Goal: Information Seeking & Learning: Compare options

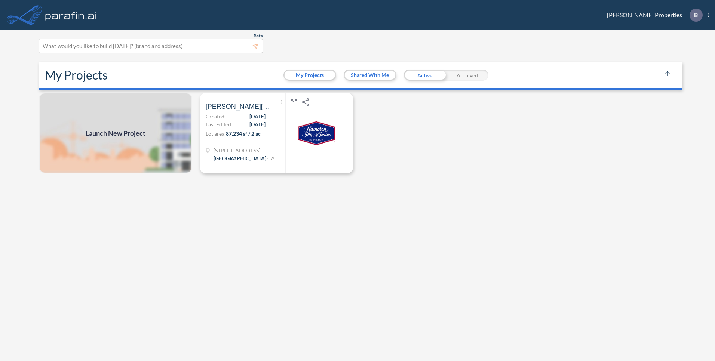
click at [452, 137] on div "Launch New Project Show More Created with sketchtool. Archive Reports Share a c…" at bounding box center [357, 228] width 643 height 270
click at [250, 126] on span "08/15/2025" at bounding box center [258, 125] width 16 height 8
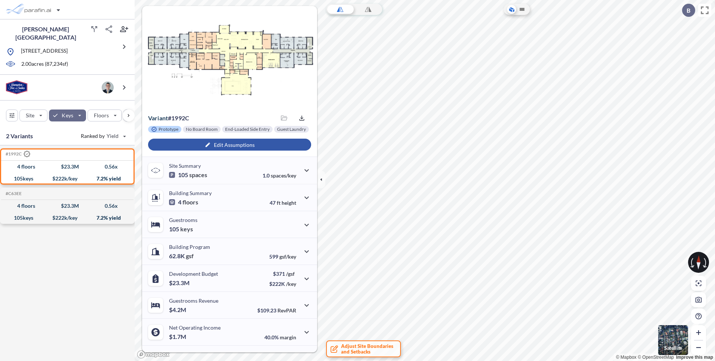
click at [225, 145] on div "button" at bounding box center [229, 145] width 163 height 12
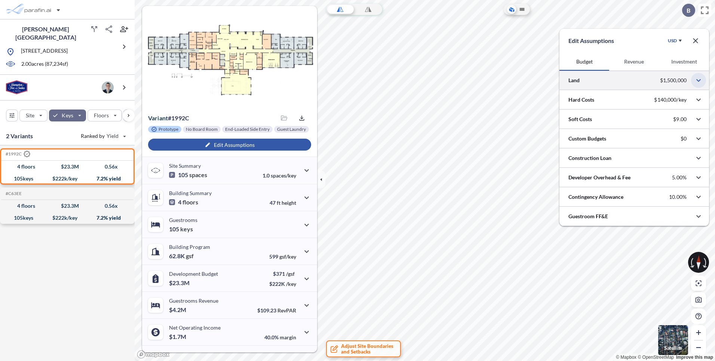
click at [696, 82] on icon "button" at bounding box center [698, 80] width 9 height 9
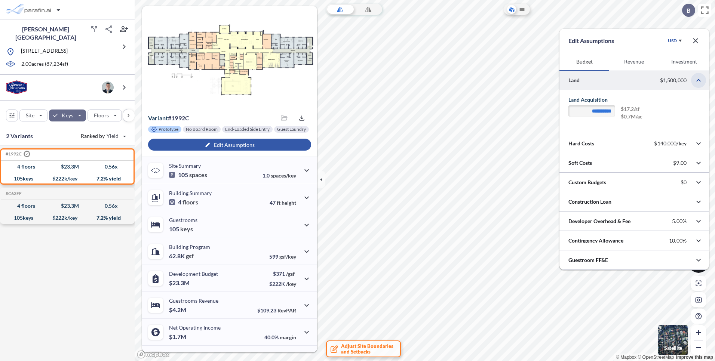
click at [696, 82] on icon "button" at bounding box center [698, 80] width 9 height 9
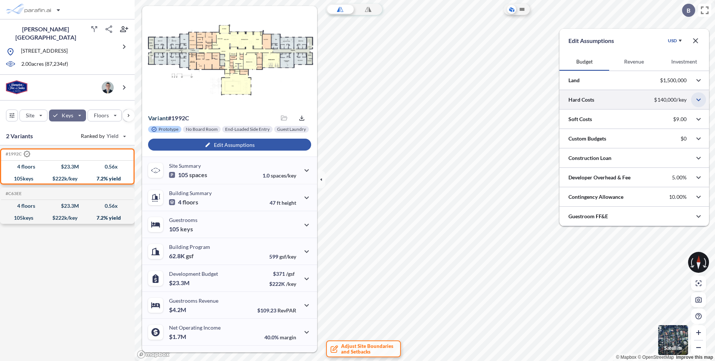
click at [700, 100] on icon "button" at bounding box center [698, 99] width 9 height 9
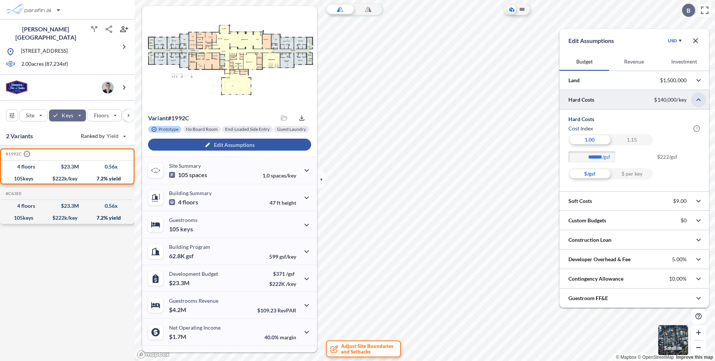
click at [700, 100] on icon "button" at bounding box center [698, 99] width 9 height 9
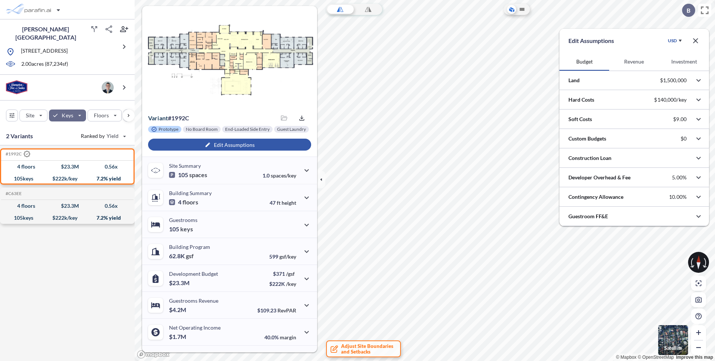
click at [623, 61] on button "Revenue" at bounding box center [634, 62] width 50 height 18
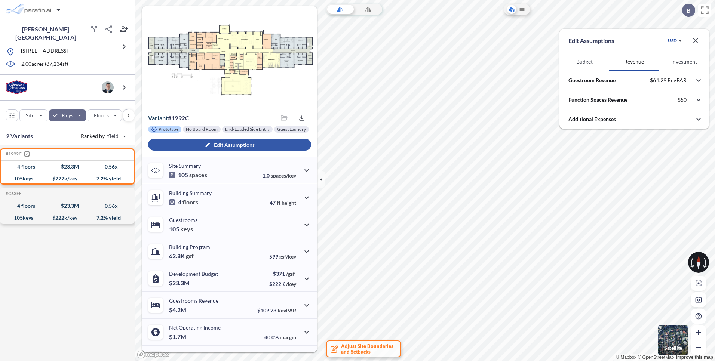
click at [695, 62] on button "Investment" at bounding box center [684, 62] width 50 height 18
click at [589, 59] on button "Budget" at bounding box center [584, 62] width 50 height 18
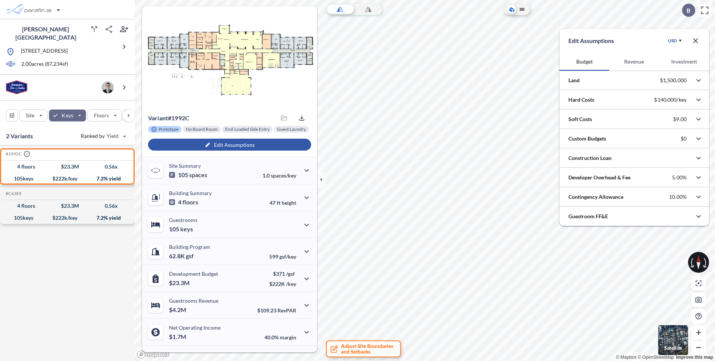
click at [693, 42] on icon "button" at bounding box center [695, 40] width 9 height 9
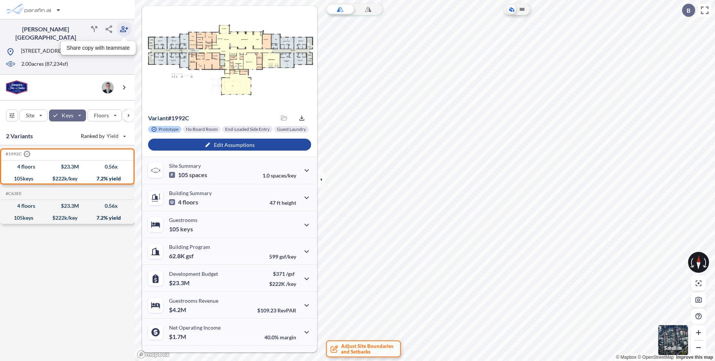
click at [125, 30] on icon "button" at bounding box center [124, 29] width 8 height 6
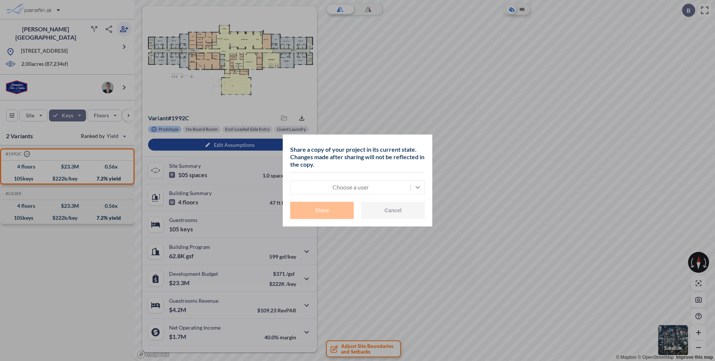
click at [416, 184] on icon at bounding box center [417, 187] width 7 height 7
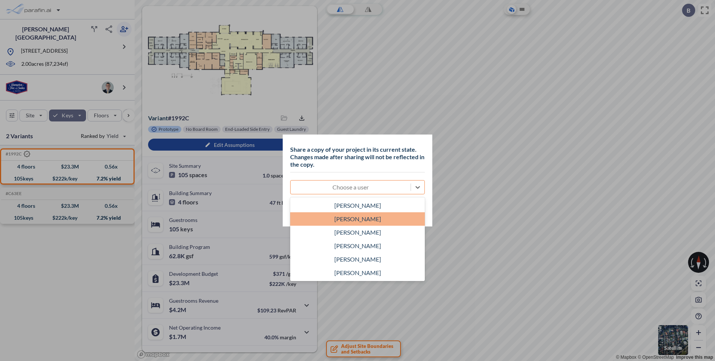
click at [358, 219] on div "ALEX PIMIENTA" at bounding box center [357, 218] width 135 height 13
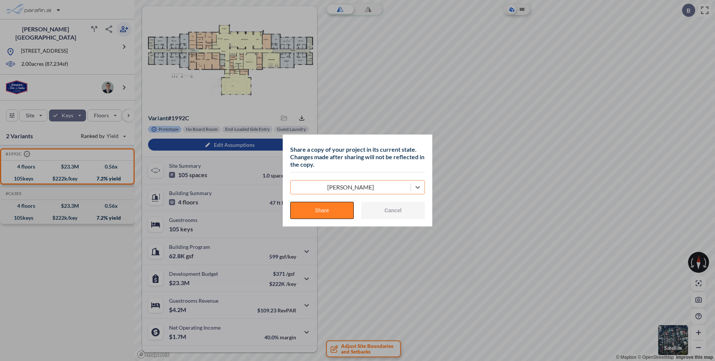
click at [330, 209] on button "Share" at bounding box center [322, 210] width 64 height 17
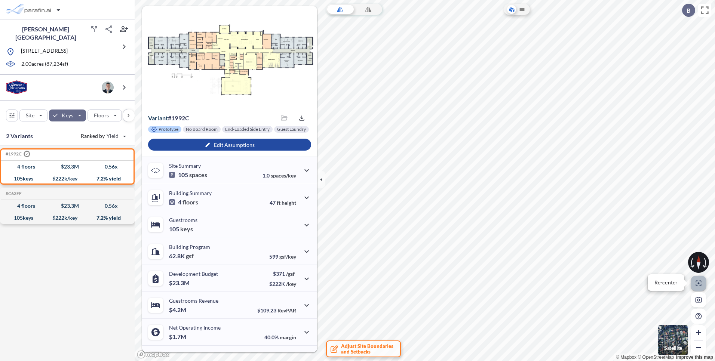
click at [699, 286] on button "Re-center" at bounding box center [698, 283] width 15 height 15
click at [696, 284] on icon "button" at bounding box center [698, 284] width 6 height 6
click at [697, 262] on icon at bounding box center [698, 258] width 4 height 7
click at [304, 195] on icon "button" at bounding box center [306, 197] width 9 height 9
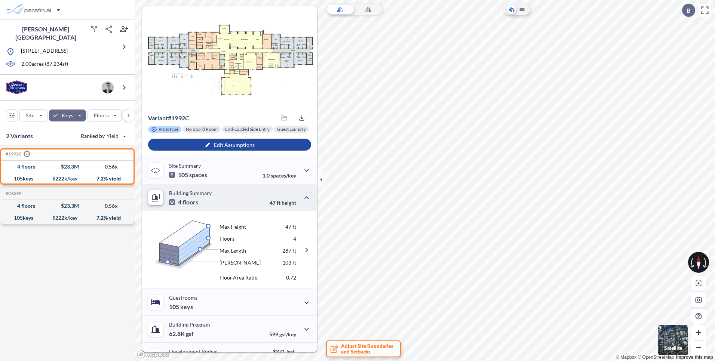
click at [173, 202] on icon at bounding box center [172, 202] width 4 height 4
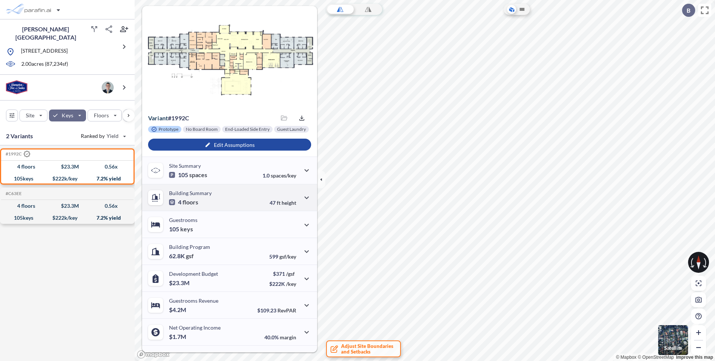
click at [158, 200] on icon at bounding box center [155, 198] width 9 height 8
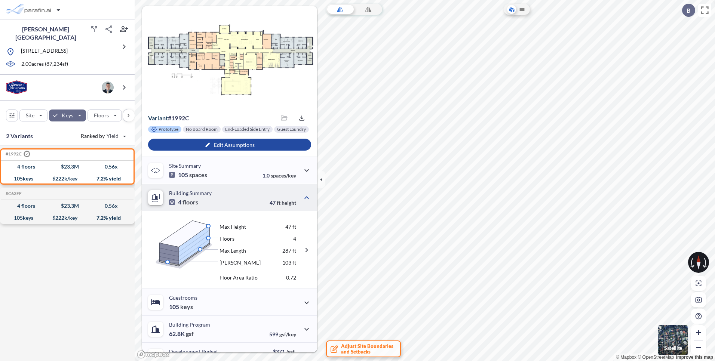
click at [258, 197] on div "Building Summary 4 floors 47 ft height" at bounding box center [229, 197] width 175 height 27
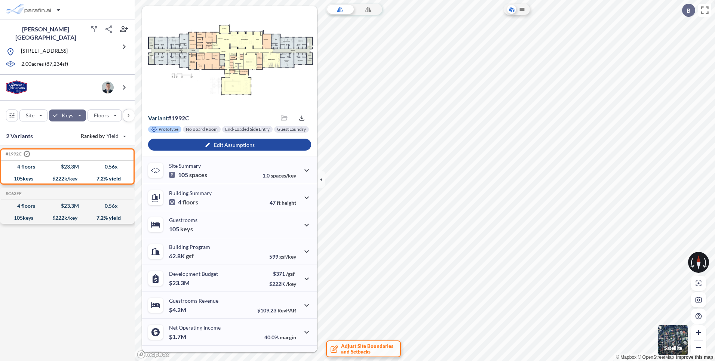
click at [54, 262] on div "#1992C .st0{fill:#fff;stroke:#000;stroke-width:35;stroke-linecap:round;stroke-m…" at bounding box center [67, 254] width 135 height 218
click at [105, 116] on div "button" at bounding box center [105, 115] width 34 height 11
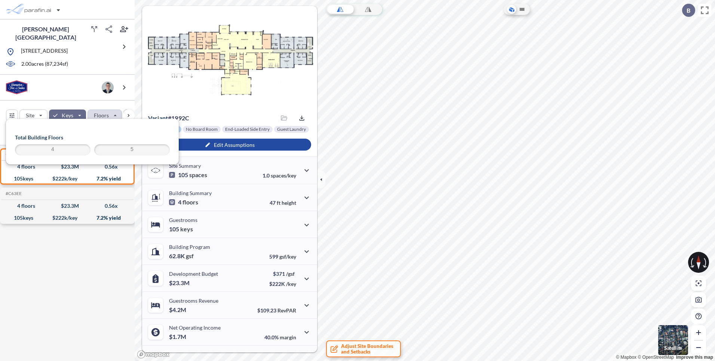
click at [101, 111] on div "button" at bounding box center [105, 115] width 34 height 11
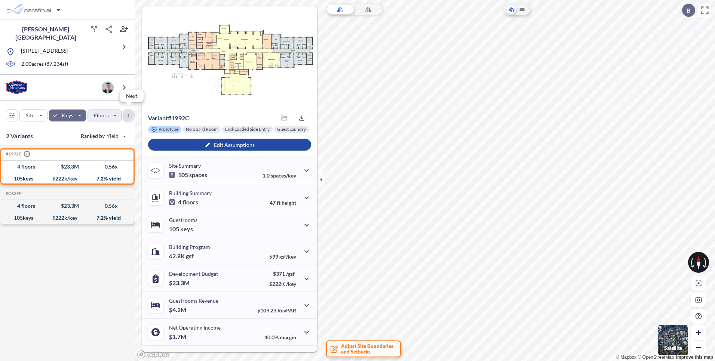
click at [127, 115] on div "button" at bounding box center [129, 116] width 12 height 12
click at [6, 117] on div "button" at bounding box center [6, 116] width 12 height 12
click at [112, 110] on div "button" at bounding box center [105, 115] width 34 height 11
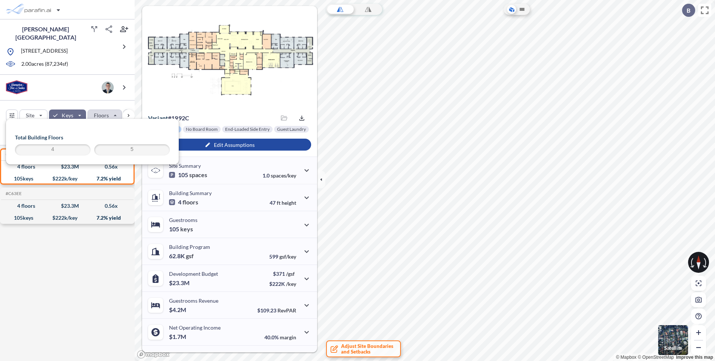
click at [75, 287] on div "#1992C .st0{fill:#fff;stroke:#000;stroke-width:35;stroke-linecap:round;stroke-m…" at bounding box center [67, 254] width 135 height 218
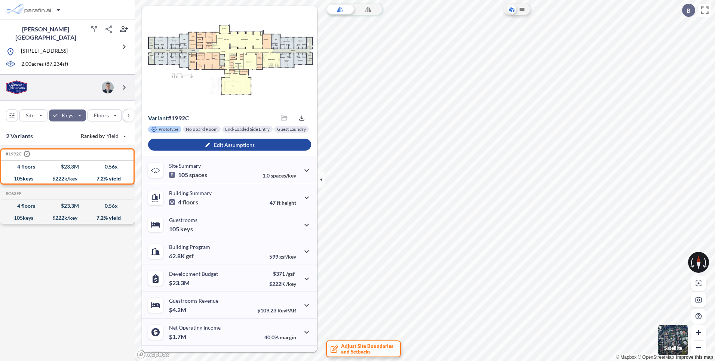
click at [14, 82] on img at bounding box center [16, 87] width 21 height 14
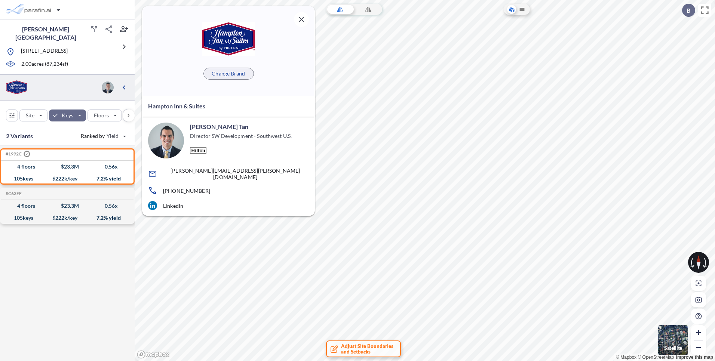
click at [217, 75] on p "Change Brand" at bounding box center [228, 73] width 33 height 7
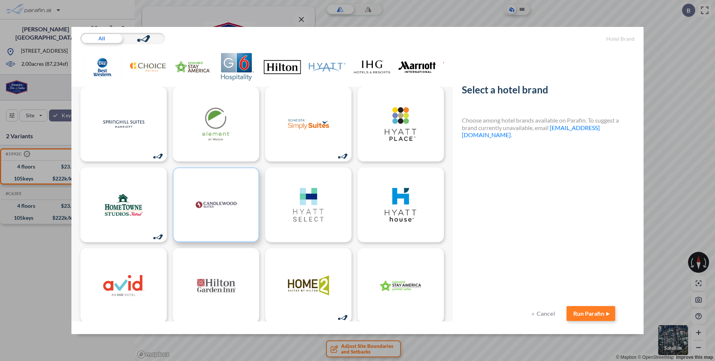
scroll to position [12, 0]
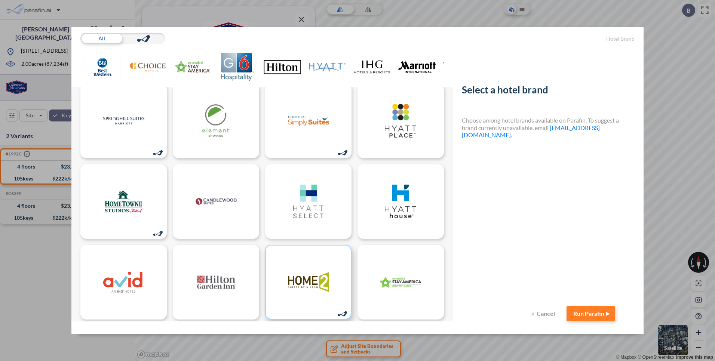
click at [296, 289] on img at bounding box center [308, 282] width 41 height 34
click at [598, 311] on button "Run Parafin" at bounding box center [590, 313] width 49 height 15
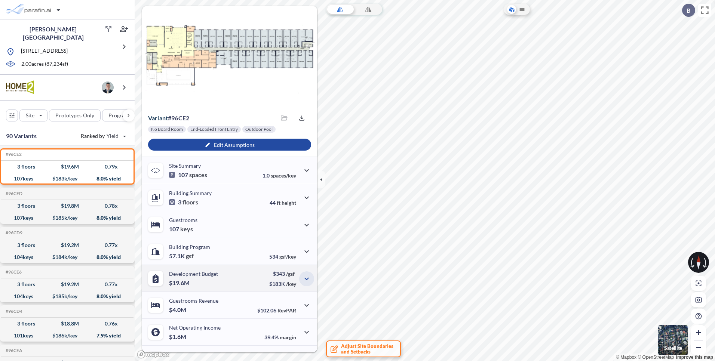
click at [305, 277] on icon "button" at bounding box center [306, 278] width 9 height 9
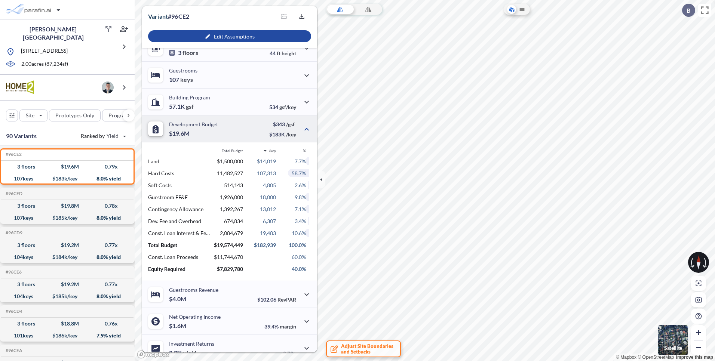
scroll to position [159, 0]
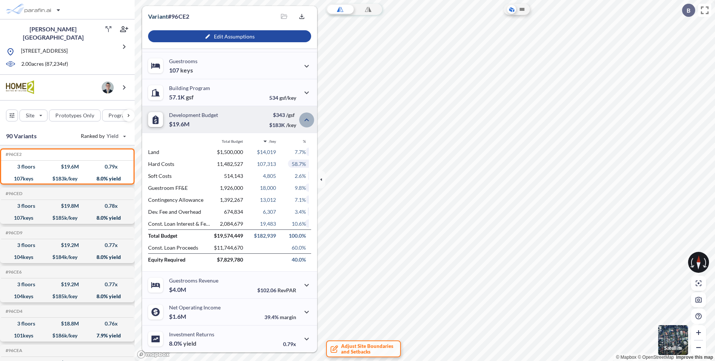
click at [303, 119] on icon "button" at bounding box center [306, 120] width 9 height 9
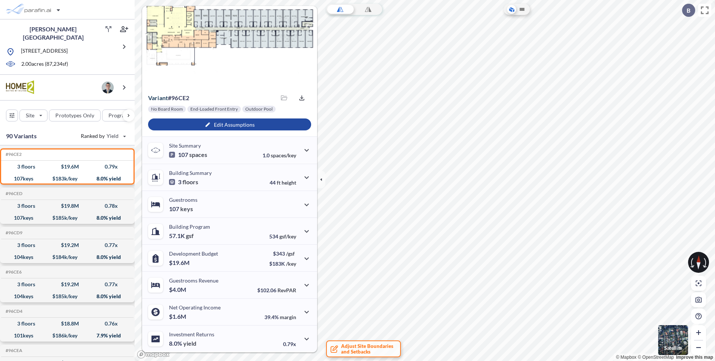
scroll to position [0, 0]
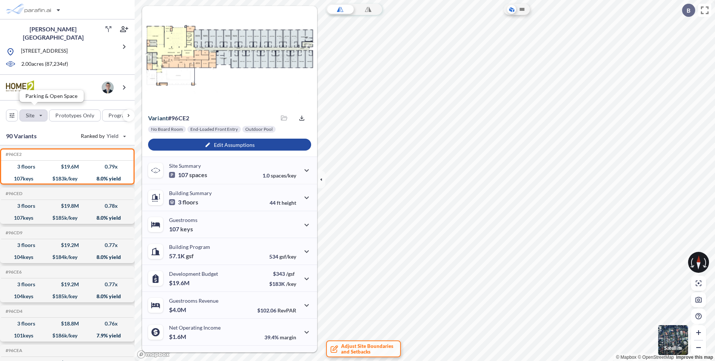
click at [42, 117] on div "button" at bounding box center [33, 115] width 27 height 11
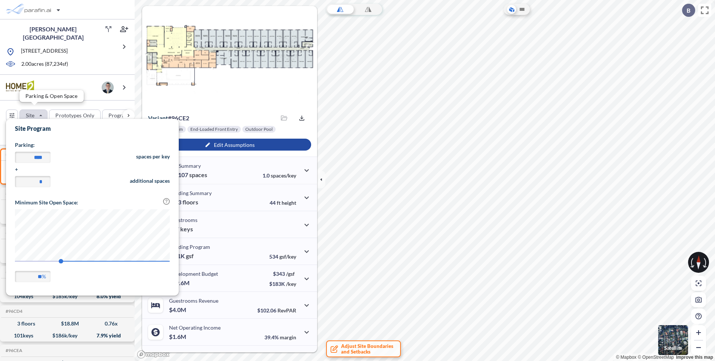
click at [45, 116] on div "button" at bounding box center [33, 115] width 27 height 11
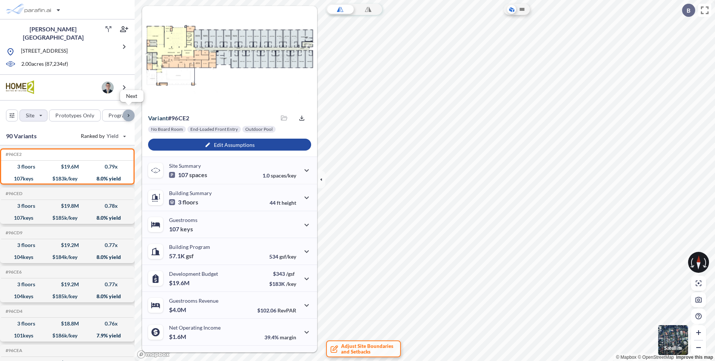
click at [129, 116] on div "button" at bounding box center [129, 116] width 12 height 12
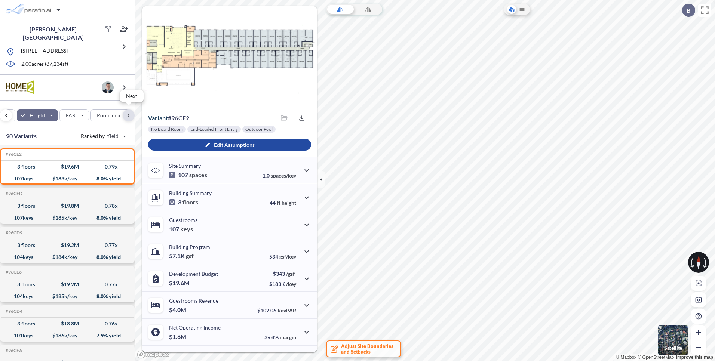
scroll to position [0, 242]
click at [123, 112] on div "button" at bounding box center [113, 115] width 36 height 11
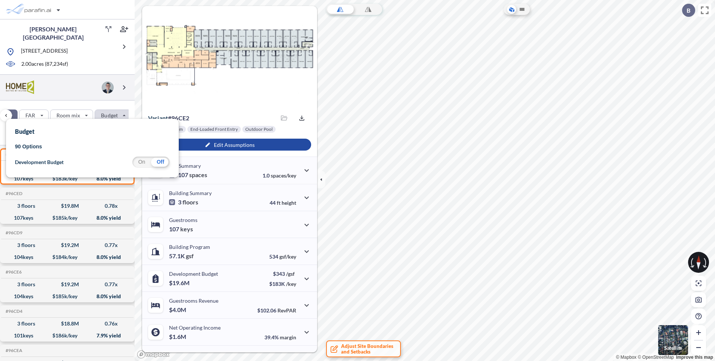
click at [87, 95] on div at bounding box center [67, 88] width 135 height 26
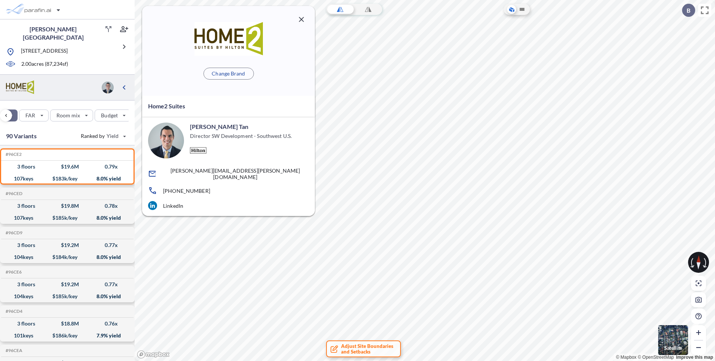
click at [299, 22] on icon "button" at bounding box center [301, 19] width 9 height 9
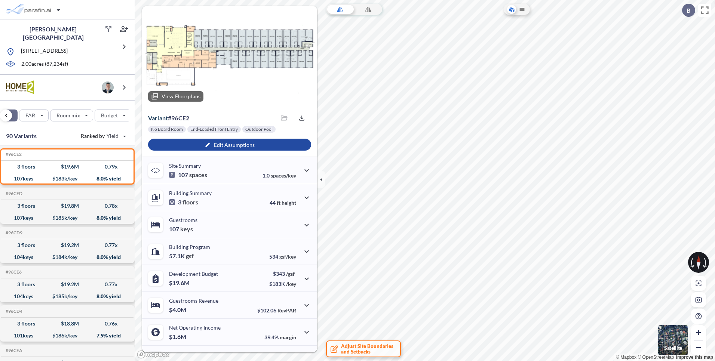
click at [168, 96] on p "View Floorplans" at bounding box center [180, 96] width 39 height 6
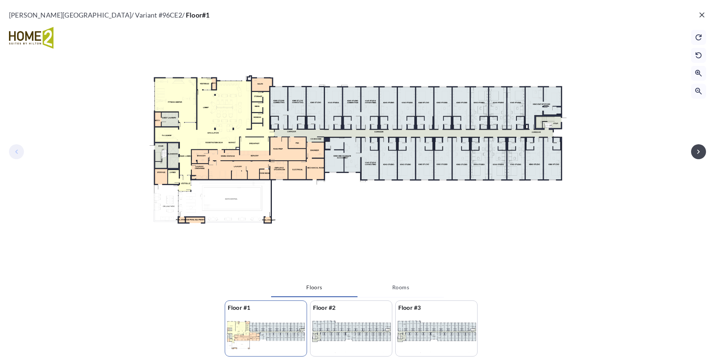
click at [706, 12] on button "button" at bounding box center [701, 14] width 15 height 15
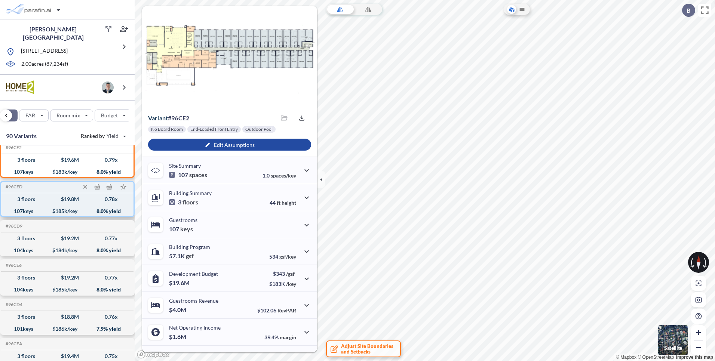
scroll to position [12, 0]
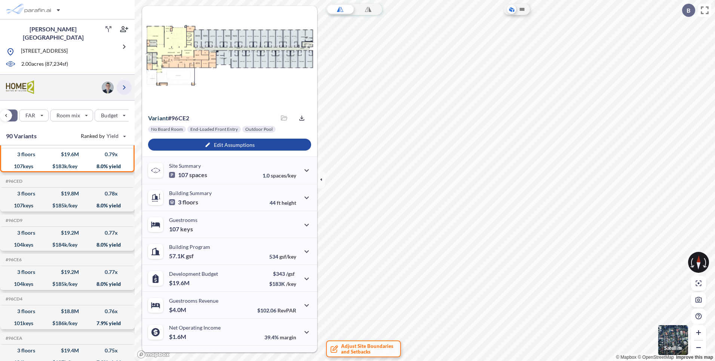
click at [126, 84] on icon "button" at bounding box center [124, 87] width 9 height 9
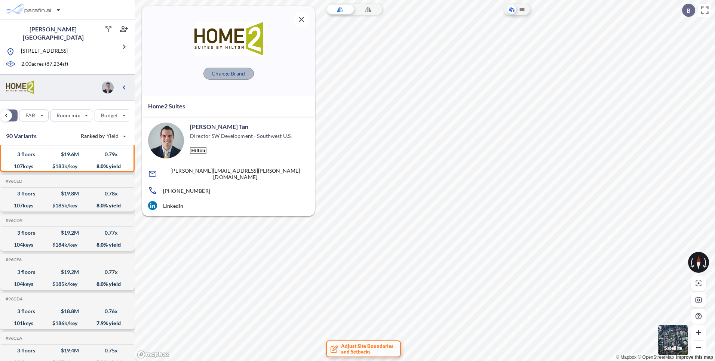
click at [215, 78] on button "Change Brand" at bounding box center [228, 74] width 50 height 12
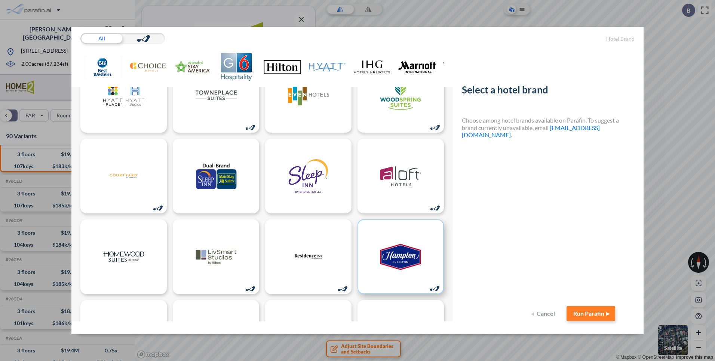
scroll to position [429, 0]
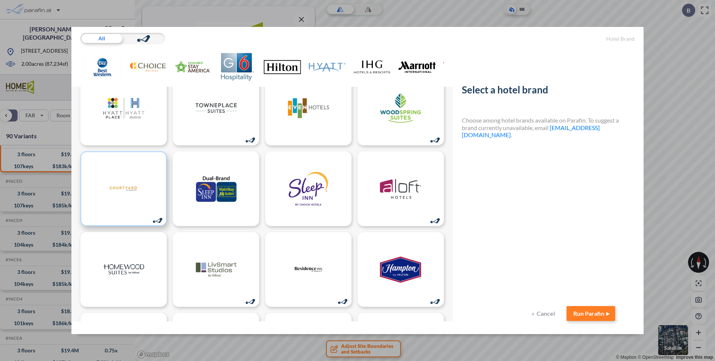
click at [121, 192] on img at bounding box center [123, 189] width 41 height 34
click at [133, 197] on img at bounding box center [123, 189] width 41 height 34
click at [586, 314] on button "Run Parafin" at bounding box center [590, 313] width 49 height 15
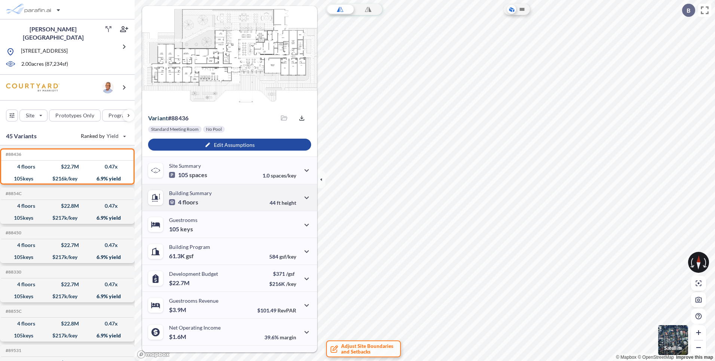
click at [211, 205] on div "Building Summary 4 floors 44 ft height" at bounding box center [229, 197] width 175 height 27
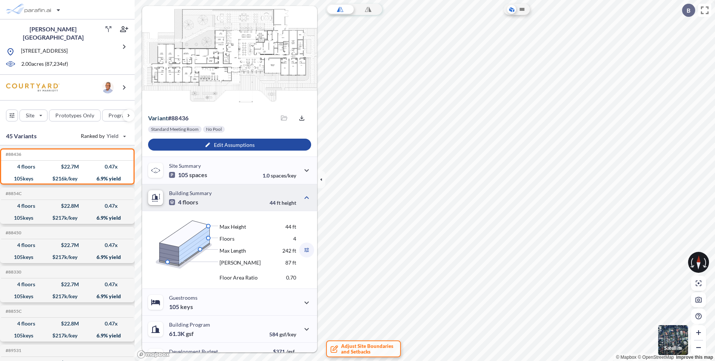
click at [302, 251] on icon "button" at bounding box center [306, 250] width 9 height 9
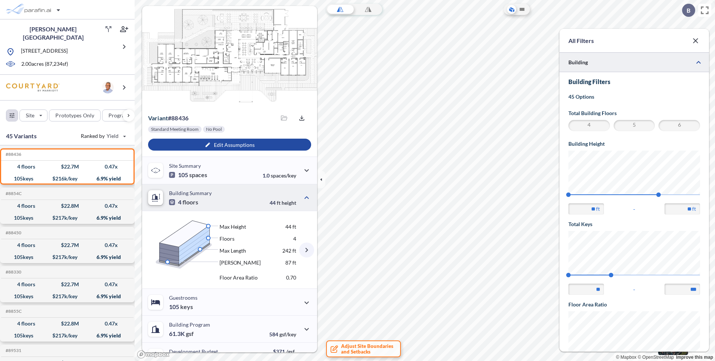
click at [696, 43] on icon "button" at bounding box center [695, 40] width 9 height 9
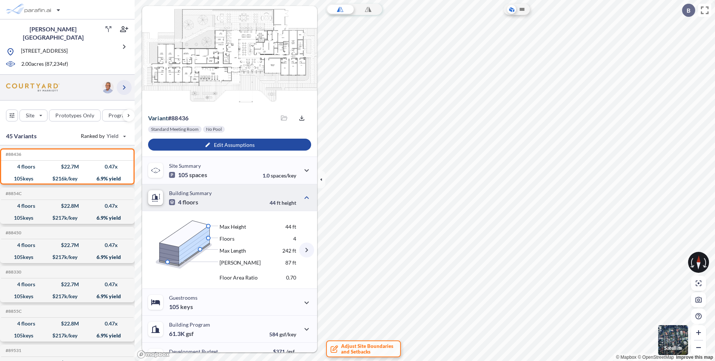
click at [122, 86] on icon "button" at bounding box center [124, 87] width 9 height 9
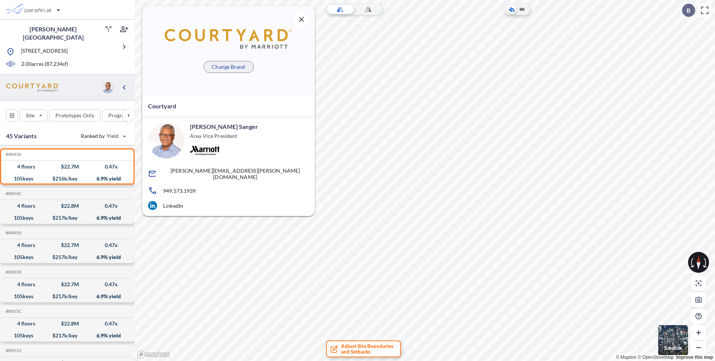
click at [235, 67] on p "Change Brand" at bounding box center [228, 66] width 33 height 7
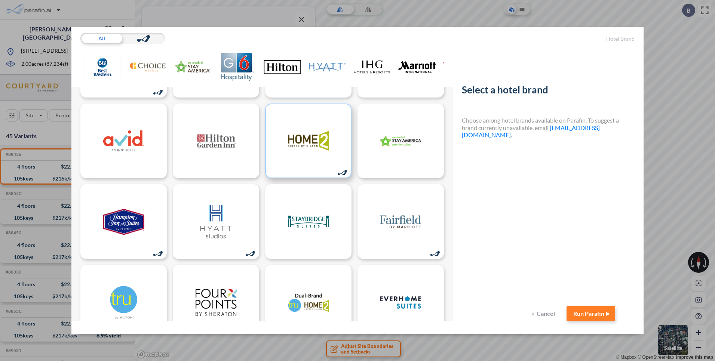
scroll to position [162, 0]
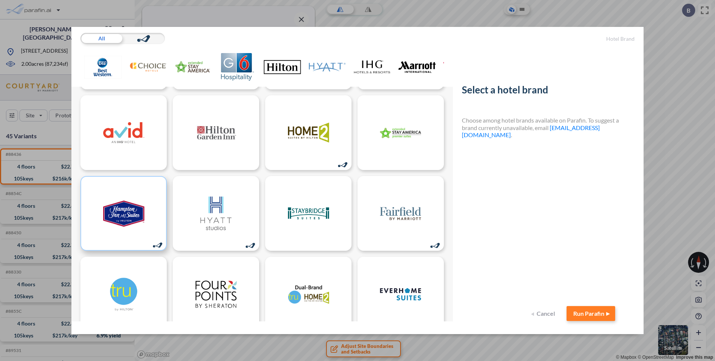
click at [117, 212] on img at bounding box center [123, 214] width 41 height 34
click at [129, 225] on img at bounding box center [123, 214] width 41 height 34
click at [578, 311] on button "Run Parafin" at bounding box center [590, 313] width 49 height 15
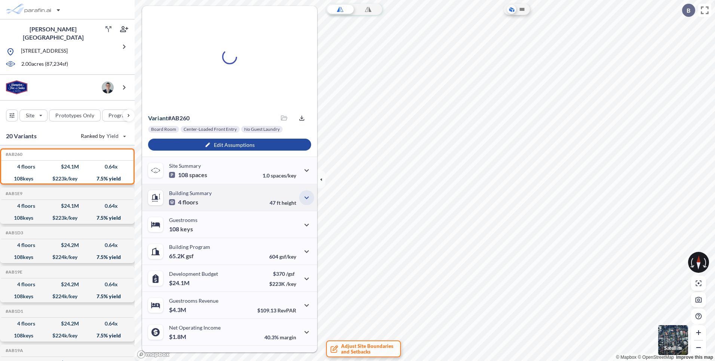
click at [305, 195] on icon "button" at bounding box center [306, 197] width 9 height 9
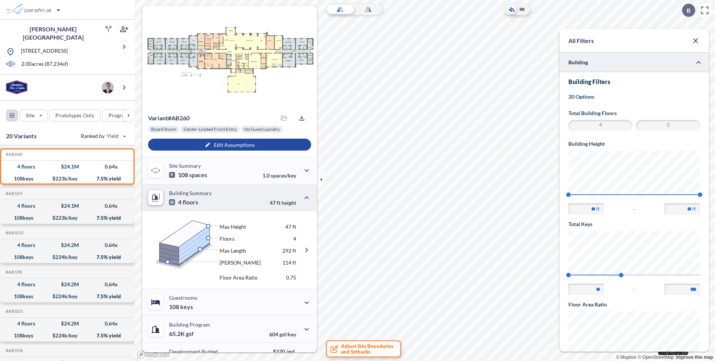
click at [695, 41] on icon "button" at bounding box center [695, 40] width 5 height 5
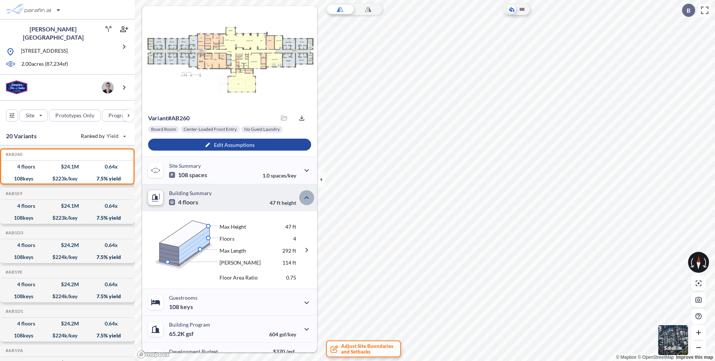
click at [310, 198] on button "button" at bounding box center [306, 197] width 15 height 15
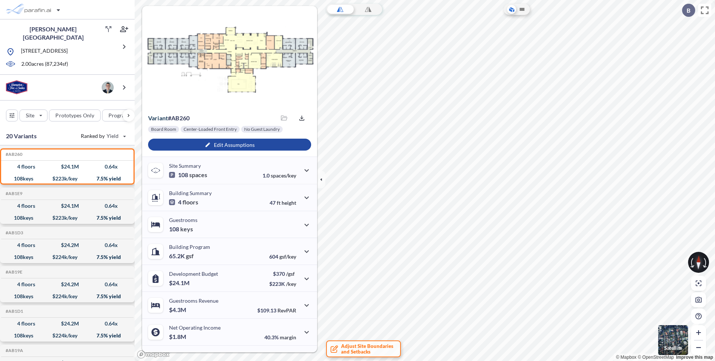
click at [697, 258] on icon at bounding box center [698, 262] width 5 height 14
click at [698, 259] on icon at bounding box center [698, 258] width 4 height 7
drag, startPoint x: 696, startPoint y: 268, endPoint x: 695, endPoint y: 264, distance: 4.2
click at [695, 264] on div at bounding box center [698, 262] width 21 height 21
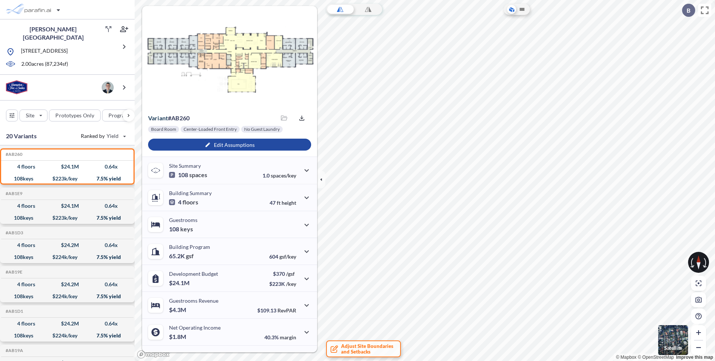
click at [679, 340] on img "button" at bounding box center [673, 340] width 30 height 30
click at [677, 336] on img "button" at bounding box center [673, 340] width 30 height 30
click at [695, 262] on div at bounding box center [698, 262] width 21 height 21
click at [520, 9] on icon at bounding box center [522, 9] width 5 height 3
click at [703, 262] on icon at bounding box center [704, 263] width 4 height 10
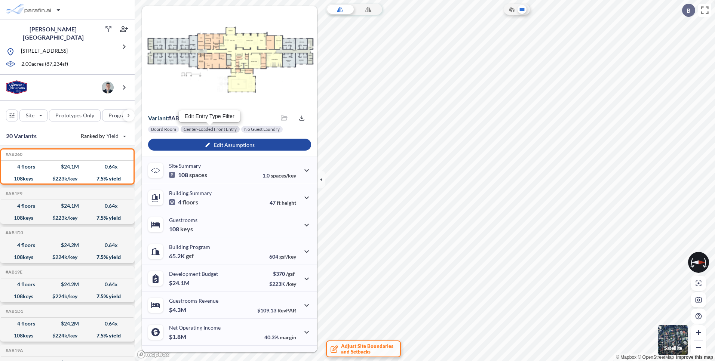
click at [207, 128] on div at bounding box center [210, 129] width 59 height 7
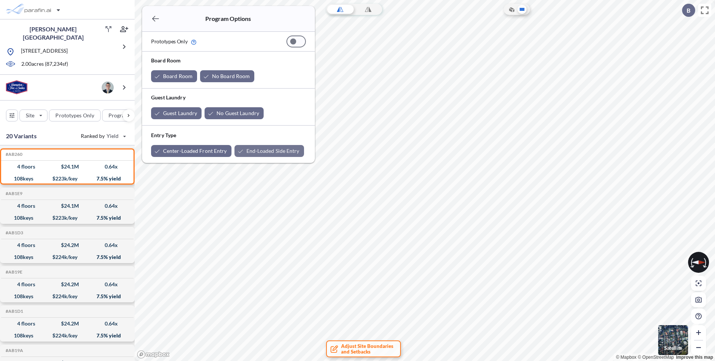
click at [283, 148] on div "button" at bounding box center [269, 151] width 70 height 12
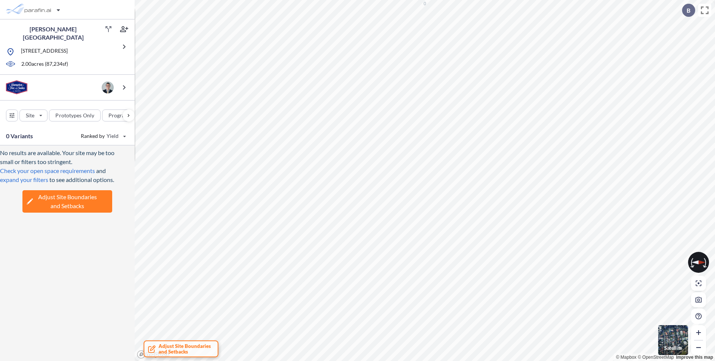
click at [60, 204] on span "Adjust Site Boundaries and Setbacks" at bounding box center [67, 202] width 59 height 18
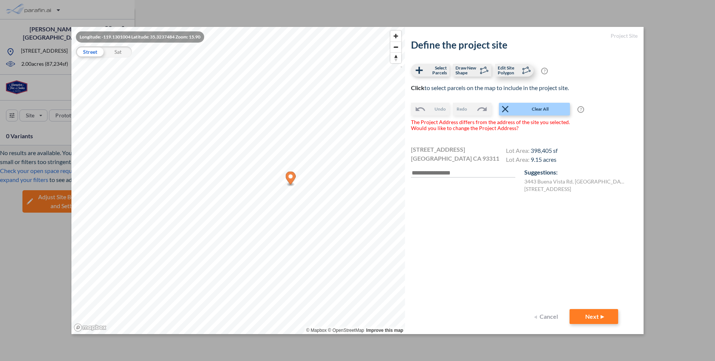
click at [514, 69] on span "Edit Site Polygon" at bounding box center [509, 70] width 22 height 10
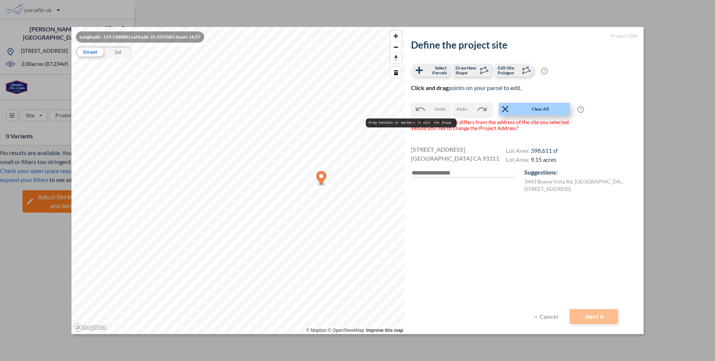
click at [504, 108] on icon "button" at bounding box center [504, 109] width 11 height 11
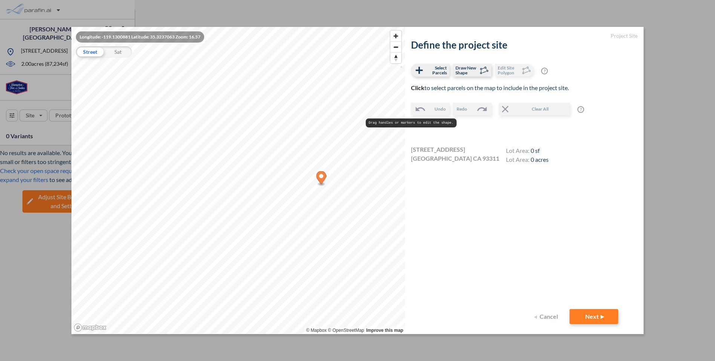
click at [549, 316] on button "Cancel" at bounding box center [547, 316] width 30 height 15
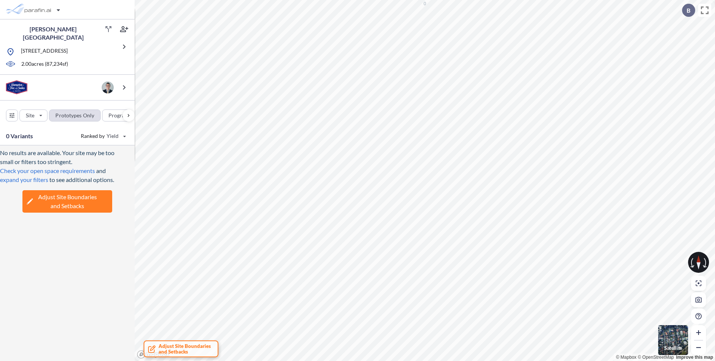
click at [73, 115] on div "button" at bounding box center [74, 115] width 51 height 11
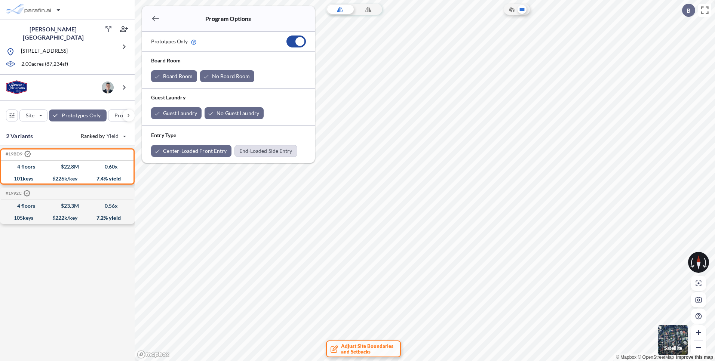
click at [250, 152] on div "button" at bounding box center [266, 150] width 62 height 11
click at [31, 113] on div "button" at bounding box center [33, 115] width 27 height 11
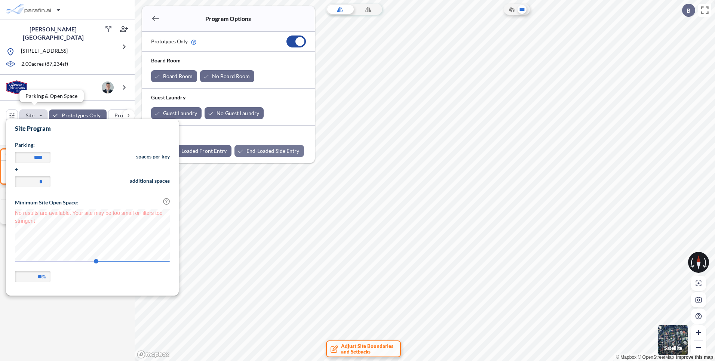
scroll to position [175, 173]
click at [31, 113] on div "button" at bounding box center [33, 115] width 27 height 11
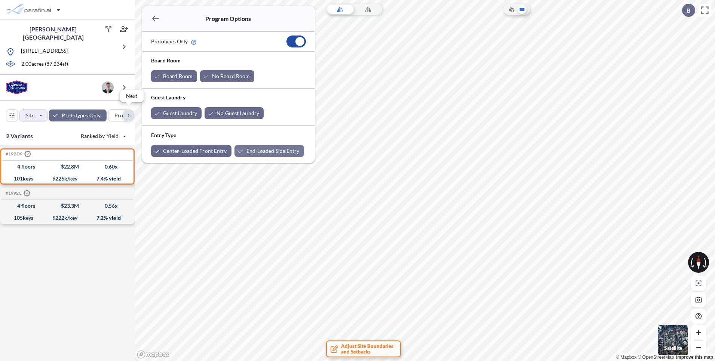
click at [126, 113] on div "button" at bounding box center [129, 116] width 12 height 12
click at [68, 116] on div "Keys" at bounding box center [71, 116] width 37 height 12
click at [37, 111] on div "button" at bounding box center [31, 115] width 40 height 11
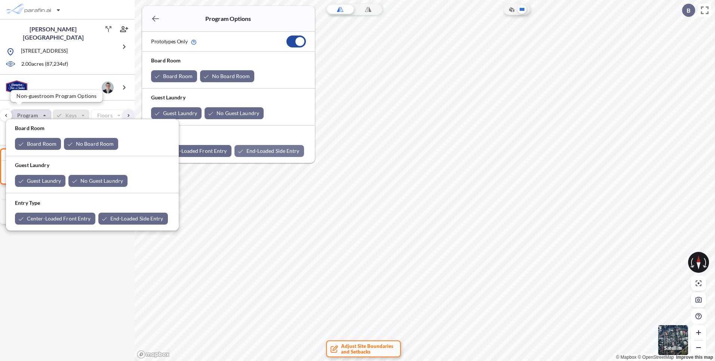
click at [37, 111] on div "button" at bounding box center [31, 115] width 40 height 11
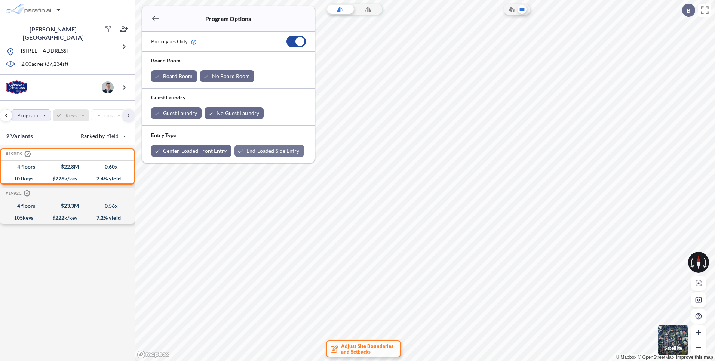
click at [155, 24] on button "button" at bounding box center [155, 18] width 15 height 15
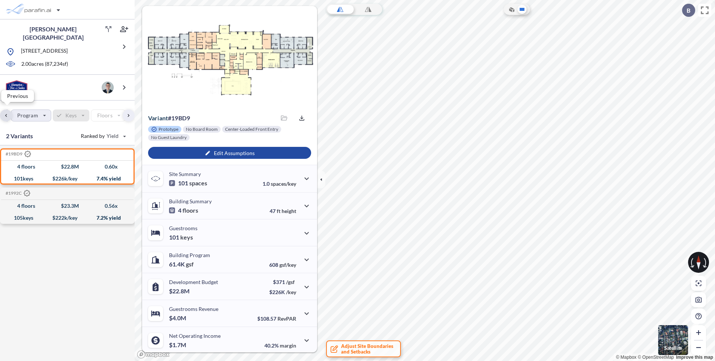
click at [4, 111] on div "button" at bounding box center [6, 116] width 12 height 12
click at [75, 114] on div "button" at bounding box center [78, 116] width 58 height 12
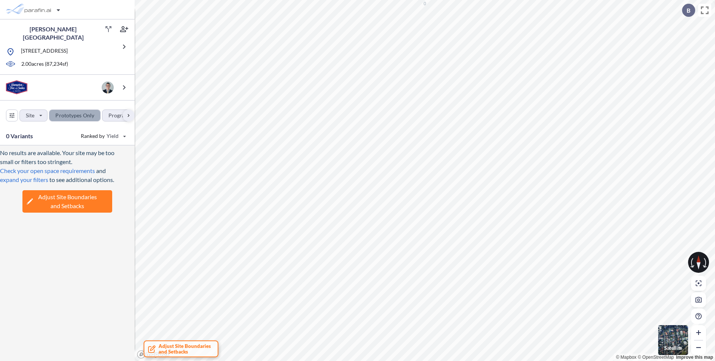
click at [79, 114] on div "button" at bounding box center [74, 115] width 51 height 11
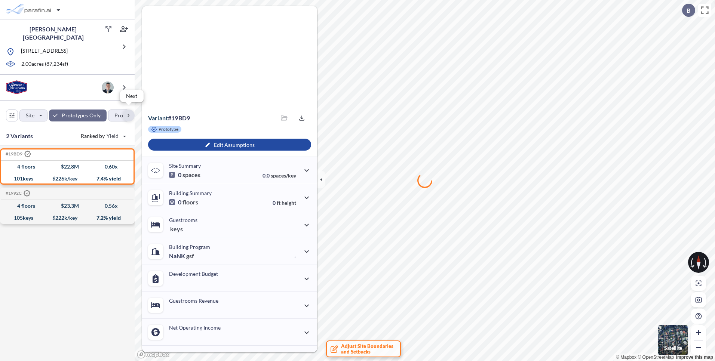
click at [128, 110] on div "button" at bounding box center [129, 116] width 12 height 12
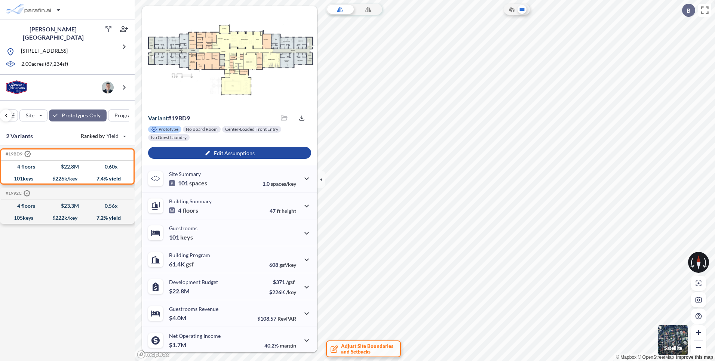
scroll to position [0, 254]
click at [4, 115] on div "button" at bounding box center [6, 116] width 12 height 12
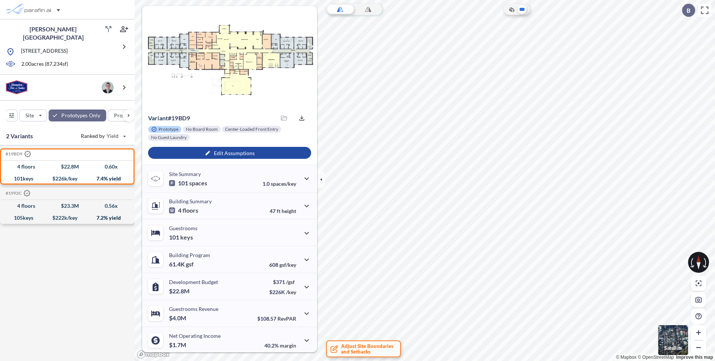
scroll to position [0, 0]
click at [165, 129] on p "Prototype" at bounding box center [168, 129] width 20 height 6
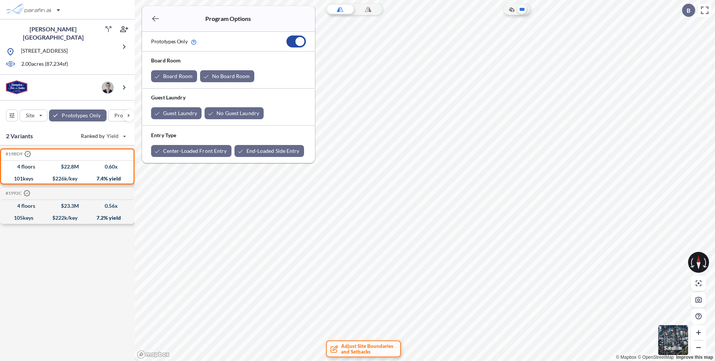
click at [50, 254] on div "#19BD9 .st0{fill:#fff;stroke:#000;stroke-width:35;stroke-linecap:round;stroke-m…" at bounding box center [67, 254] width 135 height 218
click at [153, 17] on icon "button" at bounding box center [155, 18] width 9 height 9
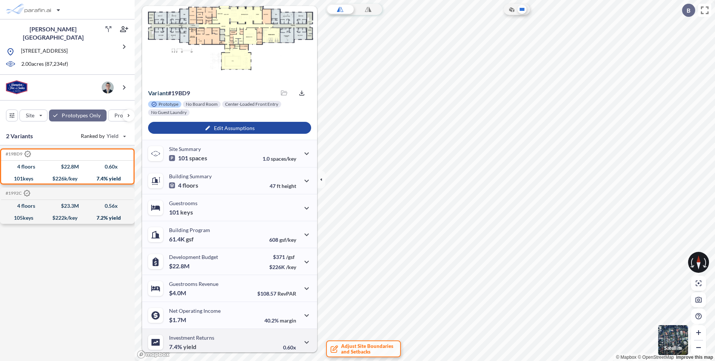
scroll to position [28, 0]
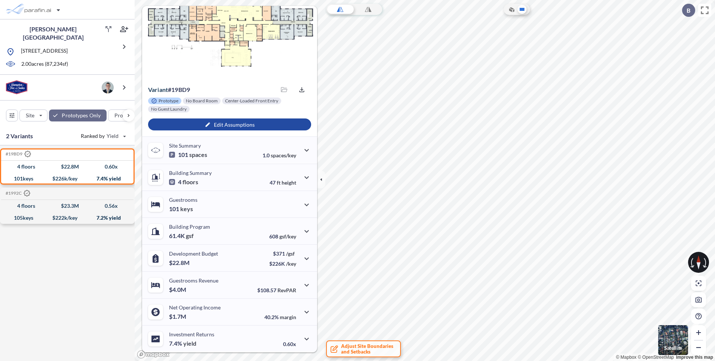
click at [93, 293] on div "#19BD9 .st0{fill:#fff;stroke:#000;stroke-width:35;stroke-linecap:round;stroke-m…" at bounding box center [67, 254] width 135 height 218
click at [227, 127] on div "button" at bounding box center [229, 124] width 163 height 12
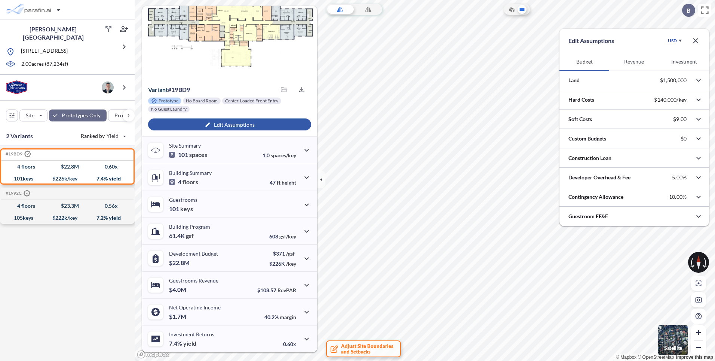
click at [695, 38] on icon "button" at bounding box center [695, 40] width 9 height 9
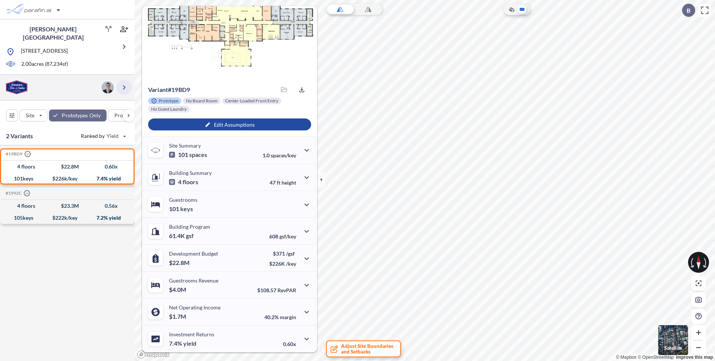
click at [123, 85] on icon "button" at bounding box center [124, 87] width 9 height 9
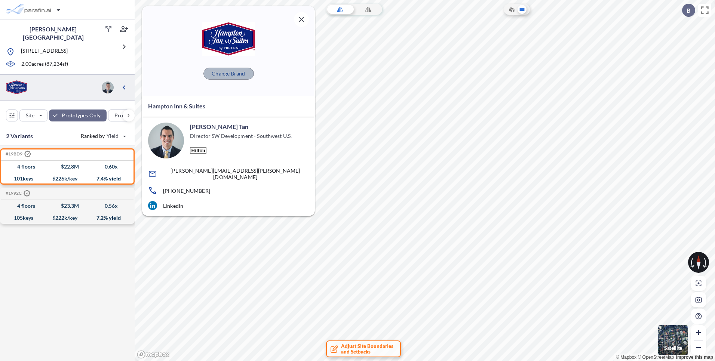
click at [224, 73] on p "Change Brand" at bounding box center [228, 73] width 33 height 7
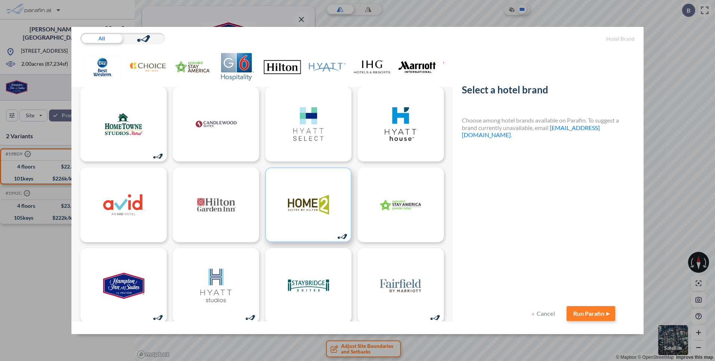
scroll to position [100, 0]
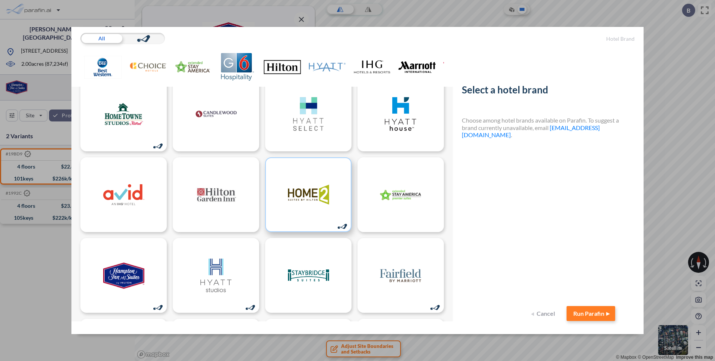
click at [288, 186] on img at bounding box center [308, 195] width 41 height 34
click at [594, 313] on button "Run Parafin" at bounding box center [590, 313] width 49 height 15
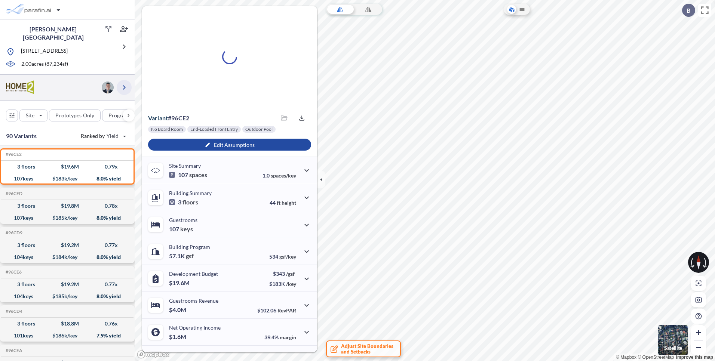
click at [123, 84] on icon "button" at bounding box center [124, 87] width 9 height 9
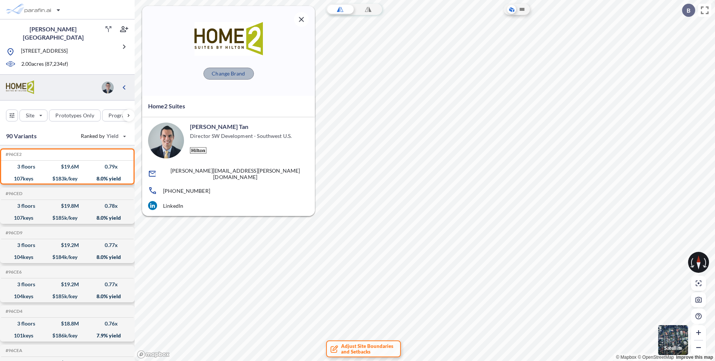
click at [241, 70] on p "Change Brand" at bounding box center [228, 73] width 33 height 7
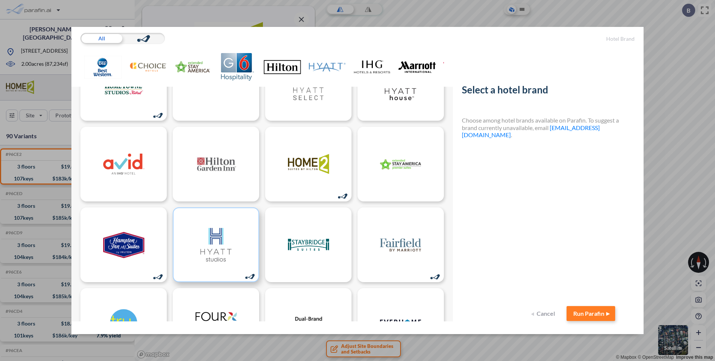
scroll to position [137, 0]
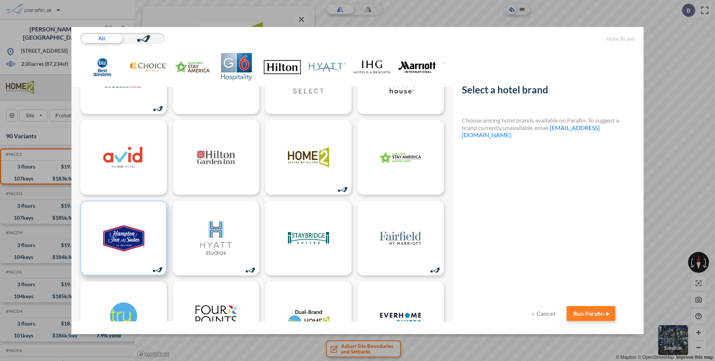
click at [121, 244] on img at bounding box center [123, 238] width 41 height 34
click at [582, 317] on button "Run Parafin" at bounding box center [590, 313] width 49 height 15
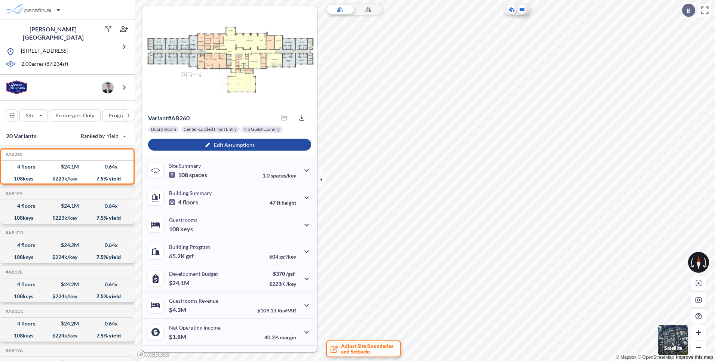
click at [523, 12] on icon at bounding box center [521, 9] width 9 height 9
click at [24, 223] on div "#AB260 Development Report Design Report 4 floors $ 24.1 M 0.64 x 108 keys $ 223…" at bounding box center [67, 254] width 135 height 218
click at [24, 212] on div "108 keys $ 223 k/key 7.5 % yield" at bounding box center [67, 218] width 126 height 12
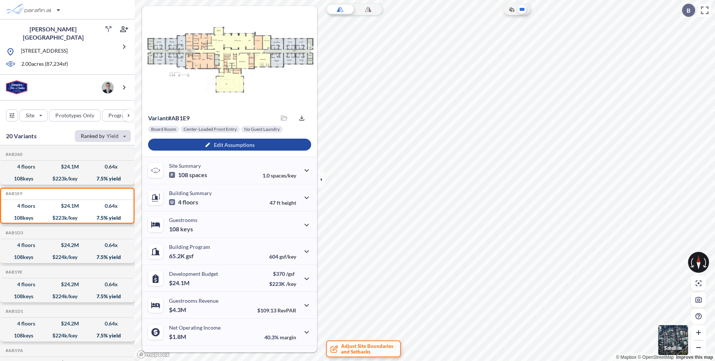
click at [120, 133] on div "button" at bounding box center [103, 136] width 56 height 12
click at [58, 131] on div "20 Variants Ranked by Yield Yield Keys Equity Multiple Budget/key" at bounding box center [67, 136] width 135 height 18
click at [9, 111] on div "button" at bounding box center [11, 115] width 11 height 11
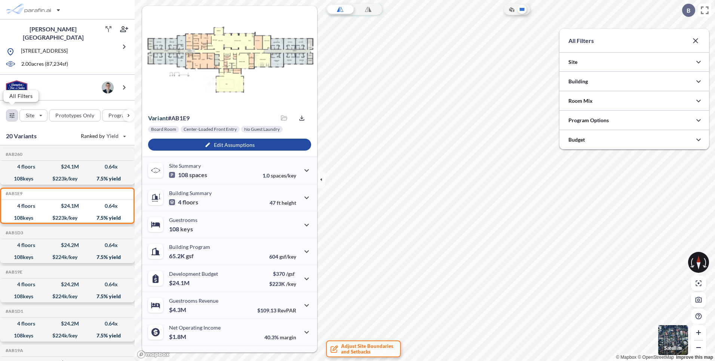
scroll to position [373794, 373645]
click at [700, 83] on icon "button" at bounding box center [698, 81] width 9 height 9
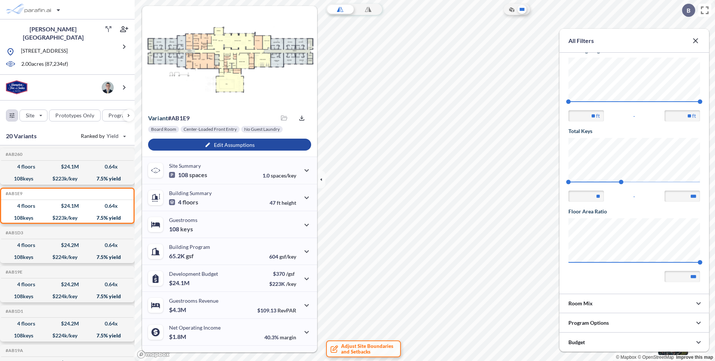
scroll to position [113, 0]
click at [248, 146] on div "button" at bounding box center [229, 145] width 163 height 12
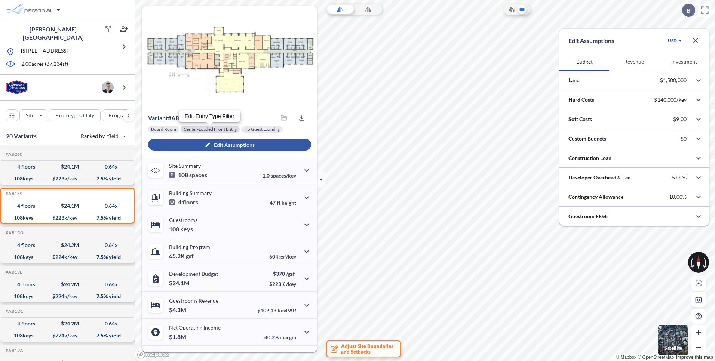
click at [213, 131] on div at bounding box center [210, 129] width 59 height 7
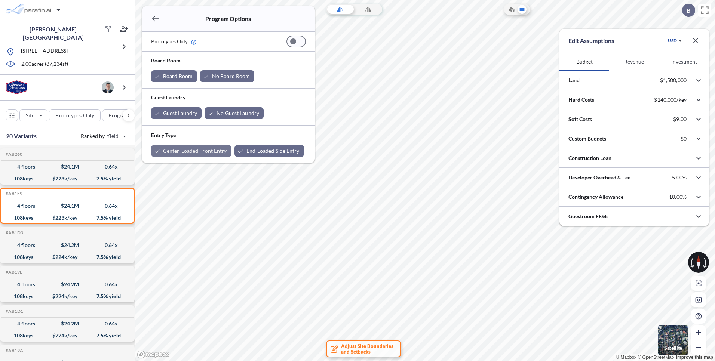
click at [201, 149] on div "button" at bounding box center [191, 151] width 80 height 12
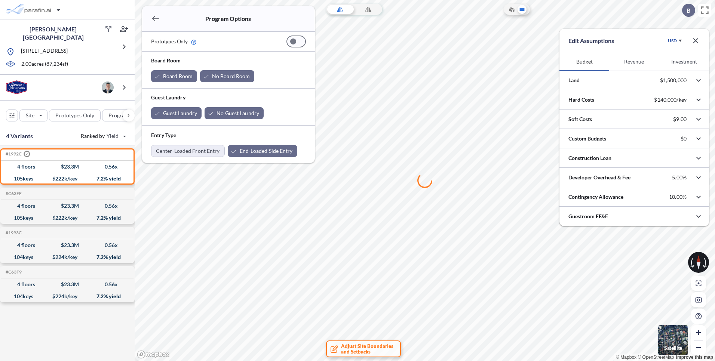
click at [158, 16] on icon "button" at bounding box center [155, 18] width 9 height 9
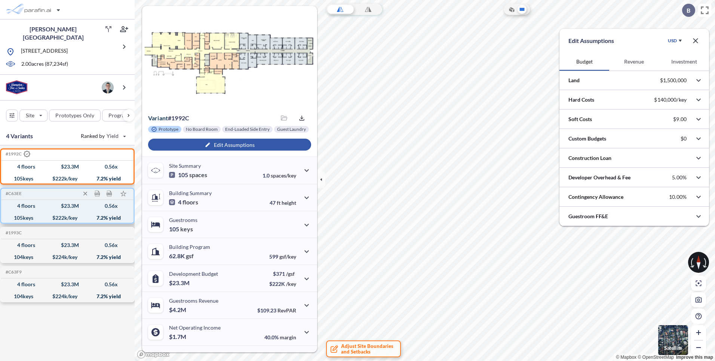
click at [24, 207] on div "4 floors $ 23.3 M 0.56 x" at bounding box center [67, 206] width 126 height 12
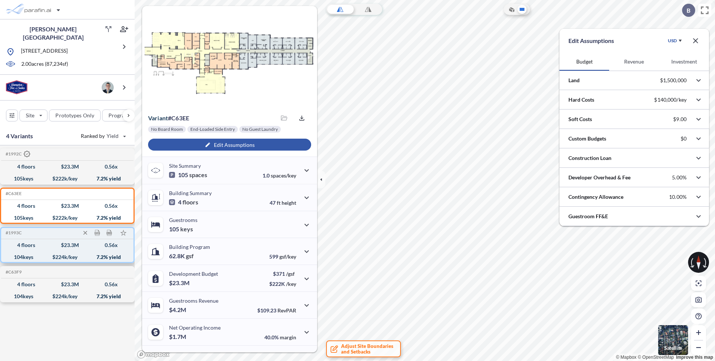
click at [15, 257] on div "104 keys" at bounding box center [23, 257] width 19 height 0
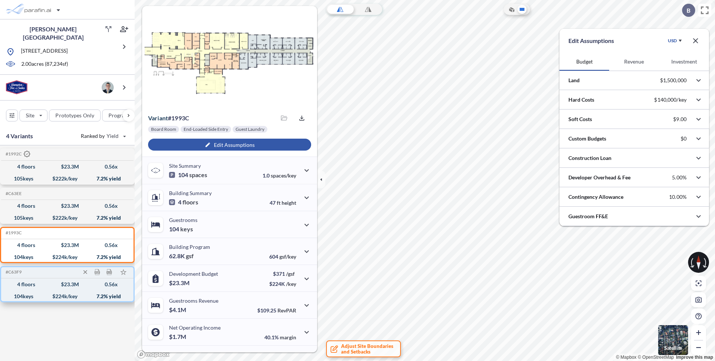
click at [29, 290] on div "104 keys $ 224 k/key 7.2 % yield" at bounding box center [67, 296] width 126 height 12
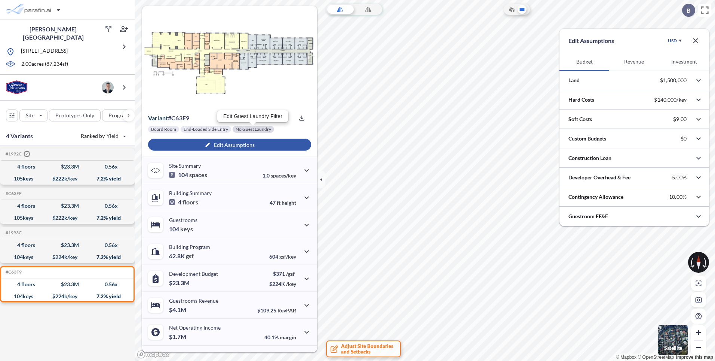
click at [247, 130] on div at bounding box center [253, 129] width 41 height 7
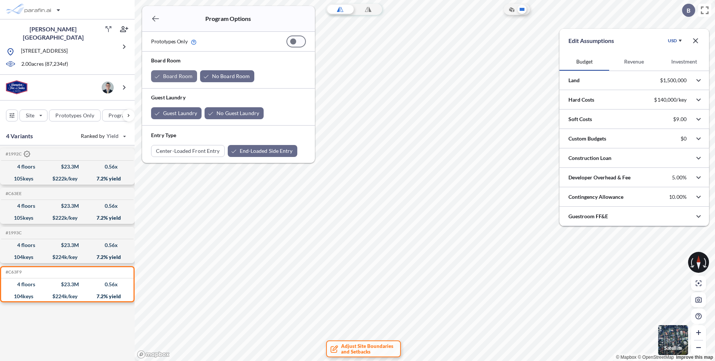
click at [168, 75] on div "button" at bounding box center [174, 76] width 46 height 12
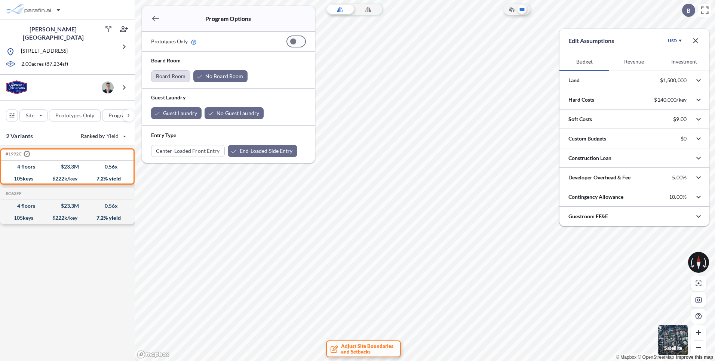
click at [172, 78] on div "button" at bounding box center [170, 76] width 39 height 11
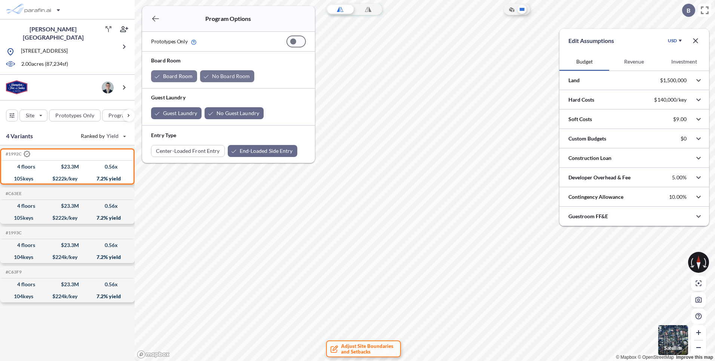
click at [224, 77] on div "button" at bounding box center [227, 76] width 54 height 12
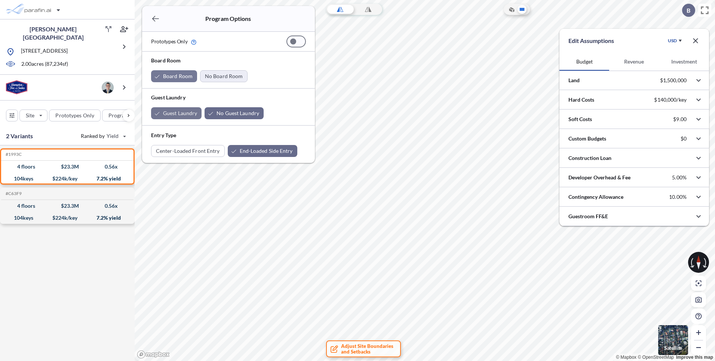
click at [186, 111] on div "button" at bounding box center [176, 113] width 50 height 12
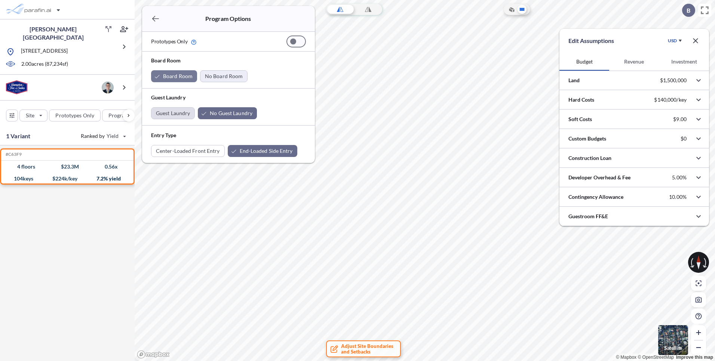
click at [168, 110] on div "button" at bounding box center [172, 113] width 43 height 11
click at [222, 115] on div "button" at bounding box center [233, 113] width 59 height 12
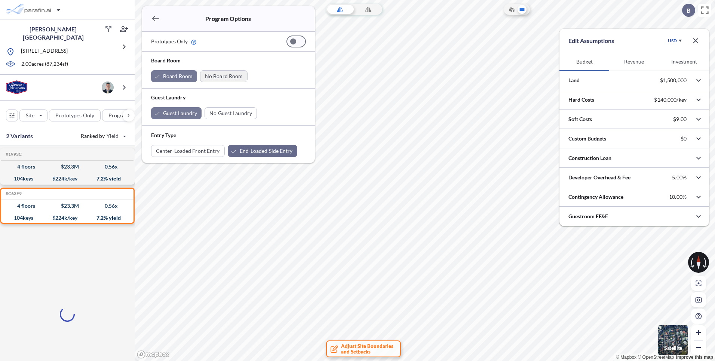
click at [224, 75] on div "button" at bounding box center [223, 76] width 47 height 11
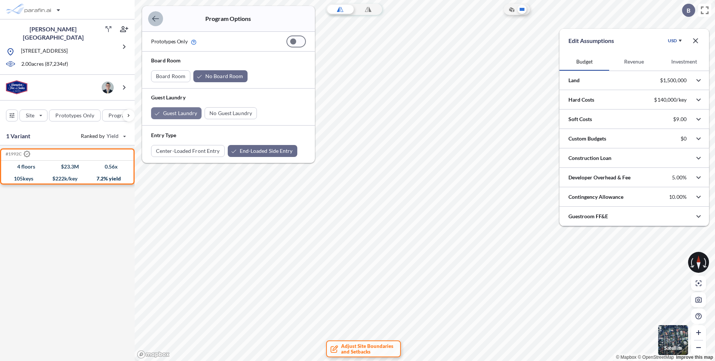
click at [153, 19] on icon "button" at bounding box center [155, 19] width 7 height 6
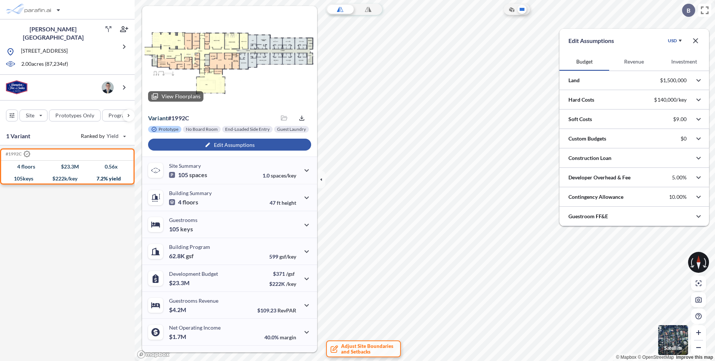
click at [198, 73] on div at bounding box center [229, 57] width 175 height 102
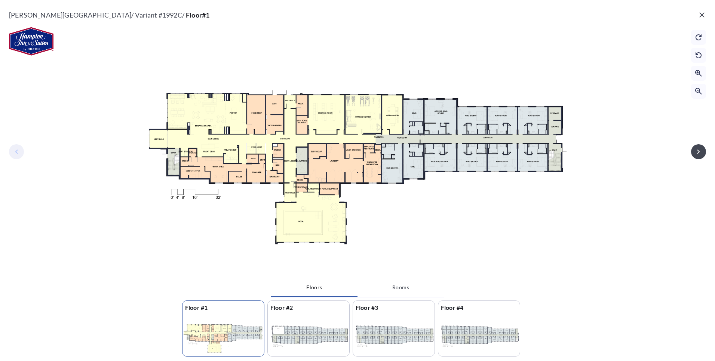
click at [335, 333] on div at bounding box center [308, 335] width 81 height 43
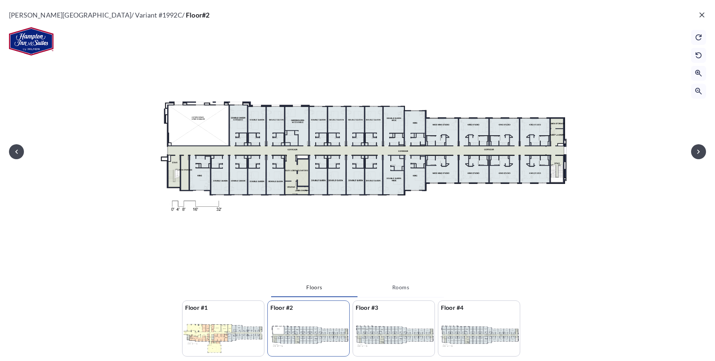
click at [210, 329] on div at bounding box center [222, 335] width 81 height 43
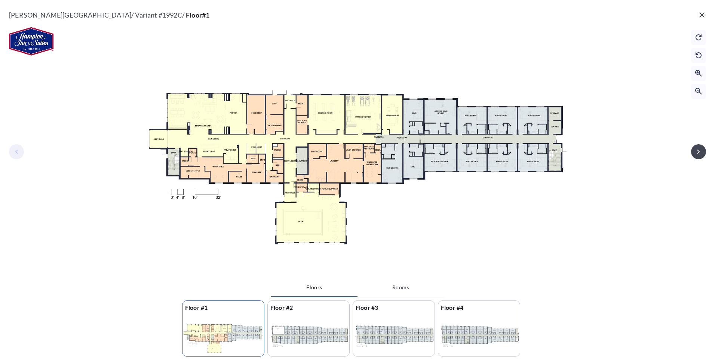
click at [702, 14] on icon "button" at bounding box center [701, 14] width 5 height 5
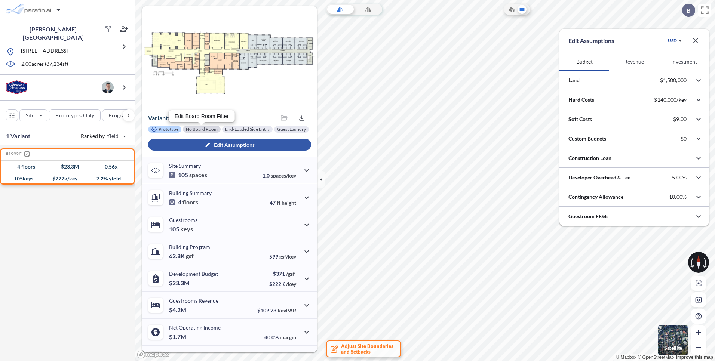
click at [196, 128] on div at bounding box center [202, 129] width 38 height 7
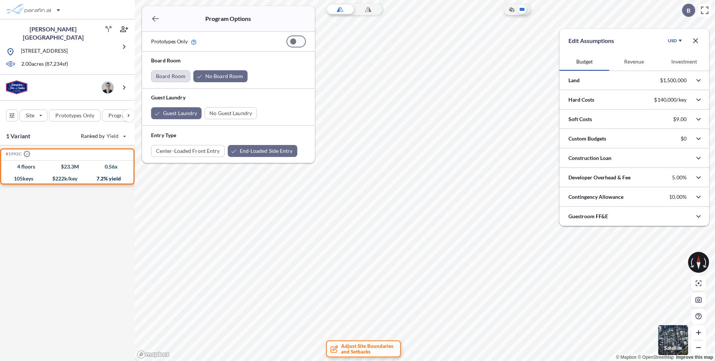
click at [160, 77] on div "button" at bounding box center [170, 76] width 39 height 11
click at [217, 77] on div "button" at bounding box center [227, 76] width 54 height 12
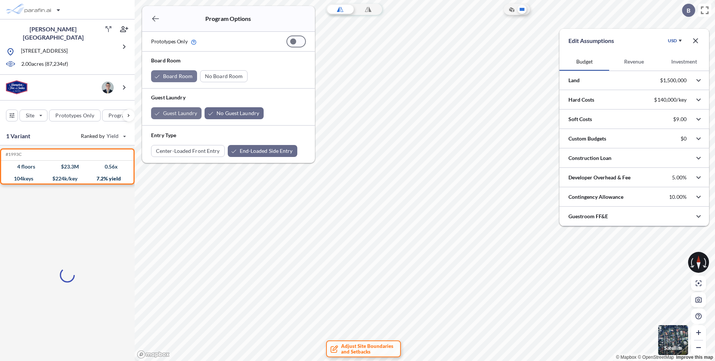
click at [174, 112] on div "button" at bounding box center [176, 113] width 50 height 12
click at [157, 18] on icon "button" at bounding box center [155, 18] width 9 height 9
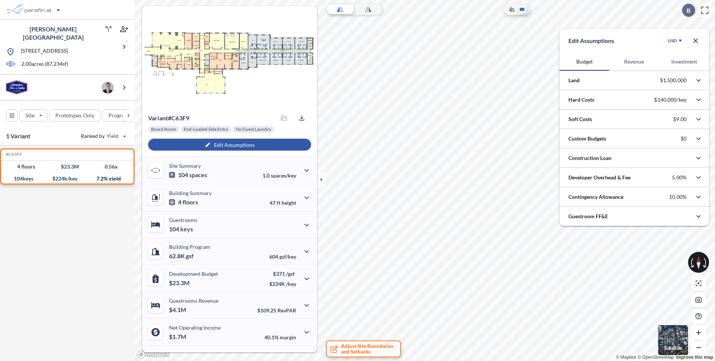
click at [243, 92] on div at bounding box center [229, 57] width 175 height 102
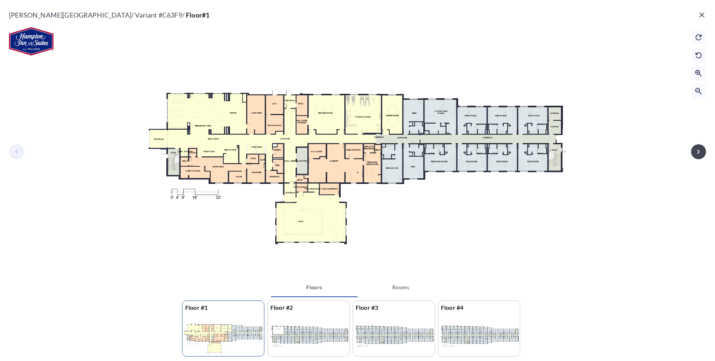
click at [301, 323] on div at bounding box center [308, 335] width 81 height 43
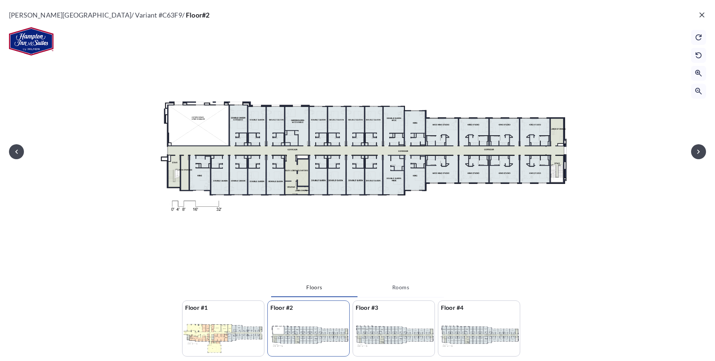
click at [395, 340] on div at bounding box center [393, 335] width 81 height 43
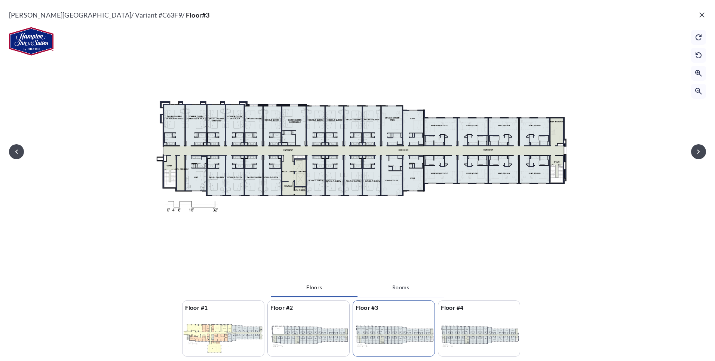
click at [493, 337] on div at bounding box center [478, 335] width 81 height 43
click at [418, 339] on div at bounding box center [393, 335] width 81 height 43
click at [299, 338] on div at bounding box center [308, 335] width 81 height 43
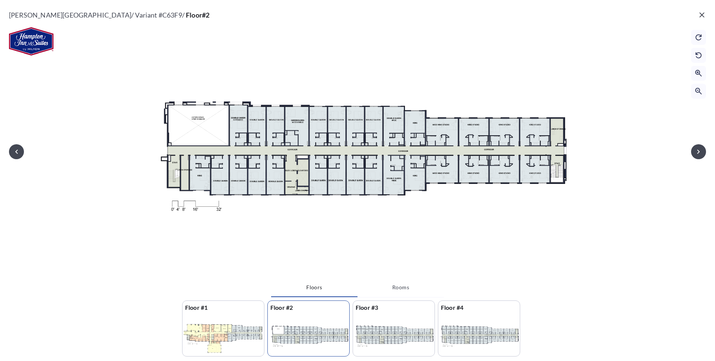
click at [225, 336] on div at bounding box center [222, 335] width 81 height 43
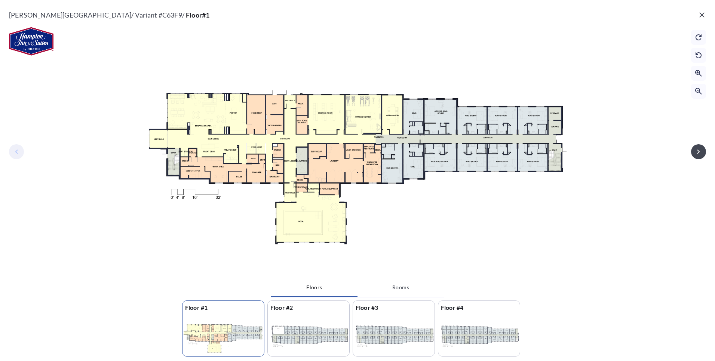
click at [700, 16] on icon "button" at bounding box center [701, 14] width 9 height 9
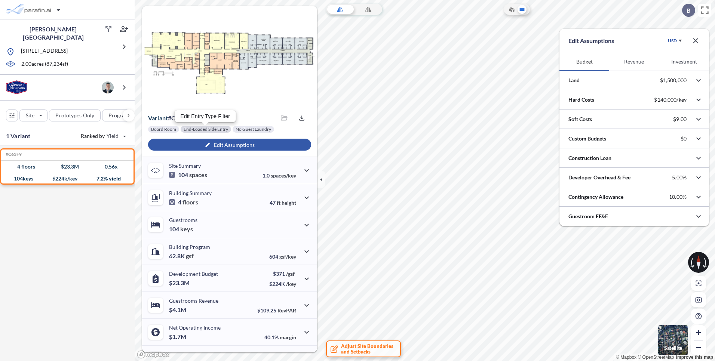
click at [222, 127] on div at bounding box center [206, 129] width 50 height 7
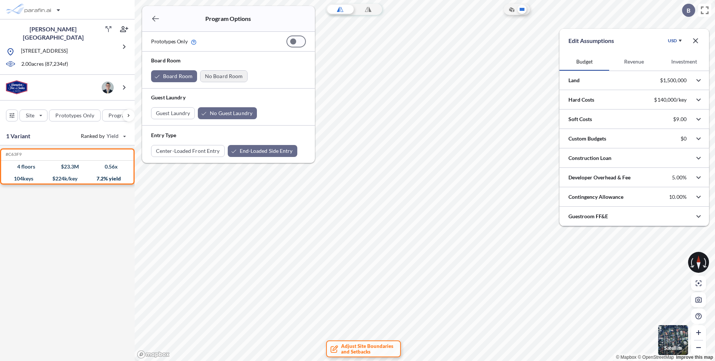
click at [221, 74] on div "button" at bounding box center [223, 76] width 47 height 11
click at [163, 114] on div "button" at bounding box center [172, 113] width 43 height 11
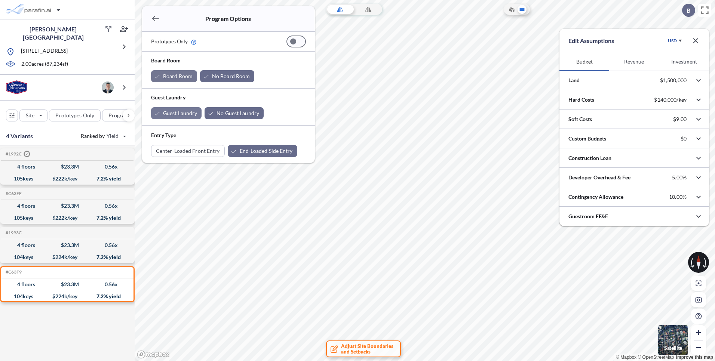
click at [183, 77] on div "button" at bounding box center [174, 76] width 46 height 12
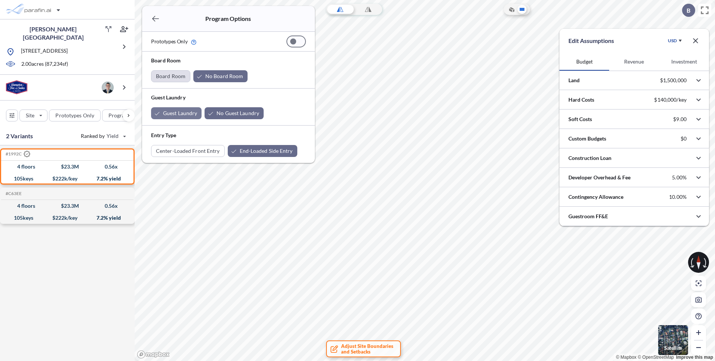
click at [162, 77] on div "button" at bounding box center [170, 76] width 39 height 11
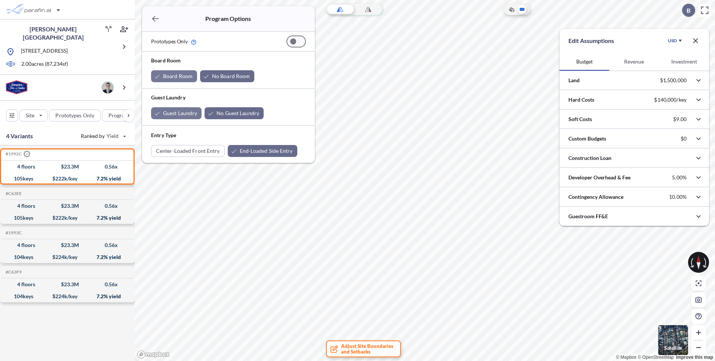
click at [149, 18] on button "button" at bounding box center [155, 18] width 15 height 15
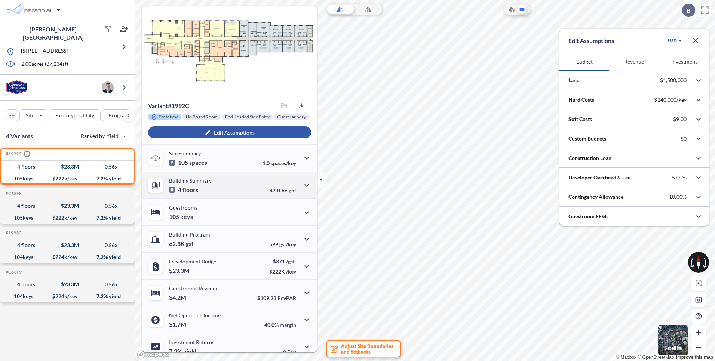
scroll to position [20, 0]
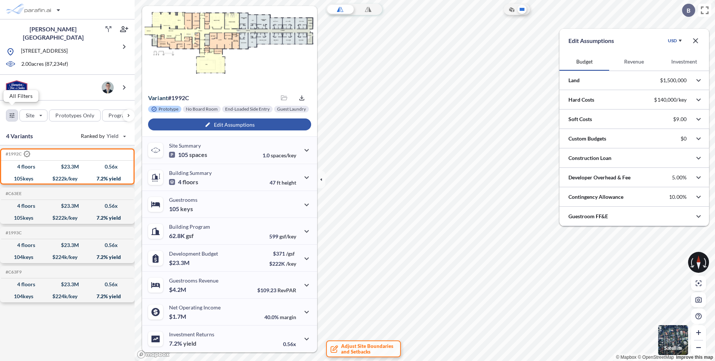
click at [12, 112] on div "button" at bounding box center [11, 115] width 11 height 11
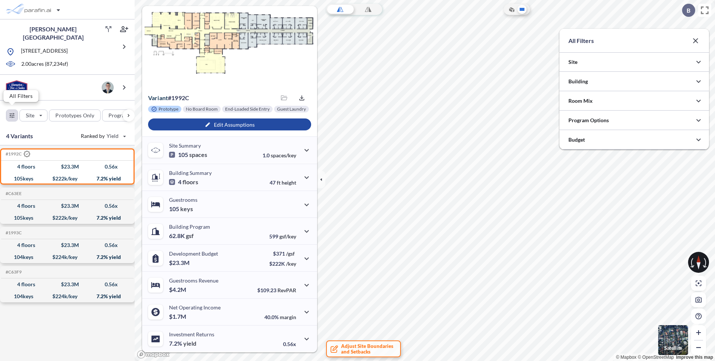
scroll to position [373794, 373645]
click at [685, 64] on div at bounding box center [634, 61] width 150 height 19
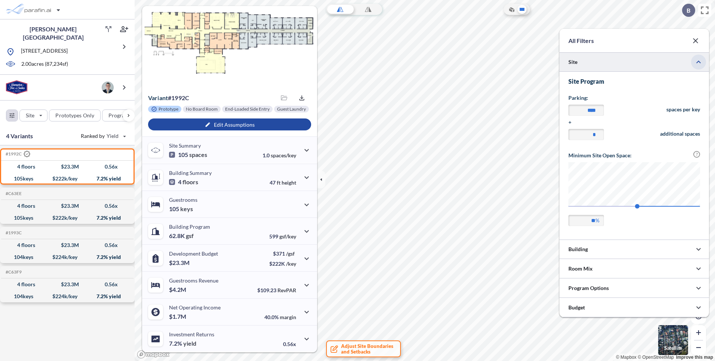
click at [700, 63] on icon "button" at bounding box center [698, 62] width 9 height 9
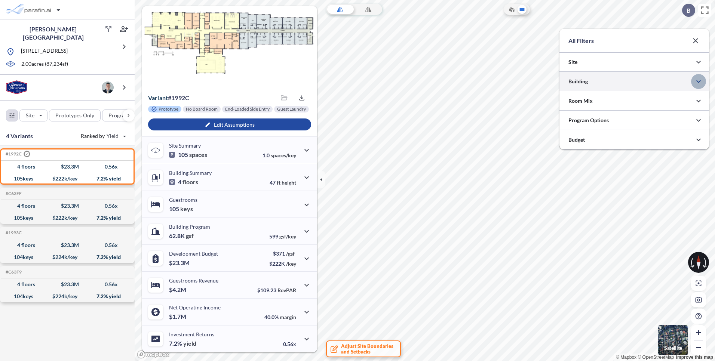
click at [699, 81] on icon "button" at bounding box center [698, 81] width 4 height 3
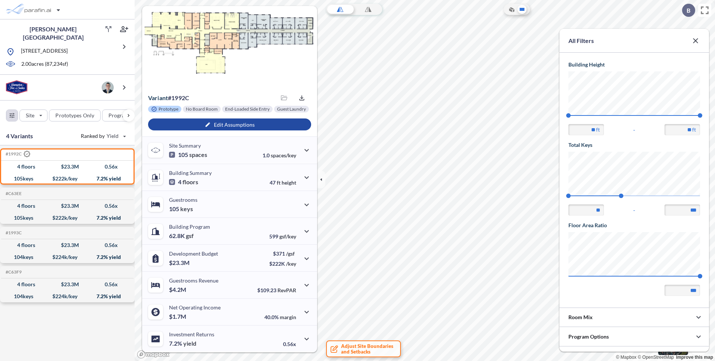
scroll to position [113, 0]
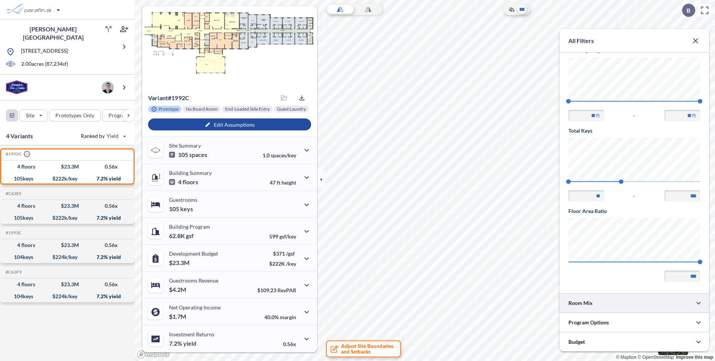
click at [666, 301] on div at bounding box center [634, 302] width 150 height 19
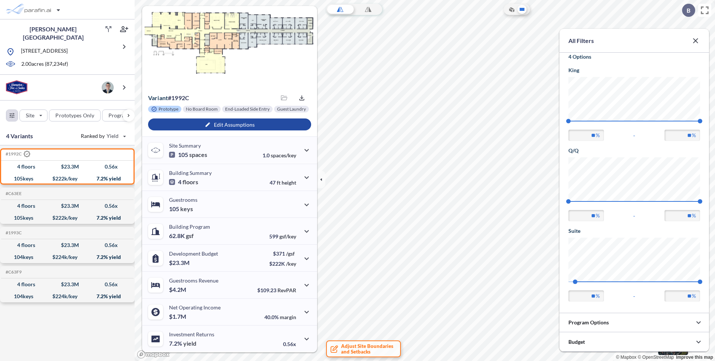
scroll to position [0, 0]
click at [629, 325] on div at bounding box center [634, 322] width 150 height 19
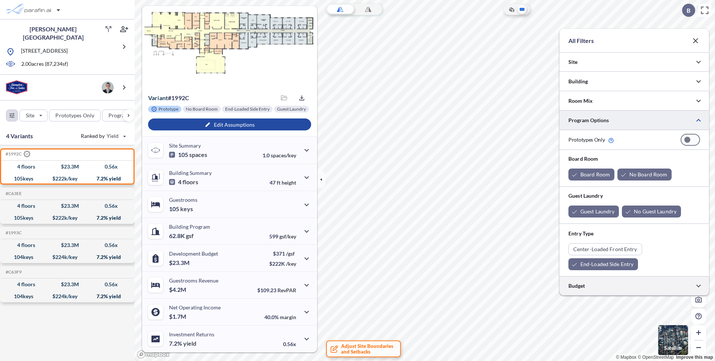
click at [633, 290] on div at bounding box center [634, 285] width 150 height 19
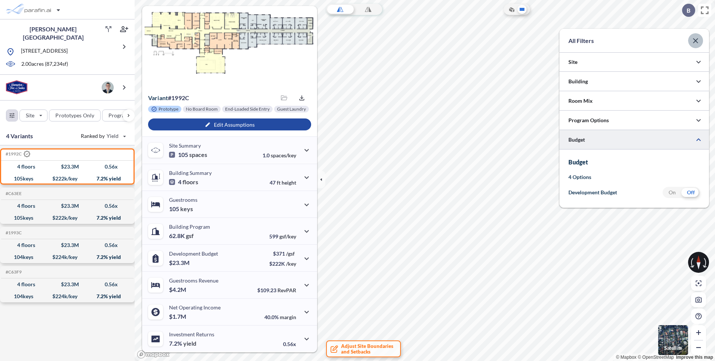
click at [697, 42] on icon "button" at bounding box center [695, 40] width 5 height 5
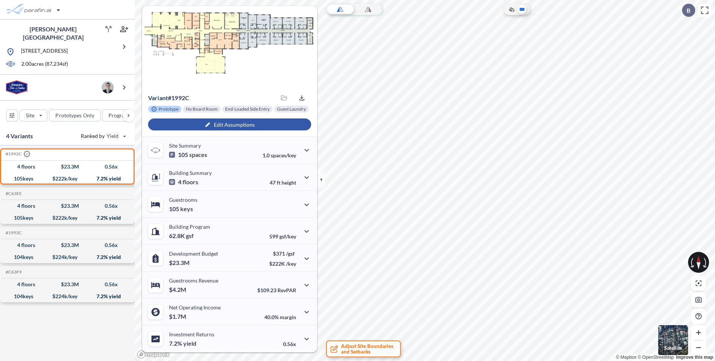
click at [286, 123] on div "button" at bounding box center [229, 124] width 163 height 12
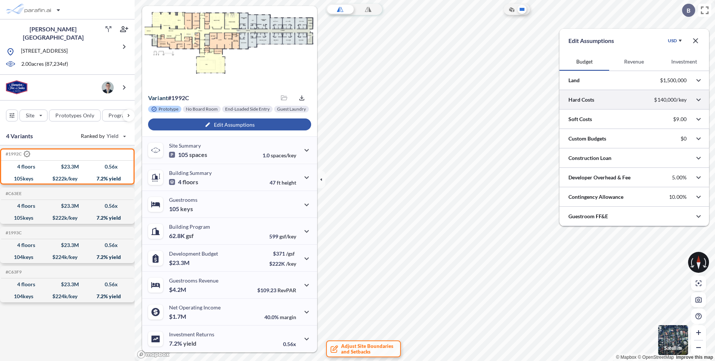
click at [617, 105] on div at bounding box center [634, 99] width 150 height 19
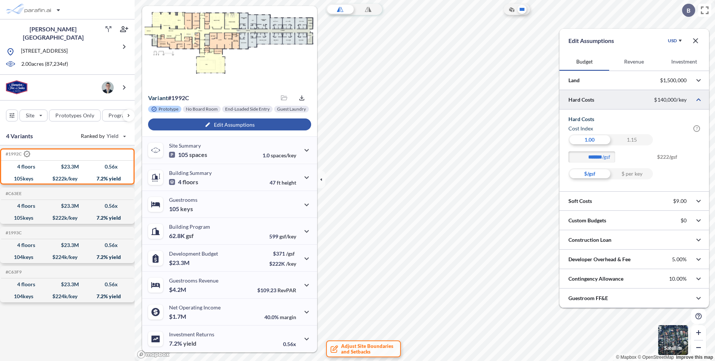
click at [622, 104] on div at bounding box center [634, 99] width 150 height 19
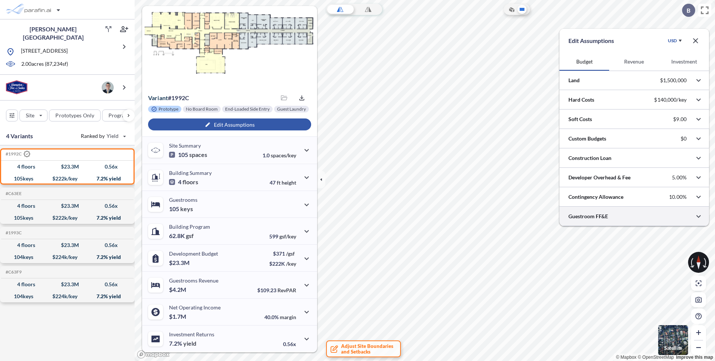
click at [620, 219] on div at bounding box center [634, 216] width 150 height 19
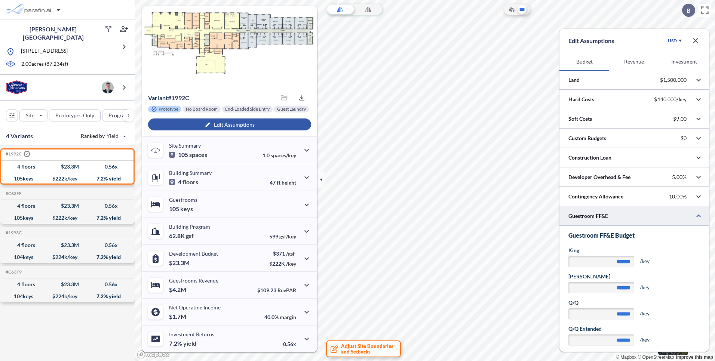
click at [620, 219] on div at bounding box center [634, 215] width 150 height 19
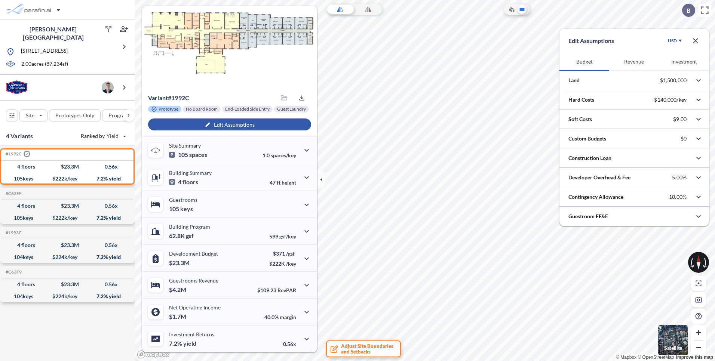
click at [689, 65] on button "Investment" at bounding box center [684, 62] width 50 height 18
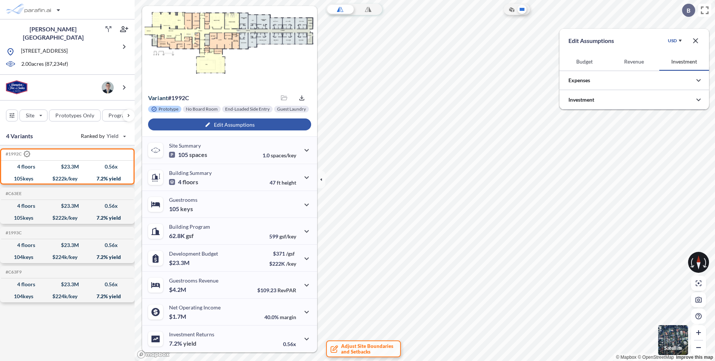
click at [695, 37] on icon "button" at bounding box center [695, 40] width 9 height 9
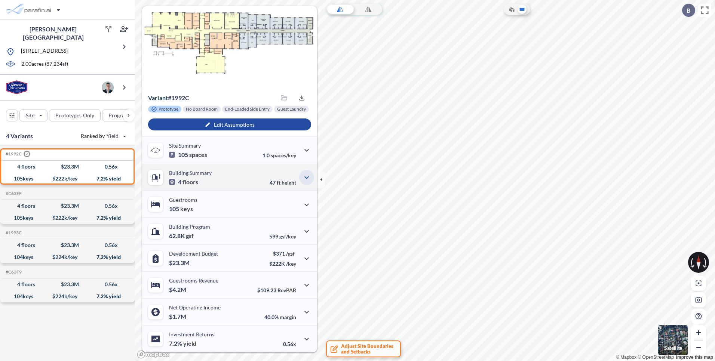
click at [303, 178] on icon "button" at bounding box center [306, 177] width 9 height 9
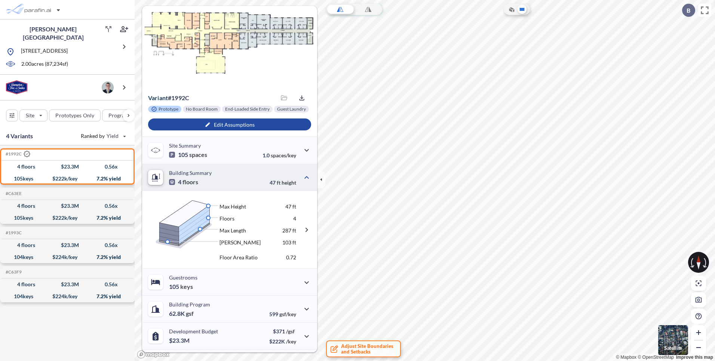
click at [296, 175] on div "47 ft height" at bounding box center [290, 177] width 41 height 16
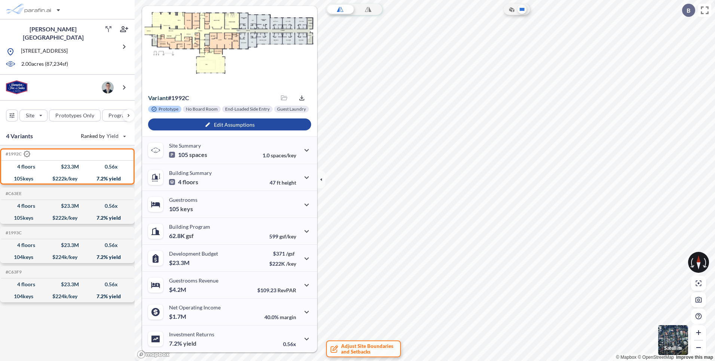
click at [45, 134] on div "4 Variants Ranked by Yield" at bounding box center [67, 136] width 135 height 18
click at [133, 114] on div "button" at bounding box center [129, 116] width 12 height 12
click at [129, 114] on div "button" at bounding box center [129, 116] width 12 height 12
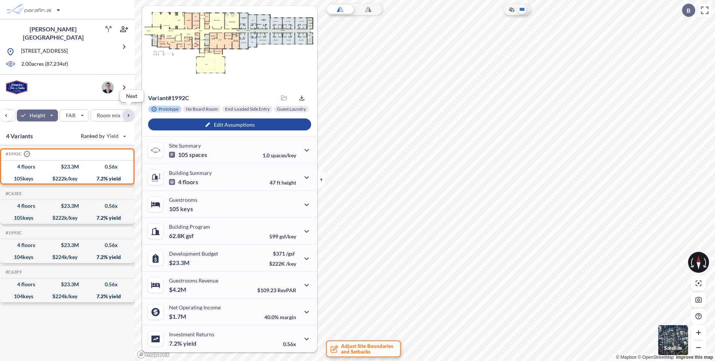
click at [129, 114] on div "button" at bounding box center [129, 116] width 12 height 12
click at [43, 113] on div "button" at bounding box center [33, 115] width 28 height 11
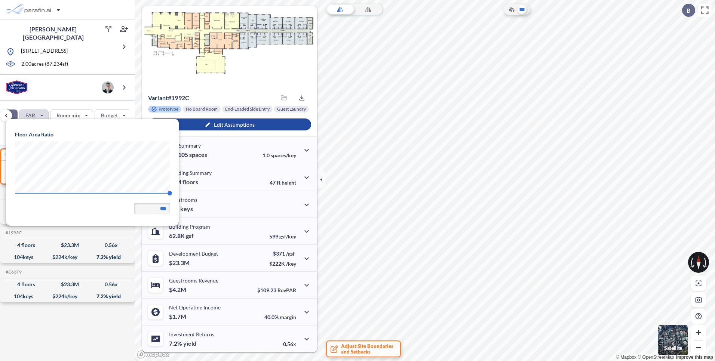
scroll to position [107, 173]
click at [43, 113] on div "button" at bounding box center [33, 115] width 28 height 11
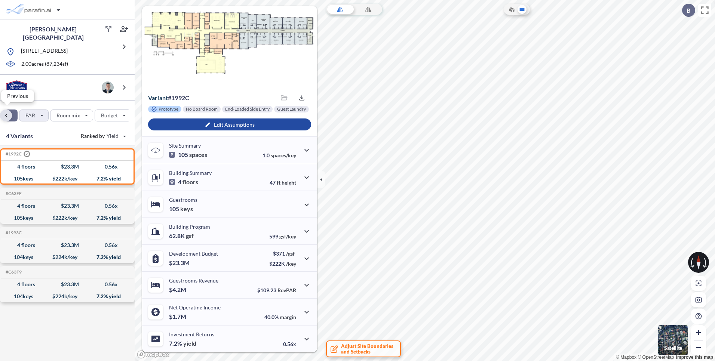
click at [10, 114] on div "button" at bounding box center [6, 116] width 12 height 12
click at [58, 117] on div "button" at bounding box center [66, 115] width 34 height 11
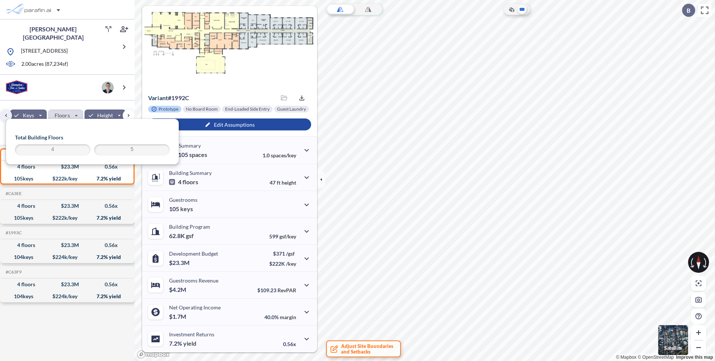
click at [58, 117] on div "button" at bounding box center [66, 115] width 34 height 11
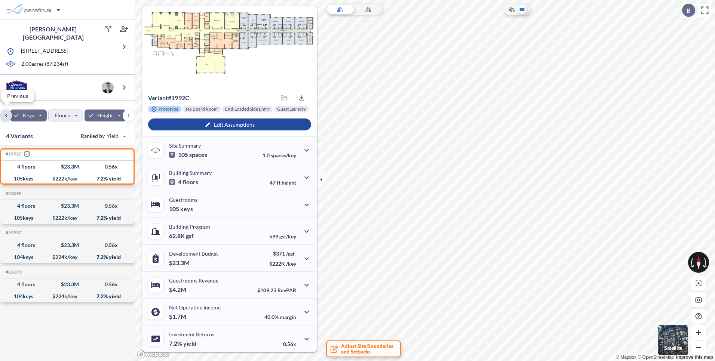
click at [4, 111] on div "button" at bounding box center [6, 116] width 12 height 12
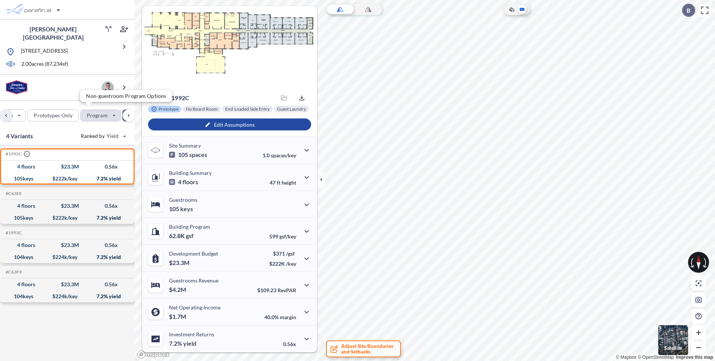
click at [108, 117] on div "button" at bounding box center [101, 115] width 40 height 11
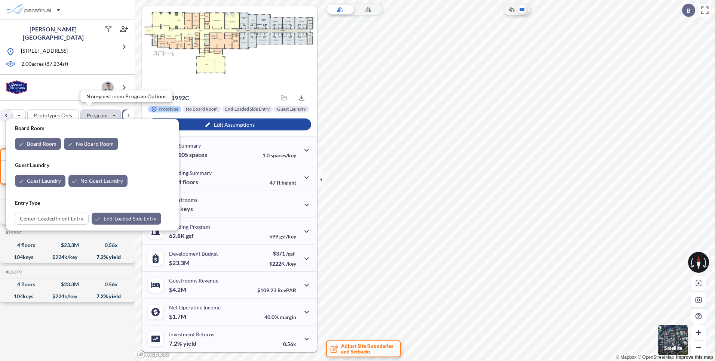
click at [96, 113] on div "button" at bounding box center [101, 115] width 40 height 11
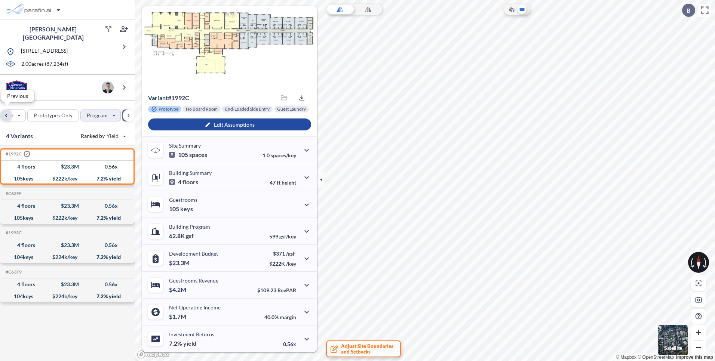
click at [4, 113] on div "button" at bounding box center [6, 116] width 12 height 12
click at [11, 114] on div "button" at bounding box center [11, 115] width 11 height 11
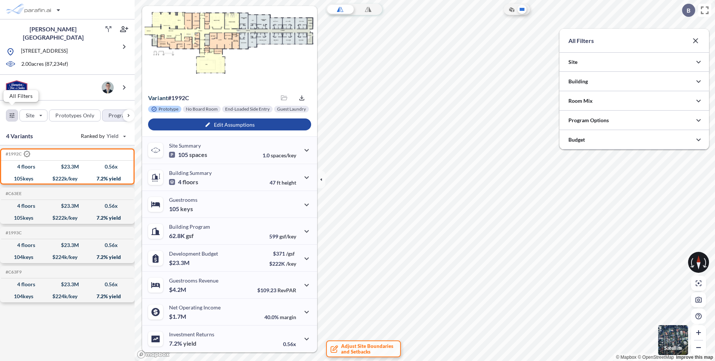
scroll to position [373794, 373645]
click at [8, 114] on div "button" at bounding box center [11, 115] width 11 height 11
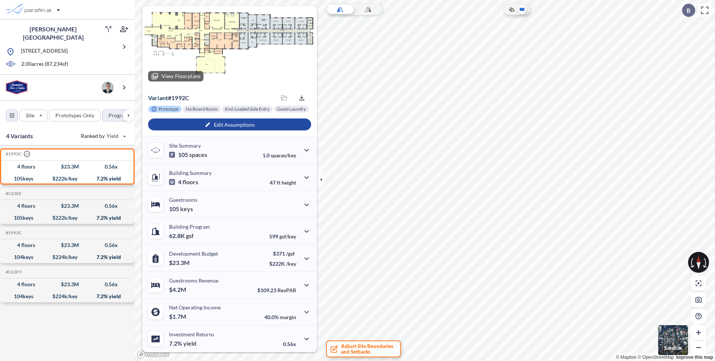
click at [225, 65] on div at bounding box center [229, 37] width 175 height 102
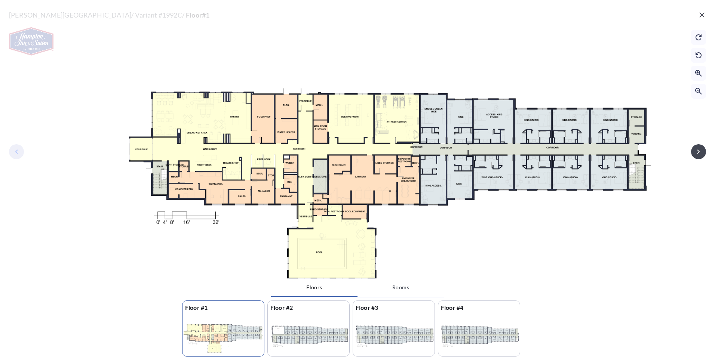
click at [698, 13] on icon "button" at bounding box center [701, 14] width 9 height 9
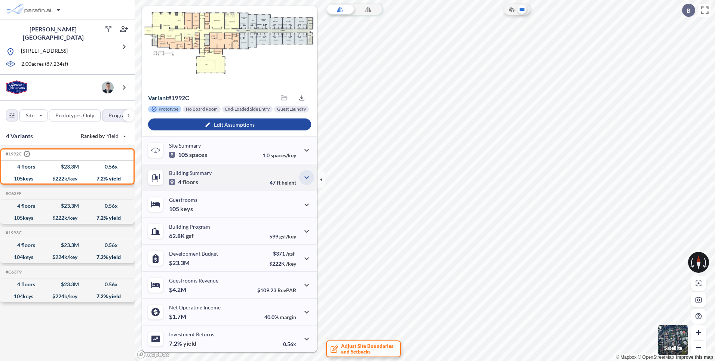
click at [310, 176] on button "button" at bounding box center [306, 177] width 15 height 15
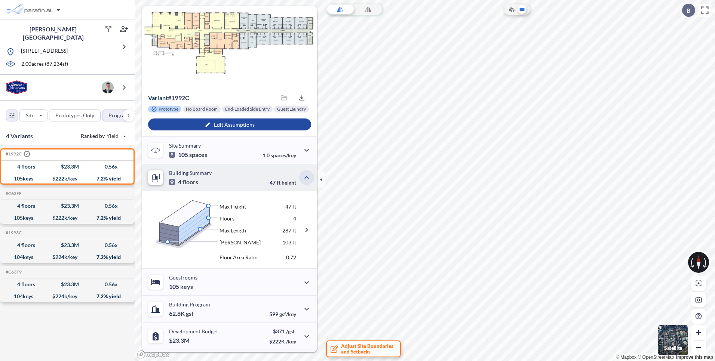
click at [308, 176] on icon "button" at bounding box center [306, 177] width 9 height 9
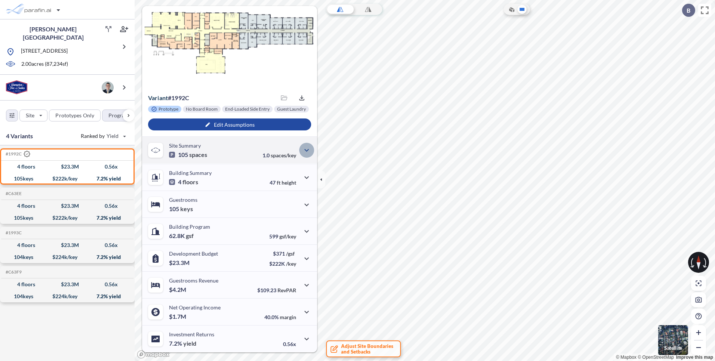
click at [309, 146] on button "button" at bounding box center [306, 150] width 15 height 15
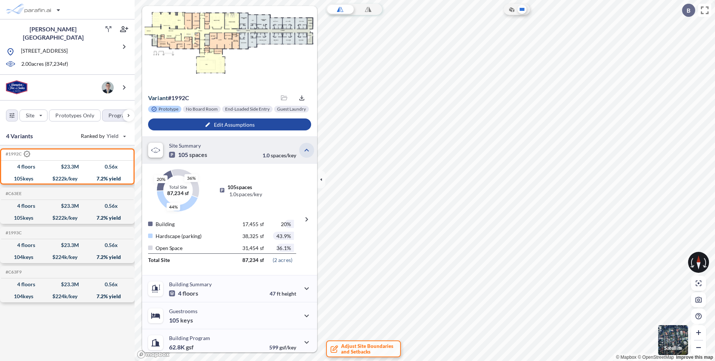
click at [304, 148] on icon "button" at bounding box center [306, 150] width 9 height 9
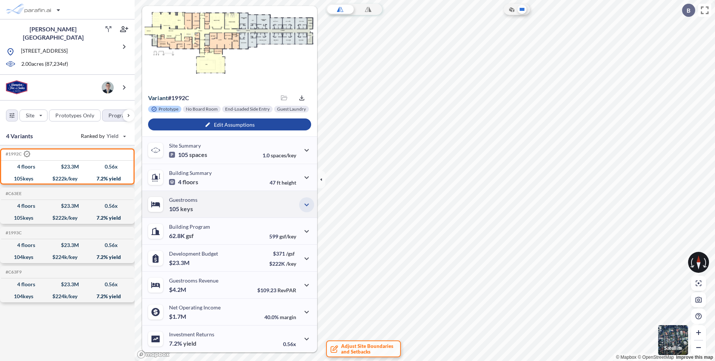
click at [307, 203] on icon "button" at bounding box center [306, 204] width 9 height 9
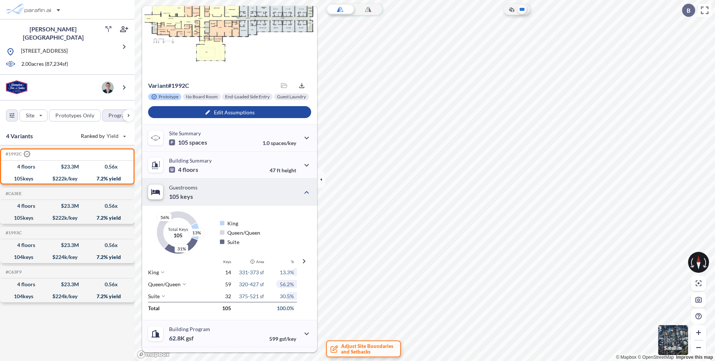
scroll to position [45, 0]
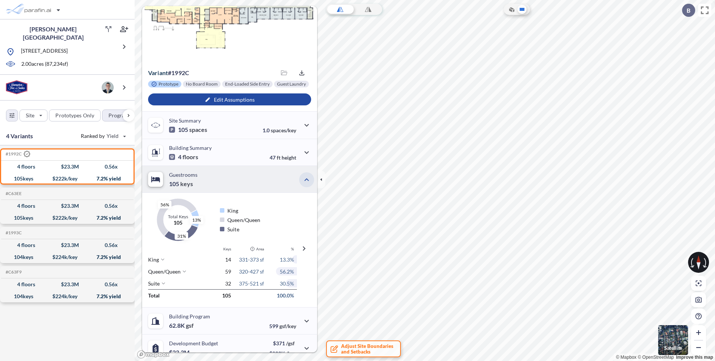
click at [302, 178] on icon "button" at bounding box center [306, 179] width 9 height 9
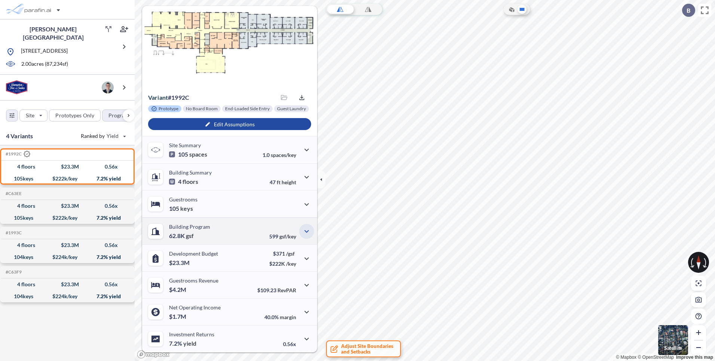
scroll to position [20, 0]
click at [303, 255] on icon "button" at bounding box center [306, 258] width 9 height 9
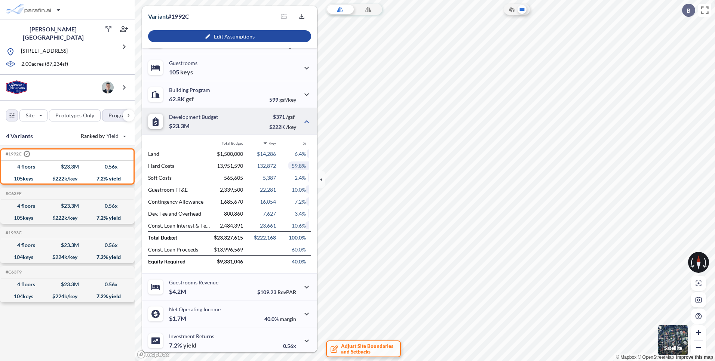
scroll to position [159, 0]
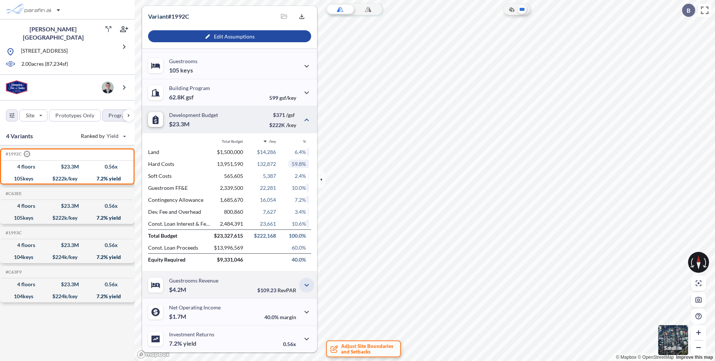
click at [303, 284] on icon "button" at bounding box center [306, 285] width 9 height 9
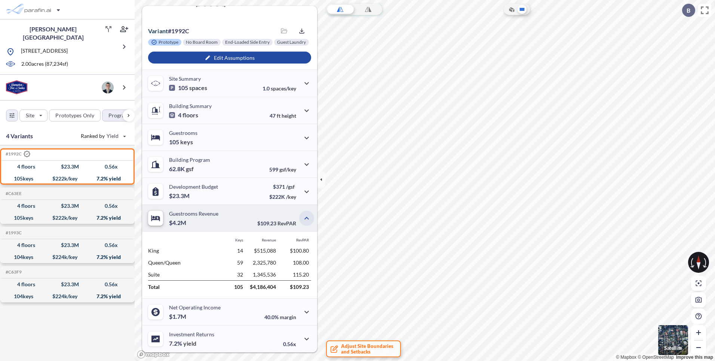
scroll to position [87, 0]
click at [60, 131] on div "4 Variants Ranked by Yield" at bounding box center [67, 136] width 135 height 18
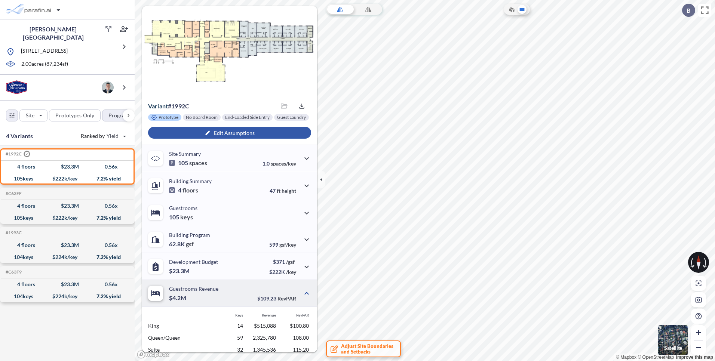
scroll to position [0, 0]
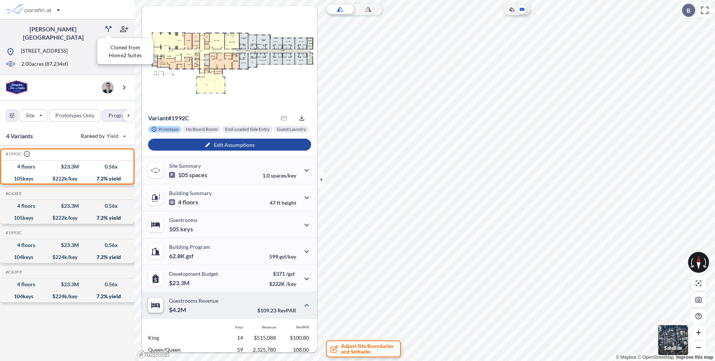
click at [107, 27] on icon at bounding box center [108, 29] width 6 height 6
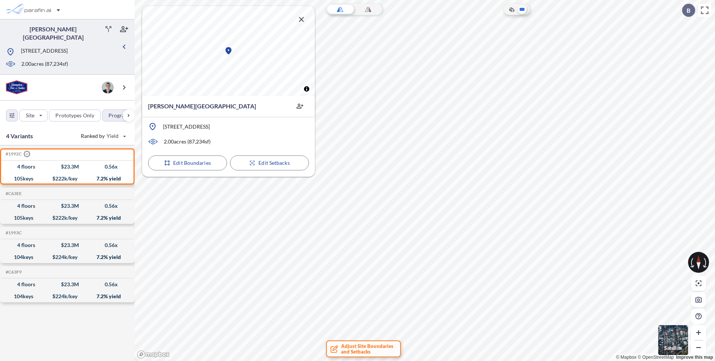
click at [304, 20] on icon "button" at bounding box center [301, 19] width 9 height 9
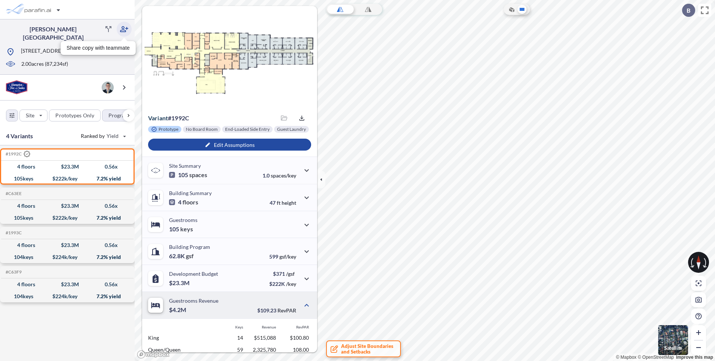
click at [125, 27] on icon "button" at bounding box center [124, 29] width 9 height 9
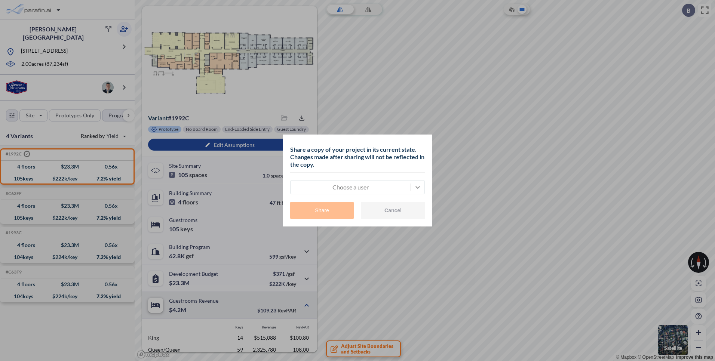
click at [415, 187] on icon at bounding box center [417, 187] width 7 height 7
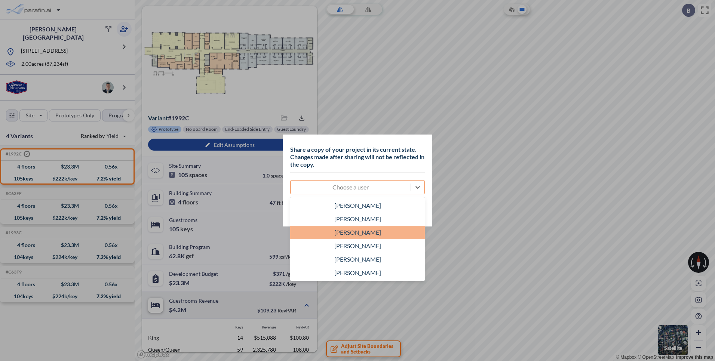
click at [358, 236] on div "Bradford DeBranch" at bounding box center [357, 232] width 135 height 13
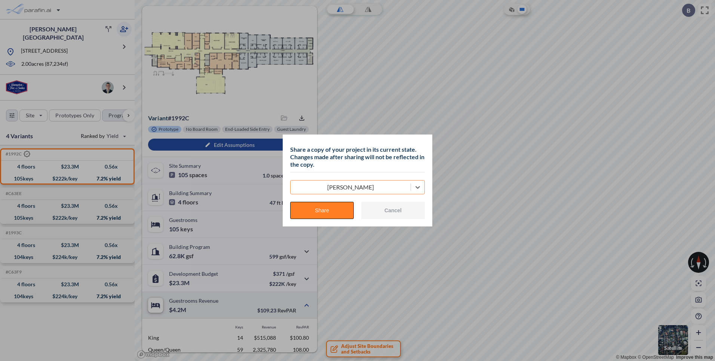
click at [322, 210] on button "Share" at bounding box center [322, 210] width 64 height 17
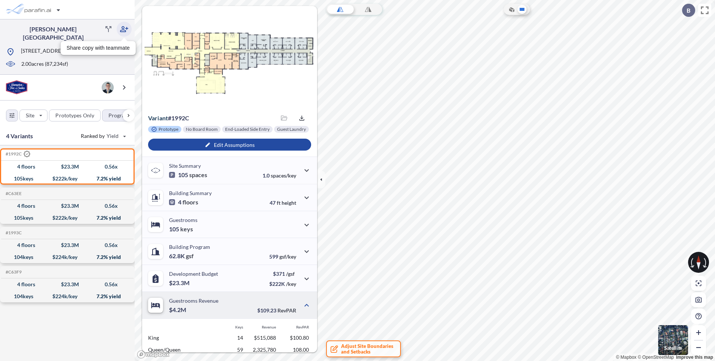
click at [127, 26] on icon "button" at bounding box center [124, 29] width 9 height 9
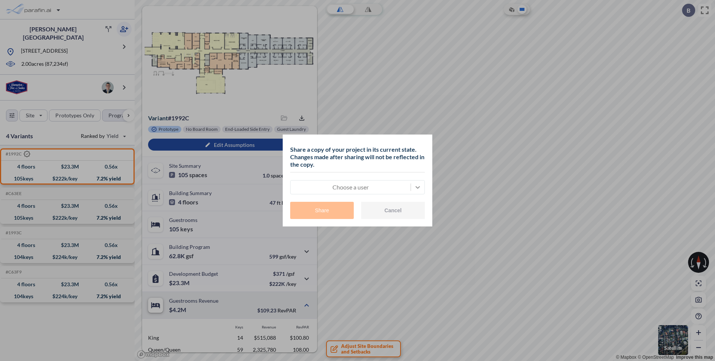
click at [421, 188] on icon at bounding box center [417, 187] width 7 height 7
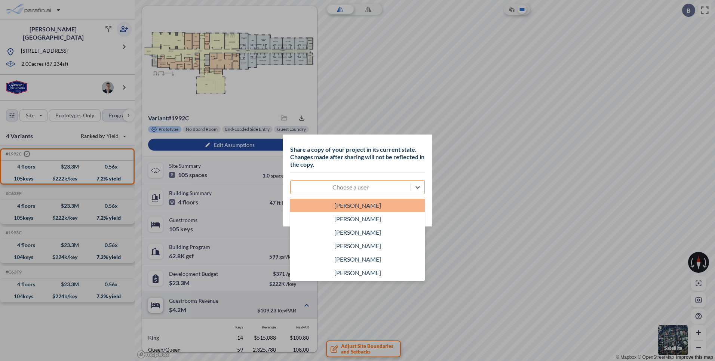
click at [364, 200] on div "Kath MacNeill" at bounding box center [357, 205] width 135 height 13
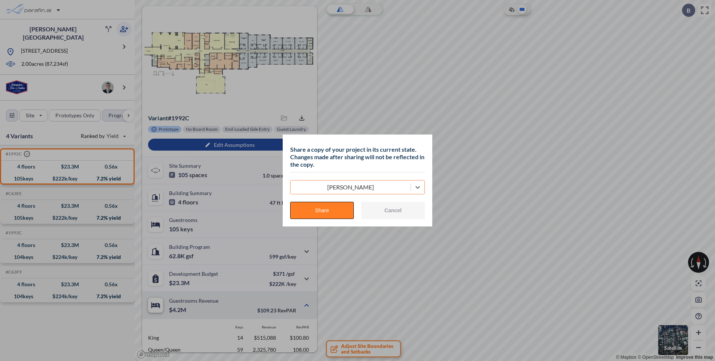
click at [329, 214] on button "Share" at bounding box center [322, 210] width 64 height 17
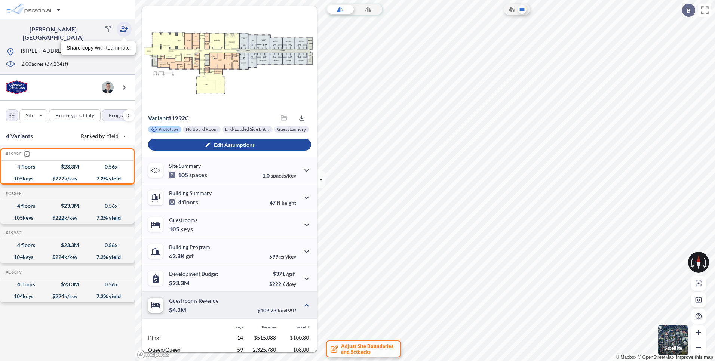
click at [124, 28] on icon "button" at bounding box center [124, 29] width 8 height 6
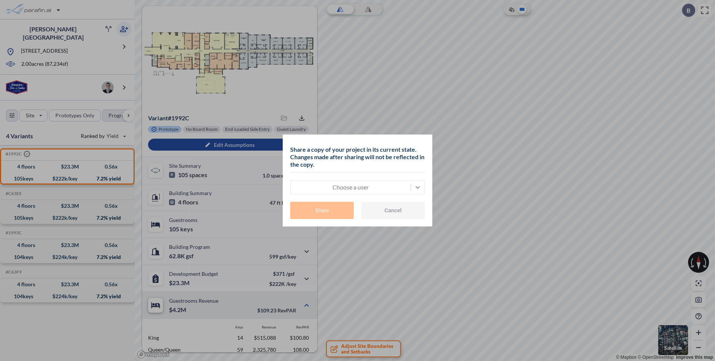
click at [412, 188] on div at bounding box center [417, 187] width 13 height 13
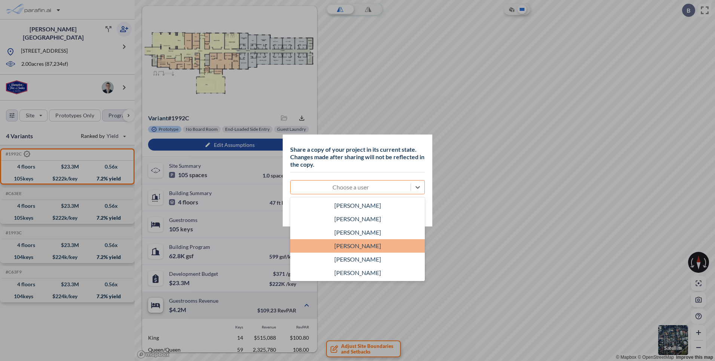
click at [356, 249] on div "Steven Boyd" at bounding box center [357, 245] width 135 height 13
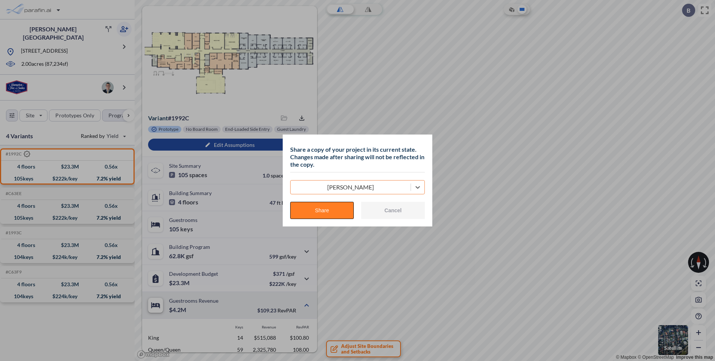
click at [312, 209] on button "Share" at bounding box center [322, 210] width 64 height 17
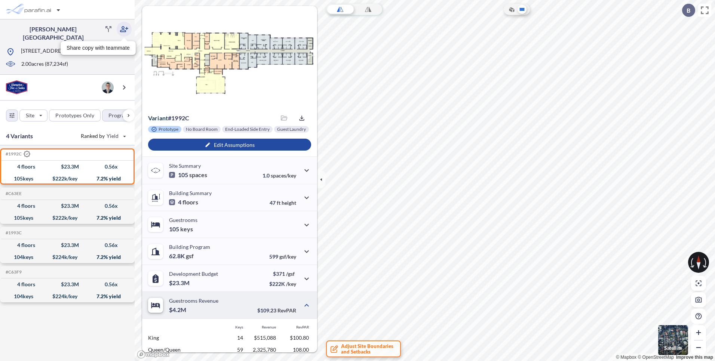
click at [127, 29] on icon "button" at bounding box center [124, 29] width 9 height 9
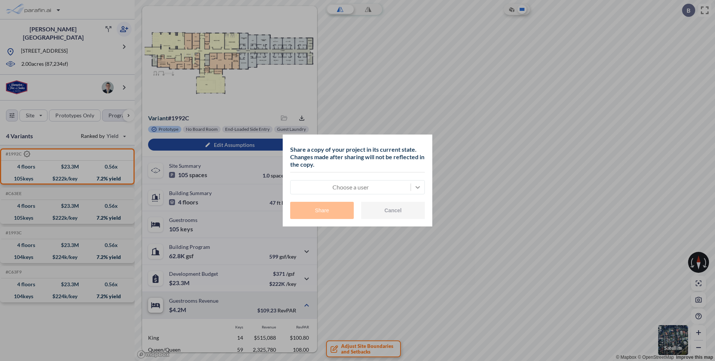
click at [414, 187] on icon at bounding box center [417, 187] width 7 height 7
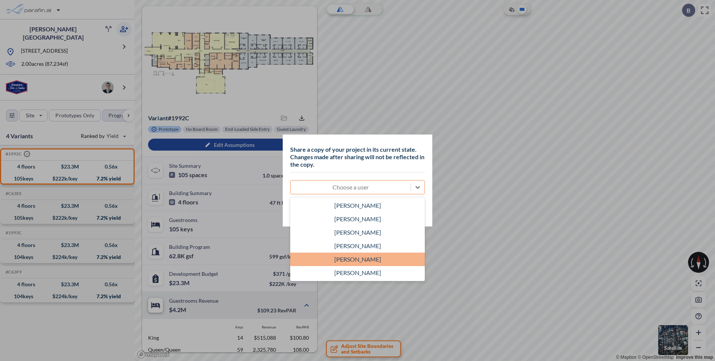
click at [366, 263] on div "Brian Conner" at bounding box center [357, 259] width 135 height 13
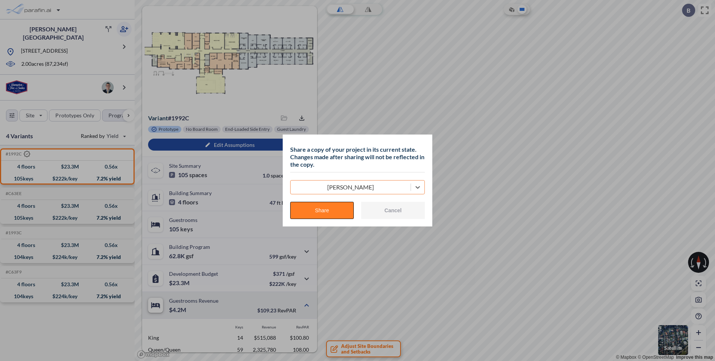
click at [326, 211] on button "Share" at bounding box center [322, 210] width 64 height 17
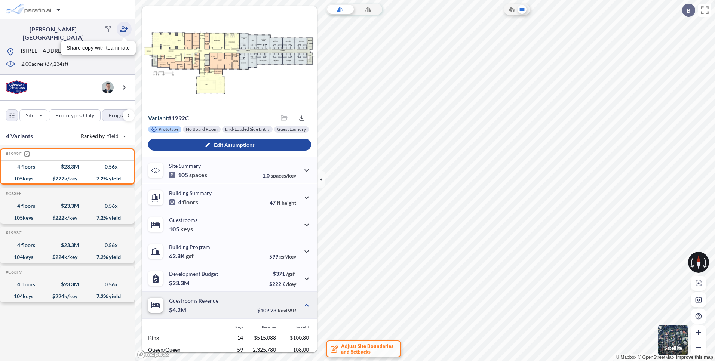
click at [128, 30] on icon "button" at bounding box center [124, 29] width 9 height 9
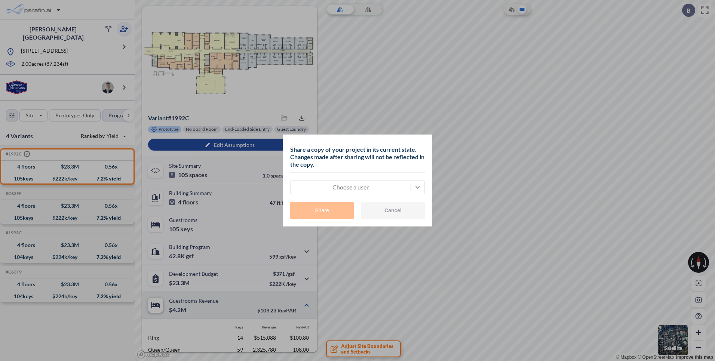
click at [421, 187] on icon at bounding box center [417, 187] width 7 height 7
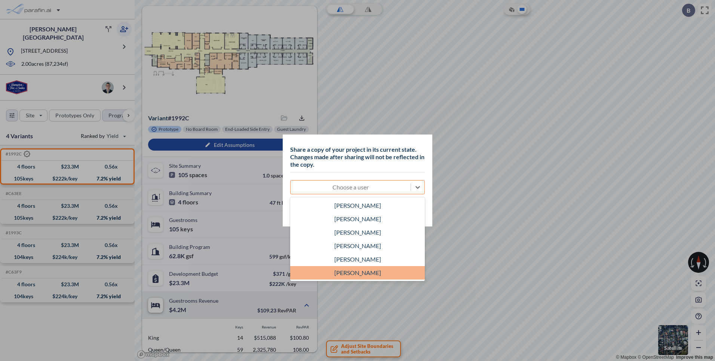
click at [369, 272] on div "Bruce Davis" at bounding box center [357, 272] width 135 height 13
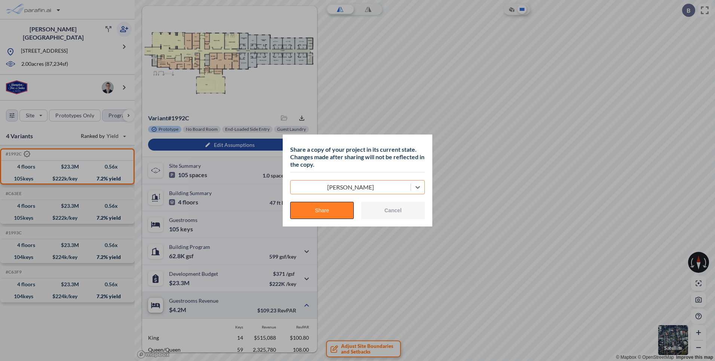
click at [319, 213] on button "Share" at bounding box center [322, 210] width 64 height 17
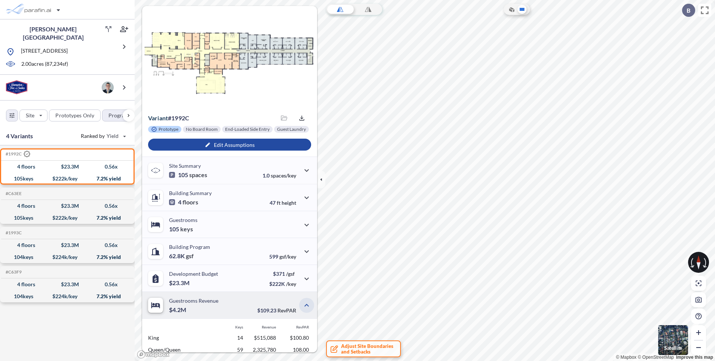
click at [309, 306] on button "button" at bounding box center [306, 305] width 15 height 15
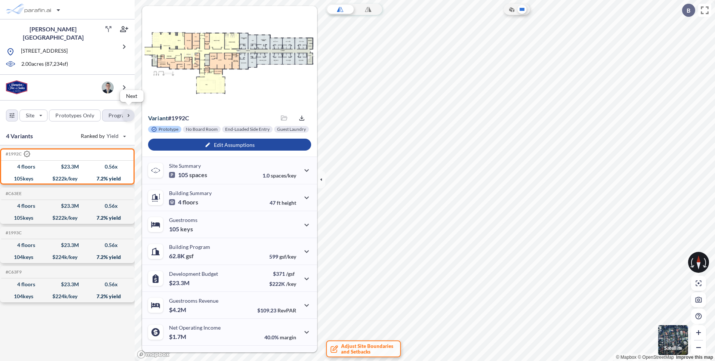
click at [130, 116] on div "button" at bounding box center [129, 116] width 12 height 12
click at [129, 113] on div "button" at bounding box center [129, 116] width 12 height 12
click at [129, 113] on div "Site Prototypes Only Program Keys Floors Height FAR Room mix Budget" at bounding box center [67, 114] width 135 height 27
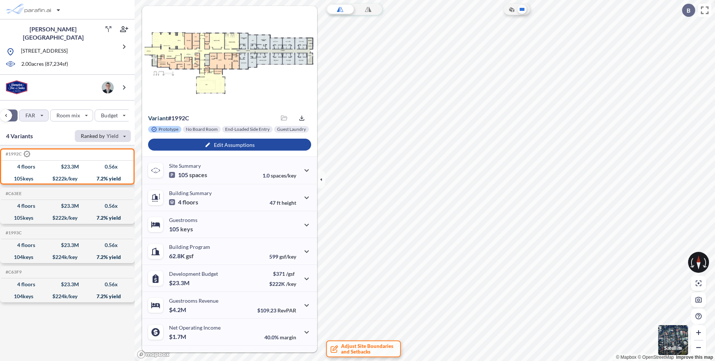
click at [120, 132] on div "button" at bounding box center [103, 136] width 56 height 12
click at [41, 127] on div "4 Variants Ranked by Yield Yield Keys Equity Multiple Budget/key" at bounding box center [67, 136] width 135 height 18
click at [227, 146] on div "button" at bounding box center [229, 145] width 163 height 12
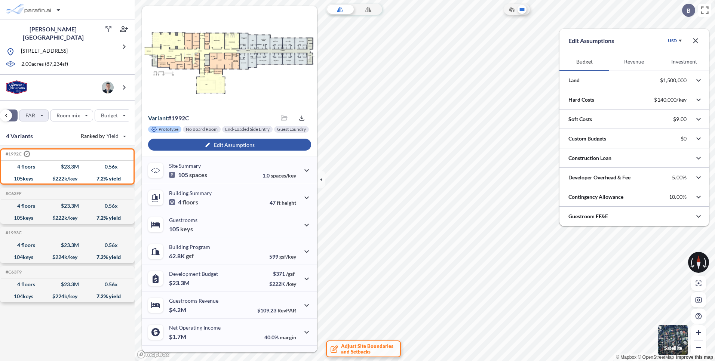
click at [203, 145] on div "button" at bounding box center [229, 145] width 163 height 12
click at [251, 149] on div "button" at bounding box center [229, 145] width 163 height 12
click at [701, 82] on icon "button" at bounding box center [698, 80] width 9 height 9
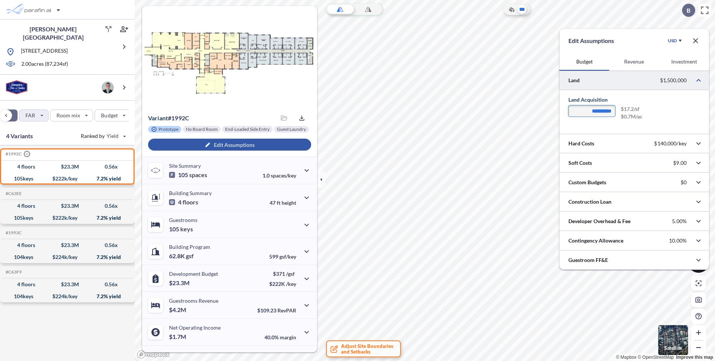
click at [601, 110] on input "**********" at bounding box center [591, 110] width 47 height 11
click at [687, 116] on div "**********" at bounding box center [634, 113] width 132 height 17
click at [676, 117] on div "**********" at bounding box center [634, 113] width 132 height 17
click at [700, 147] on icon "button" at bounding box center [698, 143] width 9 height 9
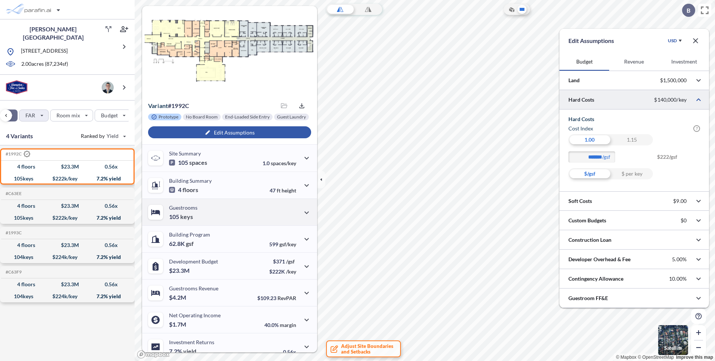
scroll to position [20, 0]
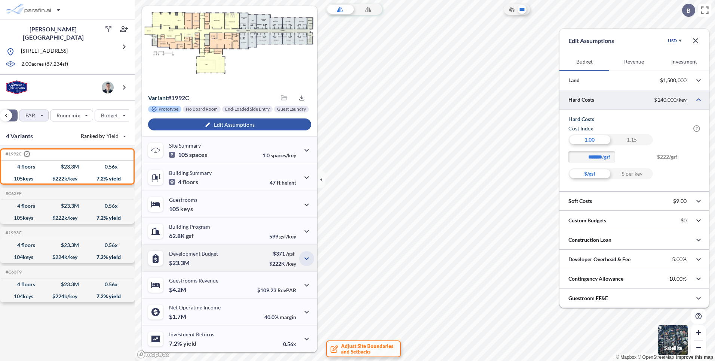
click at [306, 260] on icon "button" at bounding box center [306, 258] width 9 height 9
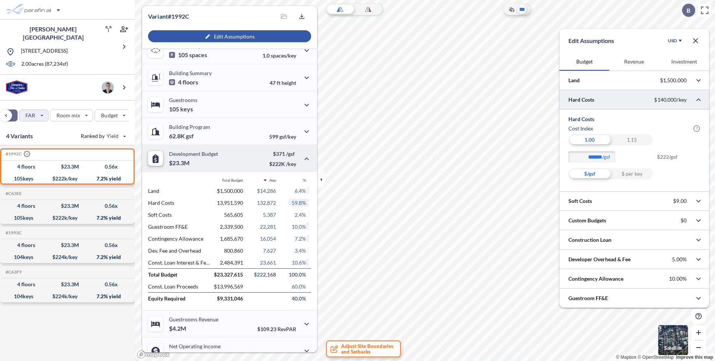
scroll to position [107, 0]
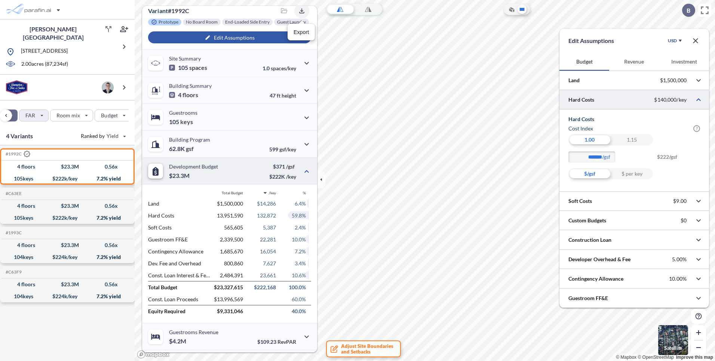
click at [302, 12] on icon "button" at bounding box center [301, 10] width 7 height 7
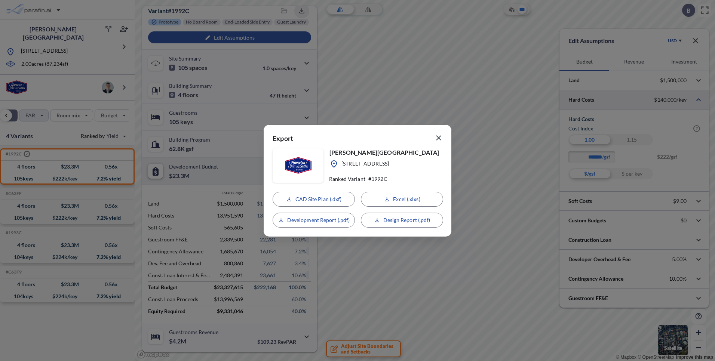
click at [439, 137] on icon "button" at bounding box center [438, 137] width 5 height 5
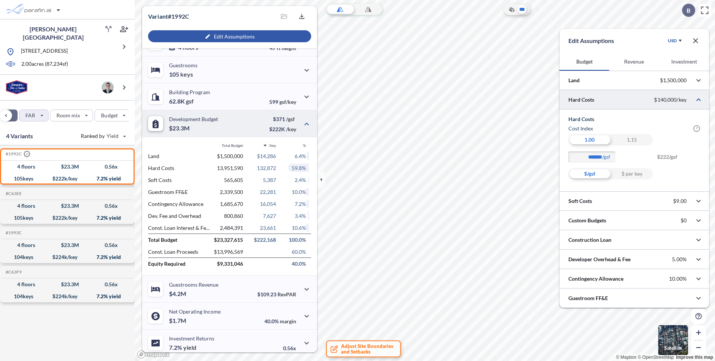
scroll to position [159, 0]
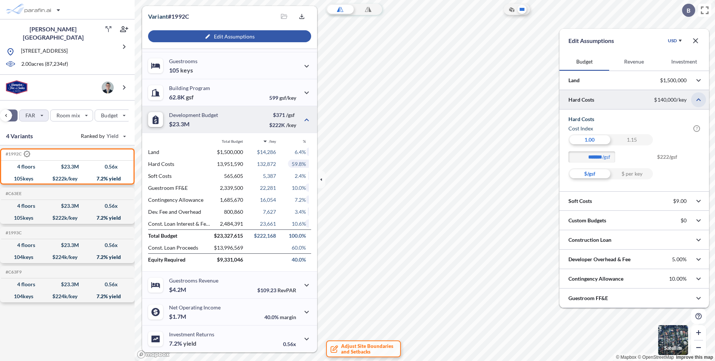
click at [694, 102] on icon "button" at bounding box center [698, 99] width 9 height 9
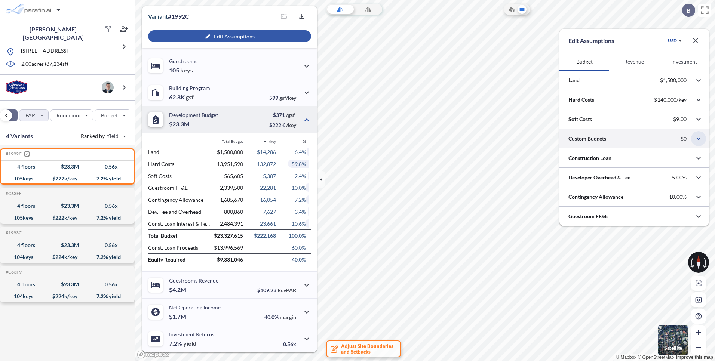
click at [699, 144] on button "button" at bounding box center [698, 138] width 15 height 15
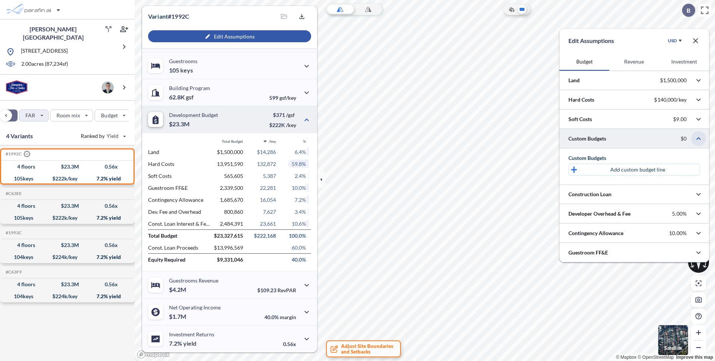
click at [700, 142] on icon "button" at bounding box center [698, 138] width 9 height 9
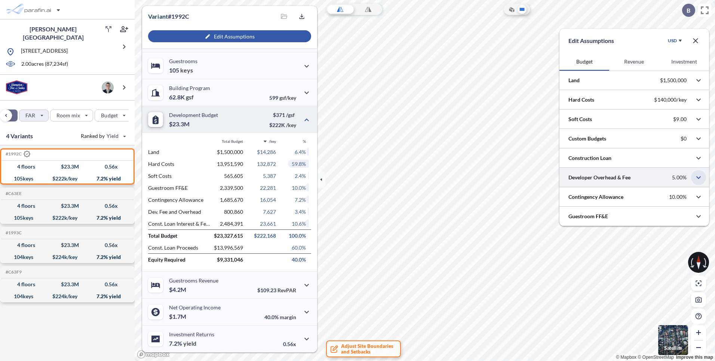
click at [700, 176] on icon "button" at bounding box center [698, 177] width 9 height 9
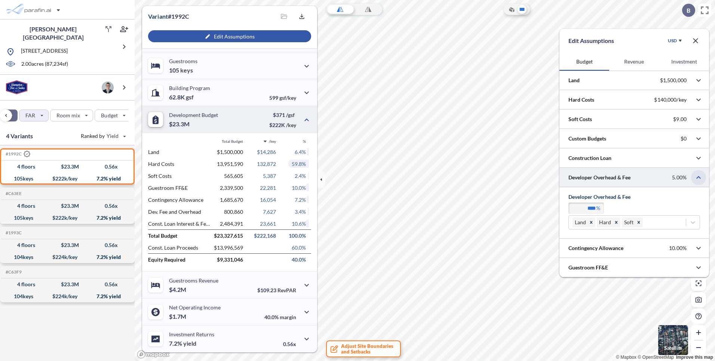
click at [700, 176] on icon "button" at bounding box center [698, 177] width 9 height 9
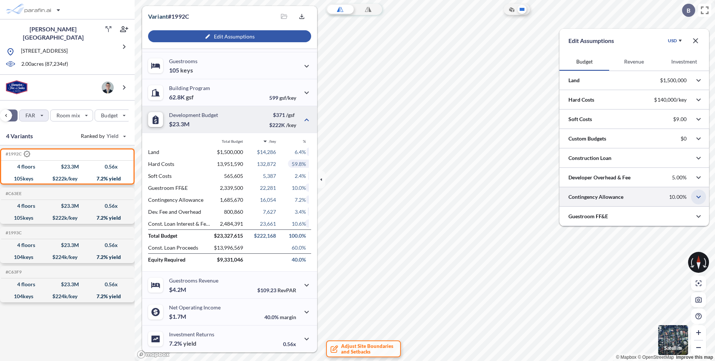
click at [702, 196] on icon "button" at bounding box center [698, 197] width 9 height 9
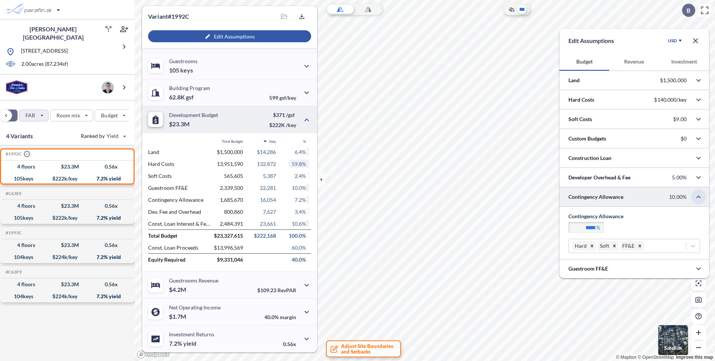
click at [702, 196] on icon "button" at bounding box center [698, 197] width 9 height 9
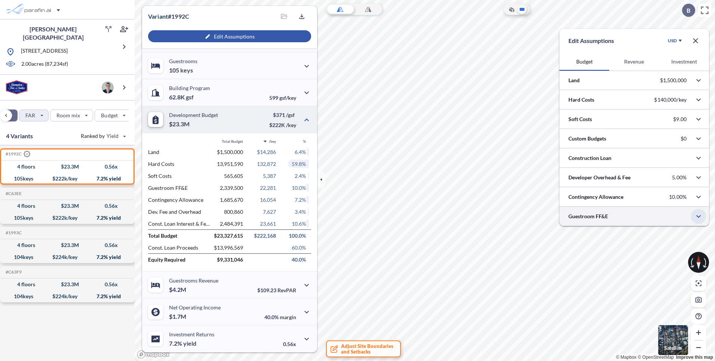
click at [699, 213] on icon "button" at bounding box center [698, 216] width 9 height 9
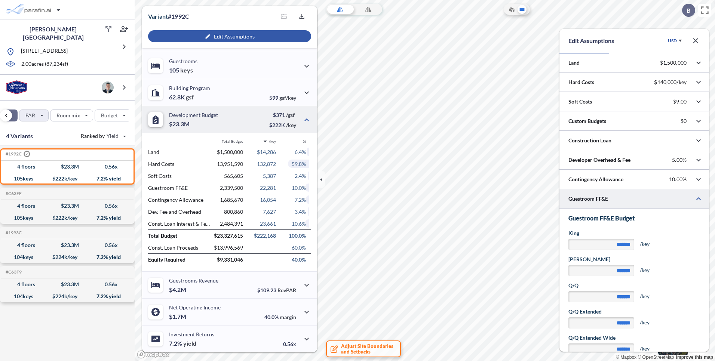
scroll to position [25, 0]
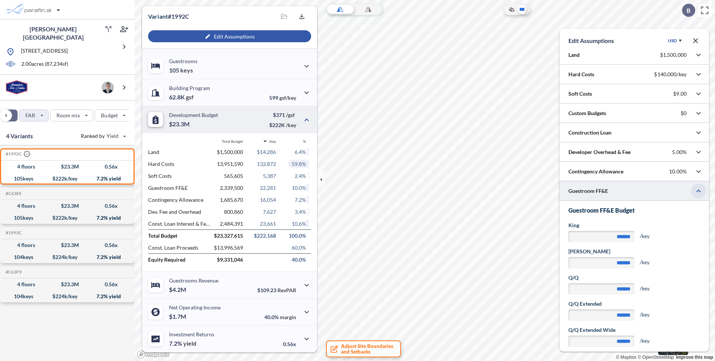
click at [696, 191] on icon "button" at bounding box center [698, 191] width 9 height 9
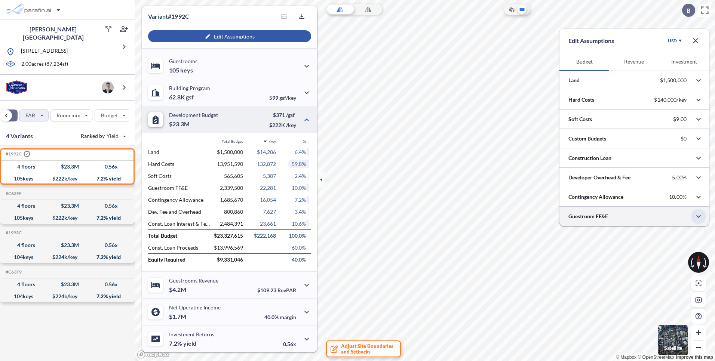
scroll to position [0, 0]
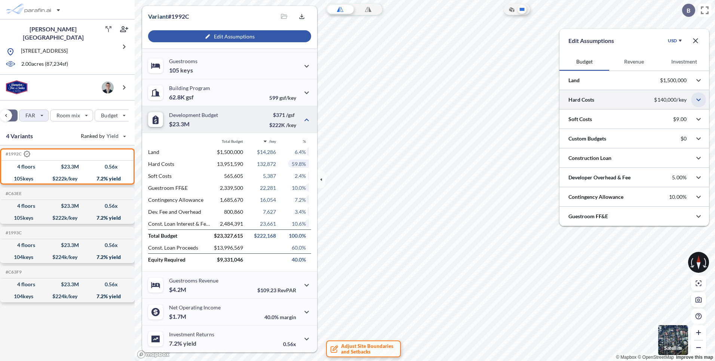
click at [699, 98] on icon "button" at bounding box center [698, 99] width 9 height 9
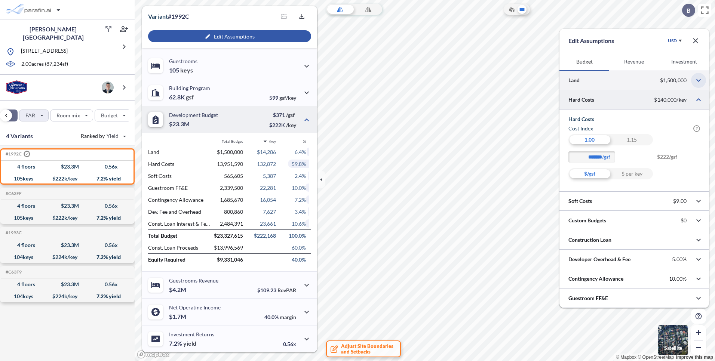
click at [698, 78] on icon "button" at bounding box center [698, 80] width 9 height 9
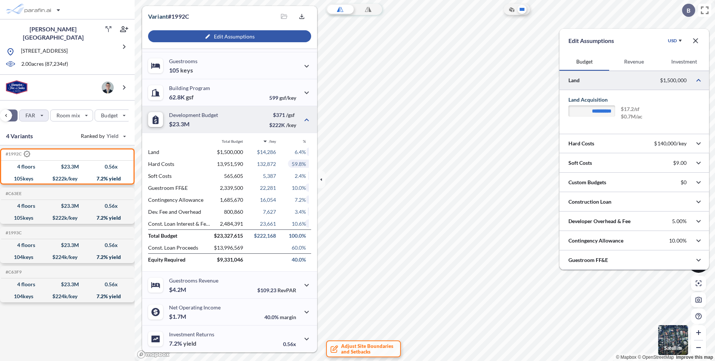
click at [680, 59] on button "Investment" at bounding box center [684, 62] width 50 height 18
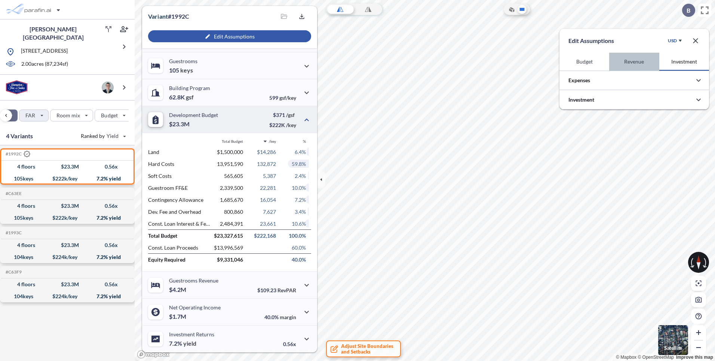
click at [629, 61] on button "Revenue" at bounding box center [634, 62] width 50 height 18
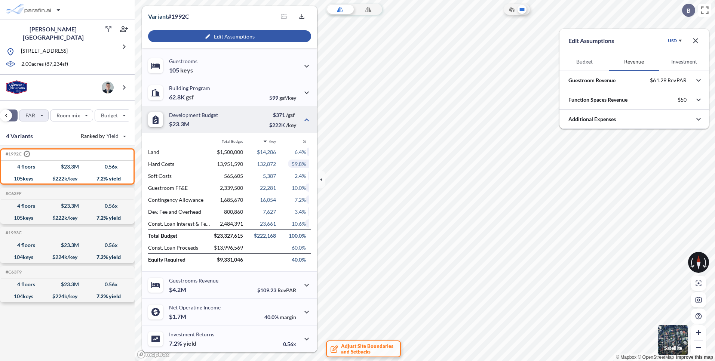
click at [583, 61] on button "Budget" at bounding box center [584, 62] width 50 height 18
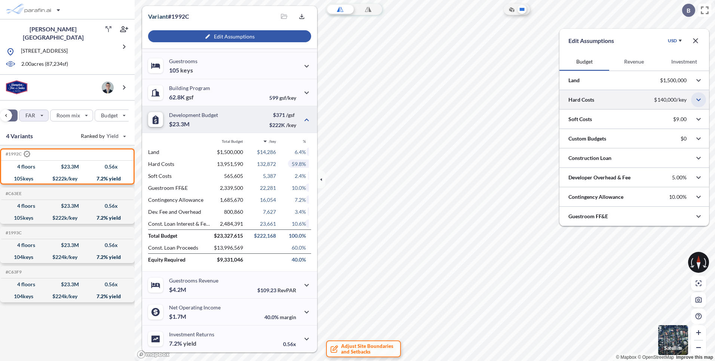
click at [699, 96] on icon "button" at bounding box center [698, 99] width 9 height 9
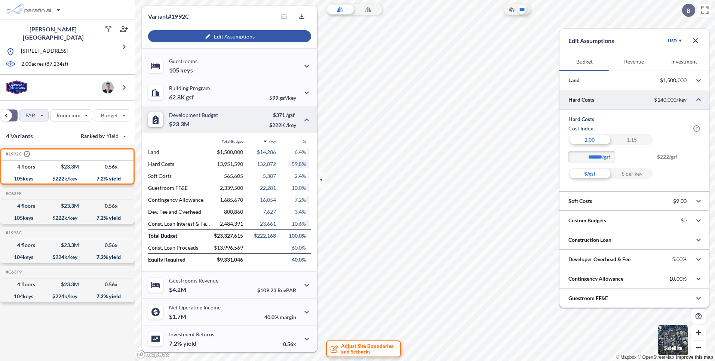
click at [696, 37] on icon "button" at bounding box center [695, 40] width 9 height 9
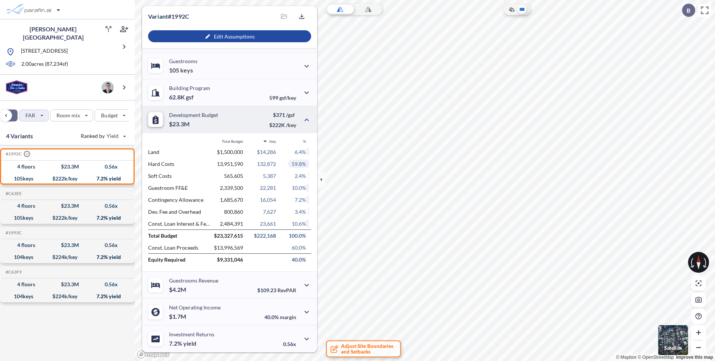
click at [291, 161] on div at bounding box center [298, 164] width 21 height 8
click at [291, 162] on div at bounding box center [298, 164] width 21 height 8
click at [302, 166] on span "59.8%" at bounding box center [299, 164] width 14 height 6
click at [267, 163] on span "132,872" at bounding box center [266, 164] width 19 height 6
click at [218, 160] on div "Hard Costs 13,951,590 132,872 59.8%" at bounding box center [229, 164] width 163 height 12
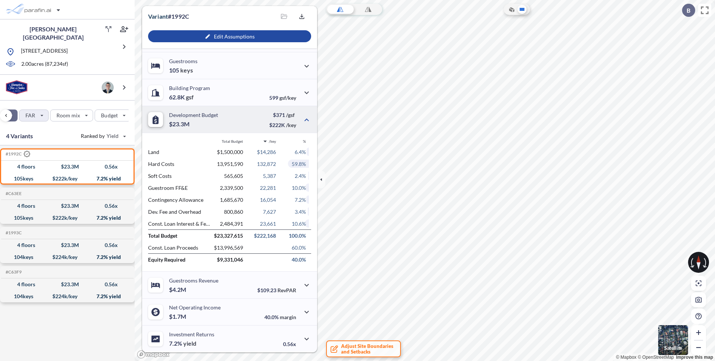
click at [154, 180] on div "Soft Costs 565,605 5,387 2.4%" at bounding box center [229, 176] width 163 height 12
click at [235, 175] on span "565,605" at bounding box center [233, 176] width 19 height 6
click at [212, 32] on div "button" at bounding box center [229, 36] width 163 height 12
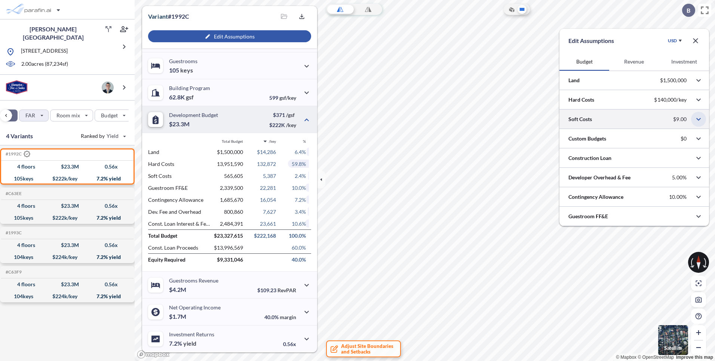
click at [696, 124] on button "button" at bounding box center [698, 119] width 15 height 15
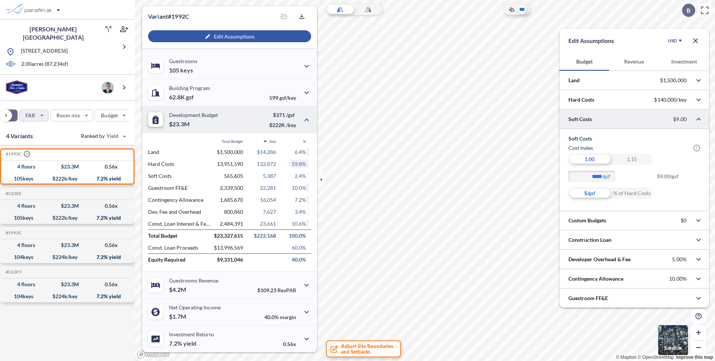
click at [629, 160] on div "1.15" at bounding box center [631, 159] width 42 height 11
click at [595, 160] on div "1.00" at bounding box center [589, 159] width 42 height 11
click at [659, 162] on div "1.00 1.15" at bounding box center [634, 159] width 132 height 11
click at [627, 159] on div "1.15" at bounding box center [631, 159] width 42 height 11
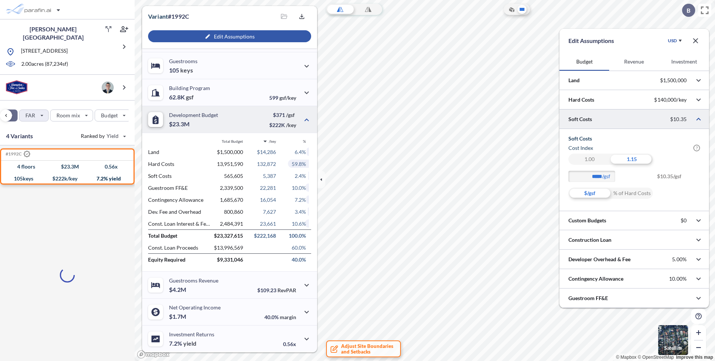
click at [588, 156] on div "1.00" at bounding box center [589, 159] width 42 height 11
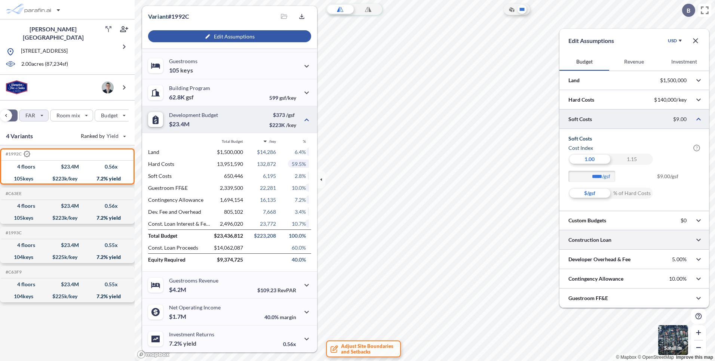
click at [682, 239] on div at bounding box center [634, 239] width 150 height 19
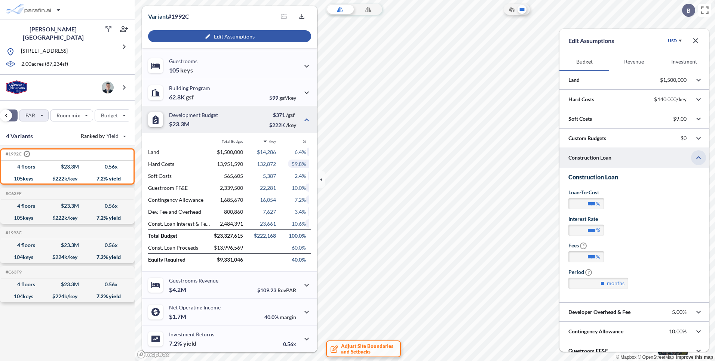
click at [695, 157] on icon "button" at bounding box center [698, 157] width 9 height 9
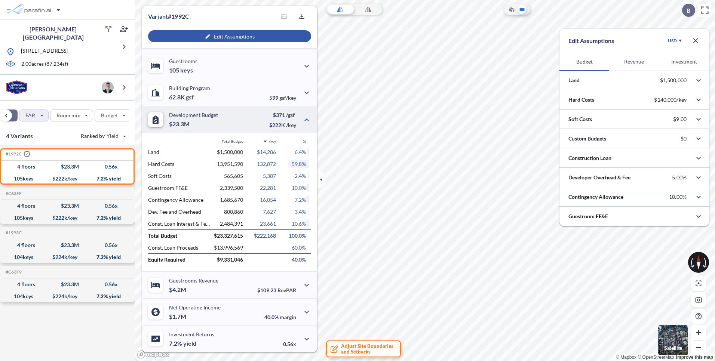
click at [174, 164] on p "Hard Costs" at bounding box center [179, 164] width 62 height 6
click at [226, 163] on span "13,951,590" at bounding box center [230, 164] width 26 height 6
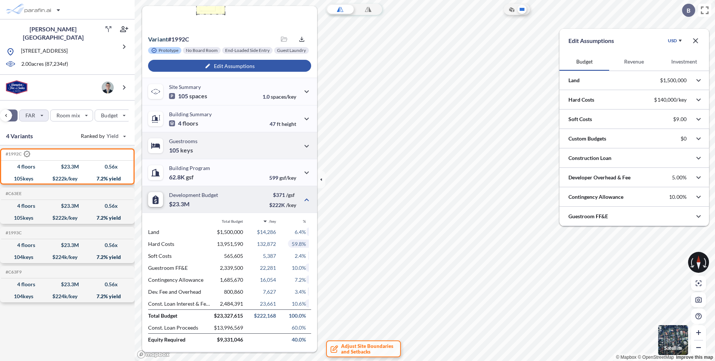
scroll to position [34, 0]
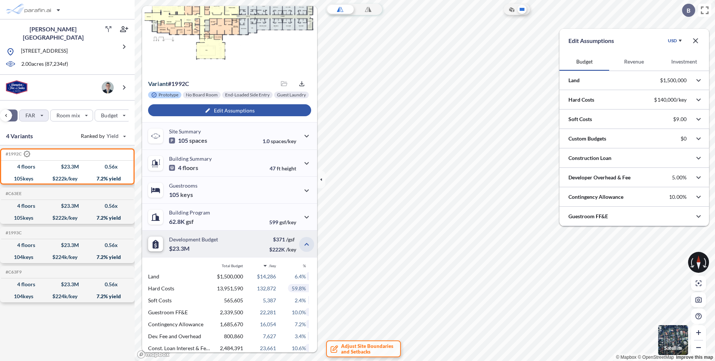
click at [310, 249] on button "button" at bounding box center [306, 244] width 15 height 15
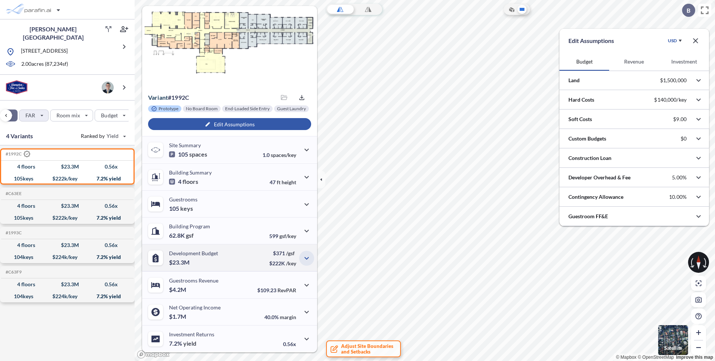
scroll to position [20, 0]
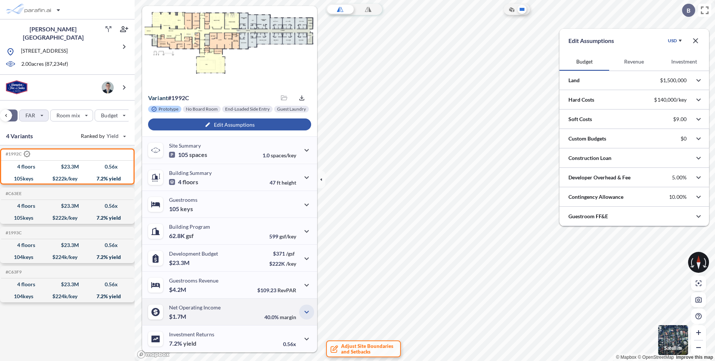
click at [302, 313] on icon "button" at bounding box center [306, 312] width 9 height 9
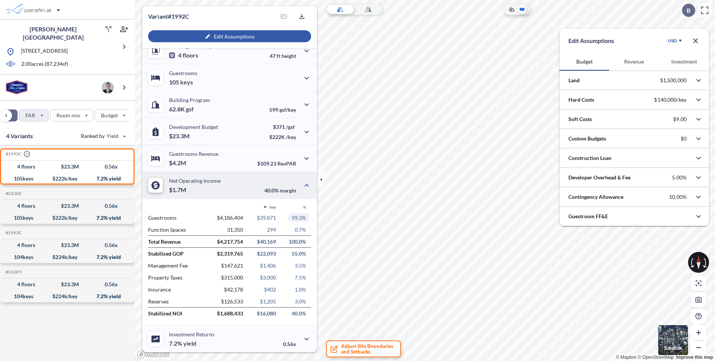
scroll to position [135, 0]
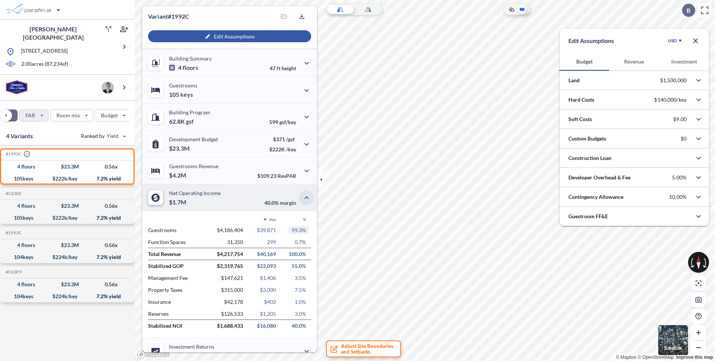
click at [304, 197] on icon "button" at bounding box center [306, 197] width 4 height 3
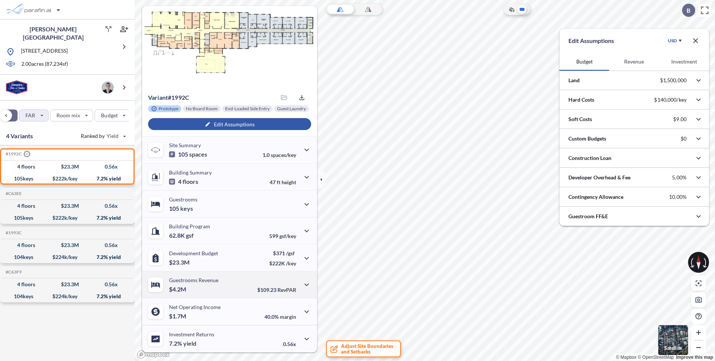
scroll to position [20, 0]
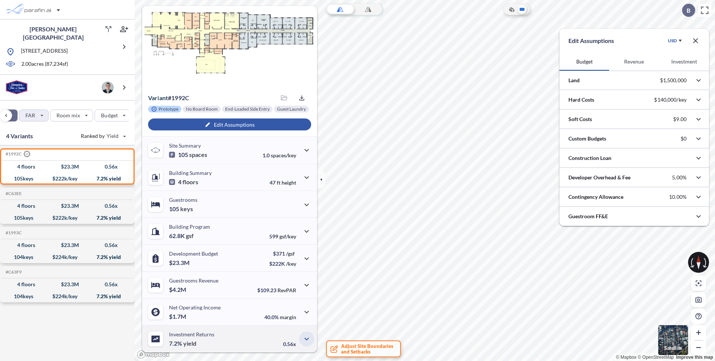
click at [302, 338] on icon "button" at bounding box center [306, 339] width 9 height 9
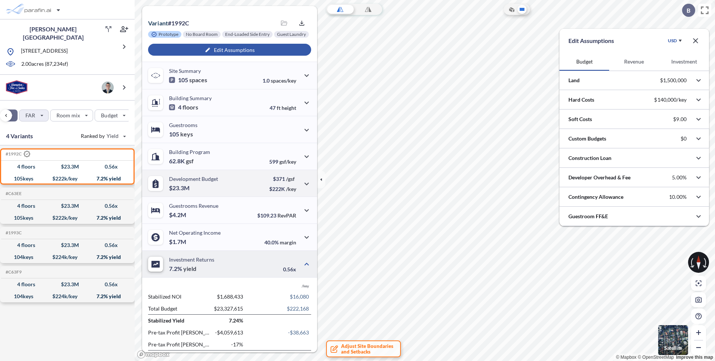
scroll to position [111, 0]
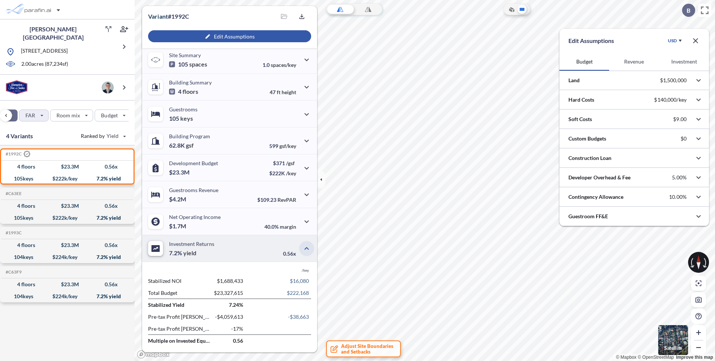
click at [304, 244] on button "button" at bounding box center [306, 248] width 15 height 15
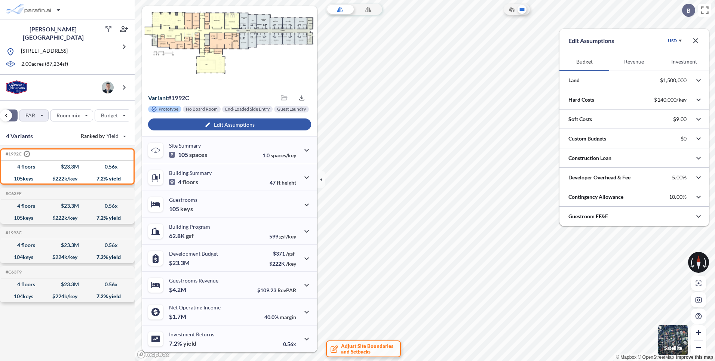
scroll to position [0, 0]
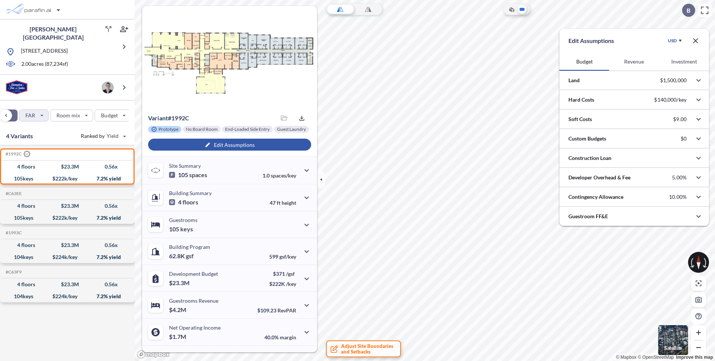
click at [217, 148] on div "button" at bounding box center [229, 145] width 163 height 12
click at [216, 145] on div "button" at bounding box center [229, 145] width 163 height 12
click at [696, 41] on icon "button" at bounding box center [695, 40] width 5 height 5
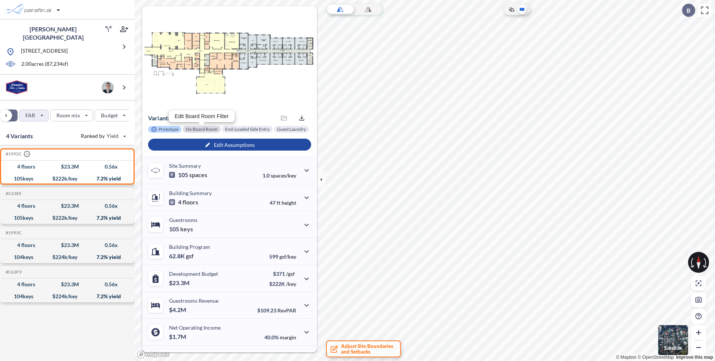
click at [206, 127] on div at bounding box center [202, 129] width 38 height 7
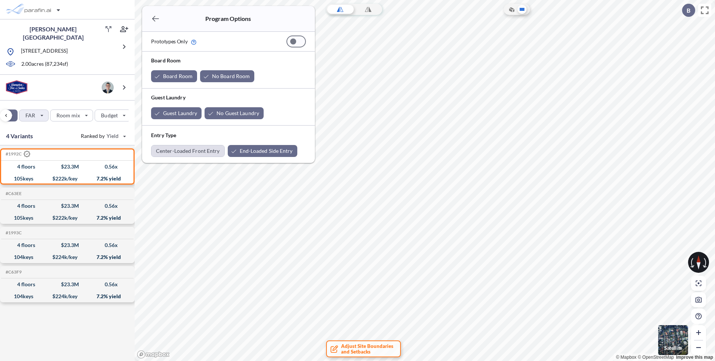
click at [213, 151] on div "button" at bounding box center [187, 150] width 73 height 11
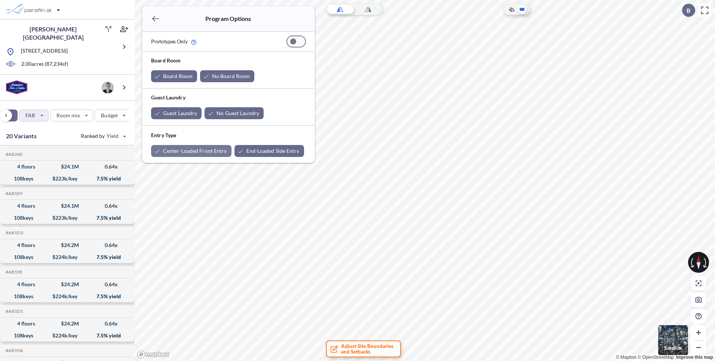
click at [161, 17] on button "button" at bounding box center [155, 18] width 15 height 15
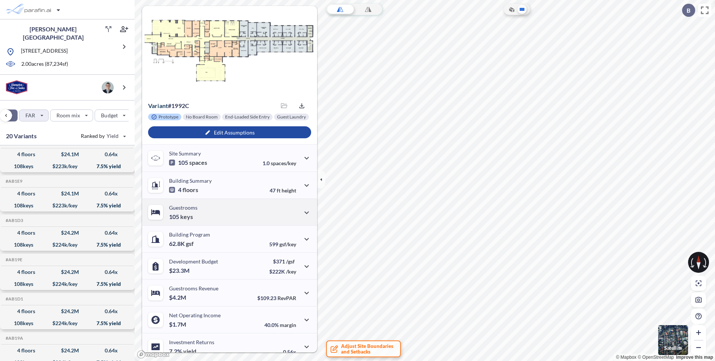
scroll to position [20, 0]
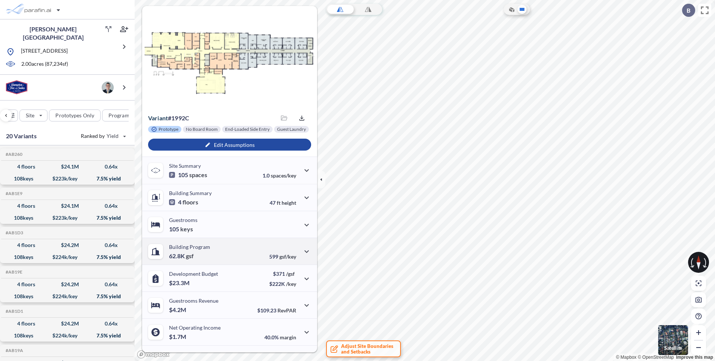
scroll to position [20, 0]
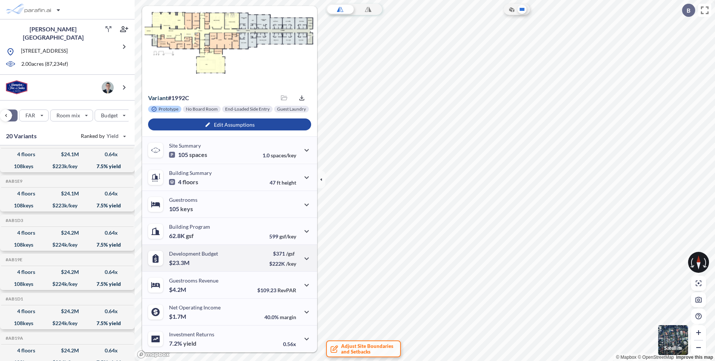
click at [258, 258] on div "Development Budget $23.3M $371 /gsf $222K /key" at bounding box center [229, 257] width 175 height 27
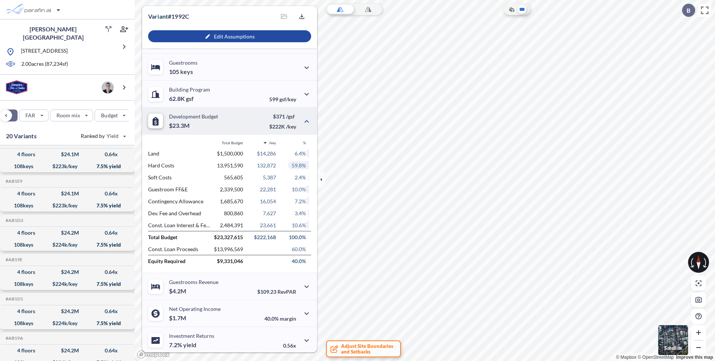
scroll to position [159, 0]
click at [303, 282] on icon "button" at bounding box center [306, 285] width 9 height 9
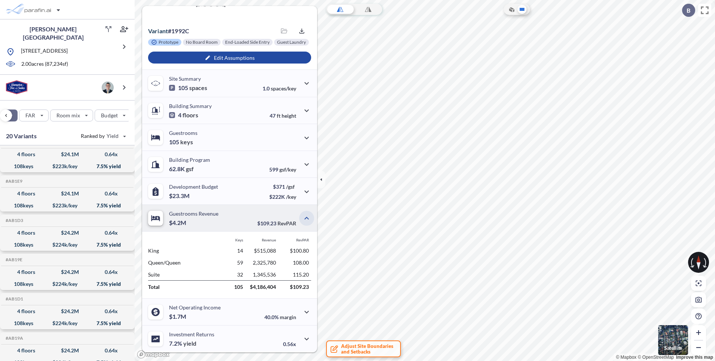
scroll to position [87, 0]
click at [311, 218] on button "button" at bounding box center [306, 218] width 15 height 15
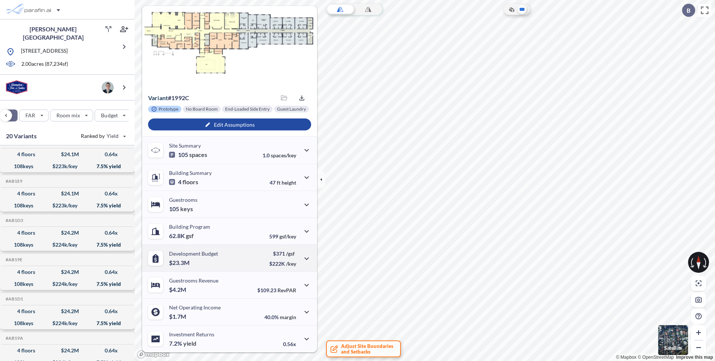
scroll to position [0, 0]
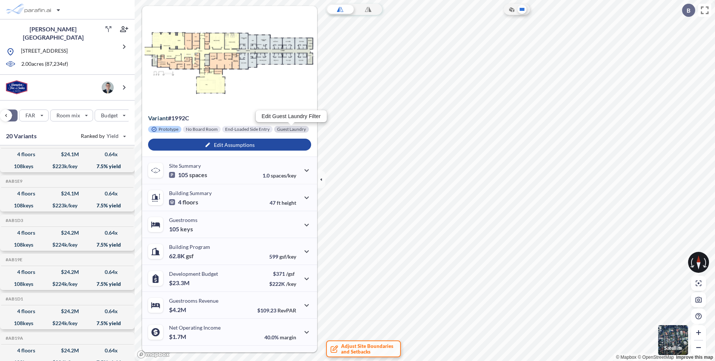
click at [284, 130] on div at bounding box center [291, 129] width 35 height 7
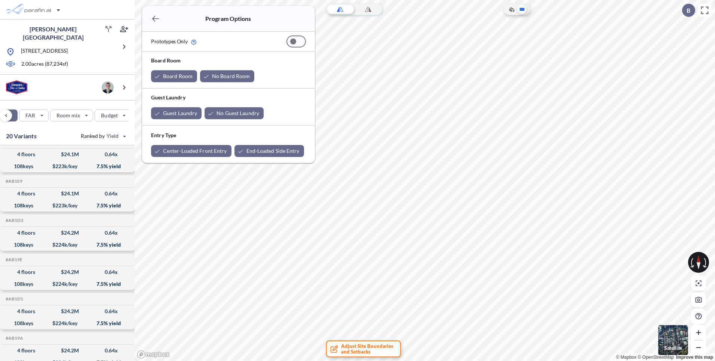
click at [160, 20] on icon "button" at bounding box center [155, 18] width 9 height 9
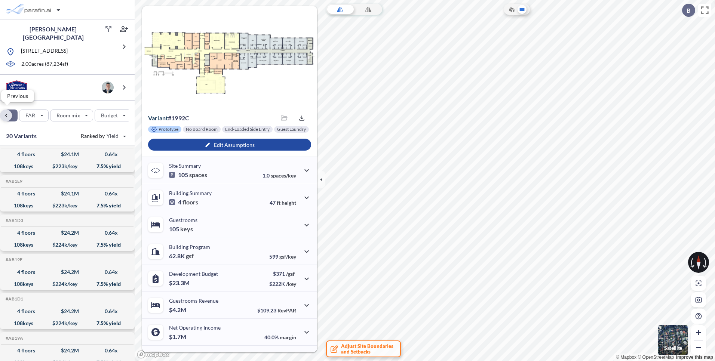
click at [1, 112] on div "button" at bounding box center [6, 116] width 12 height 12
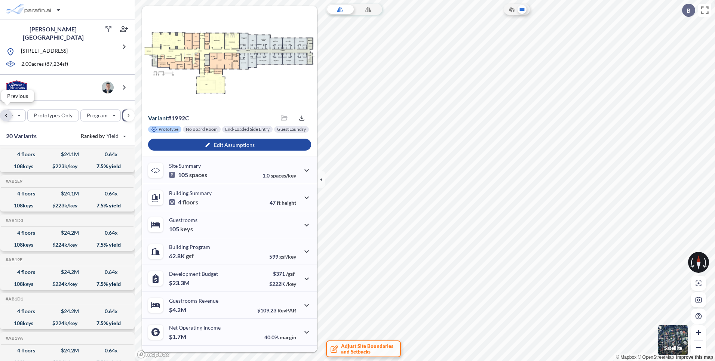
scroll to position [0, 0]
click at [1, 112] on div "Site Prototypes Only Program Keys Floors Height FAR Room mix Budget" at bounding box center [67, 114] width 135 height 27
click at [9, 111] on div "button" at bounding box center [11, 115] width 11 height 11
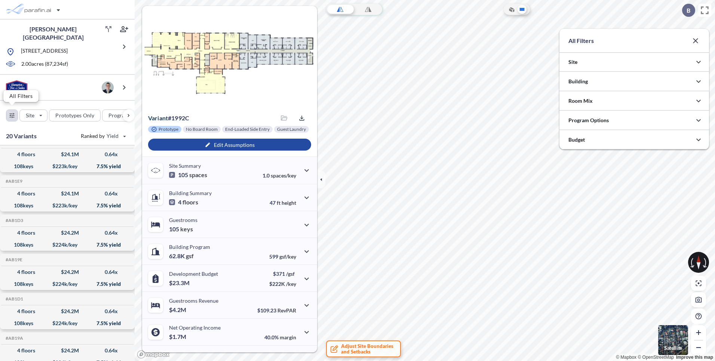
scroll to position [373794, 373645]
click at [665, 58] on div at bounding box center [634, 61] width 150 height 19
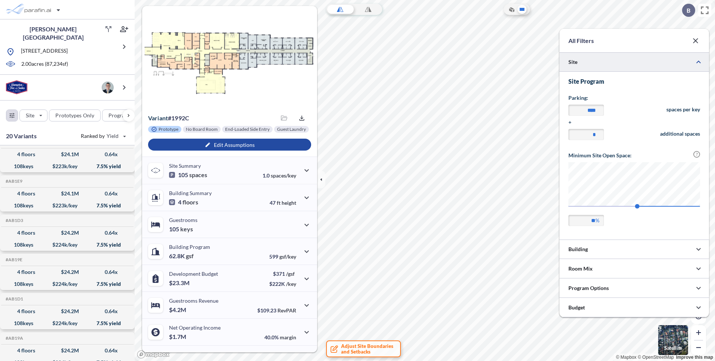
click at [665, 58] on div at bounding box center [634, 61] width 150 height 19
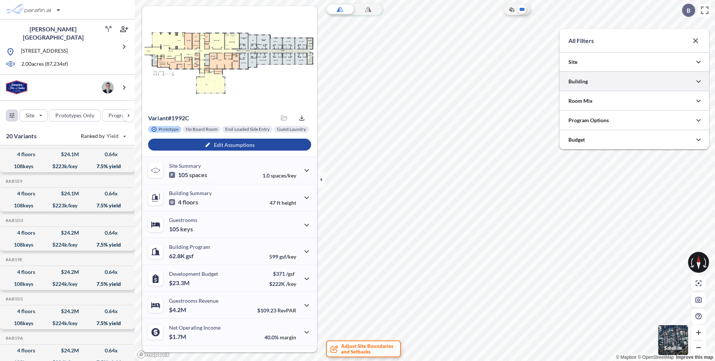
click at [671, 89] on div at bounding box center [634, 81] width 150 height 19
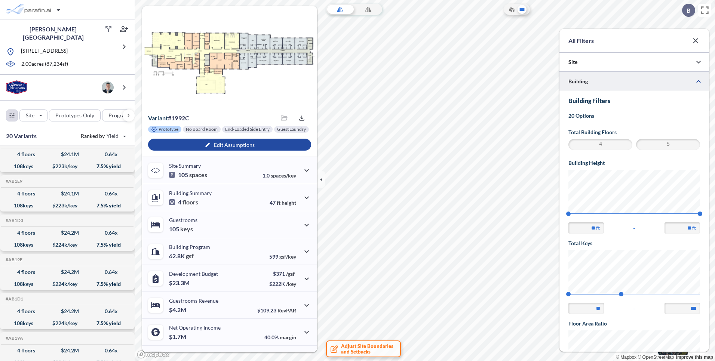
scroll to position [315, 150]
click at [604, 148] on span "4" at bounding box center [600, 144] width 62 height 9
click at [613, 142] on span "4" at bounding box center [600, 144] width 62 height 9
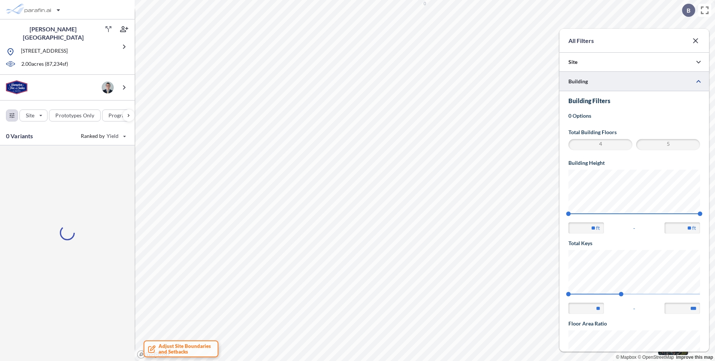
scroll to position [0, 0]
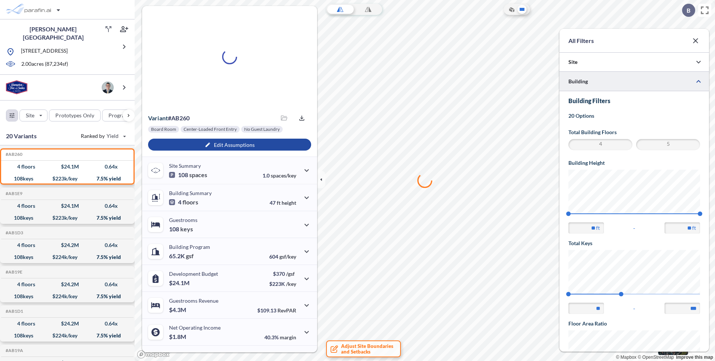
click at [598, 147] on span "4" at bounding box center [600, 144] width 62 height 9
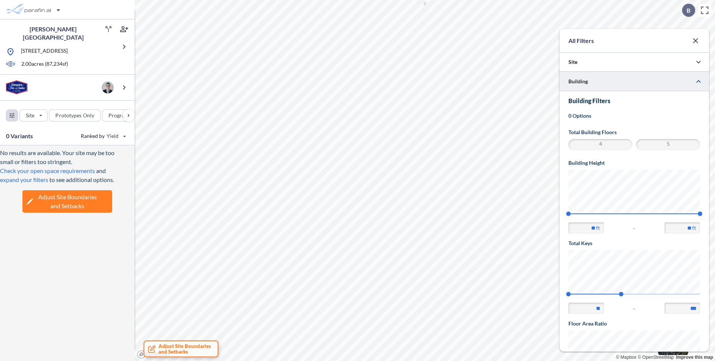
click at [602, 147] on span "4" at bounding box center [600, 144] width 62 height 9
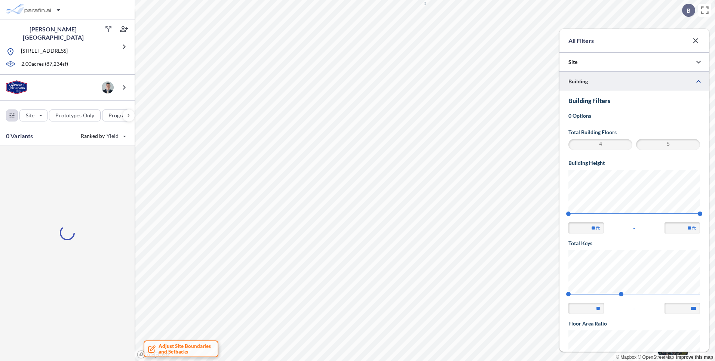
click at [659, 147] on span "5" at bounding box center [668, 144] width 62 height 9
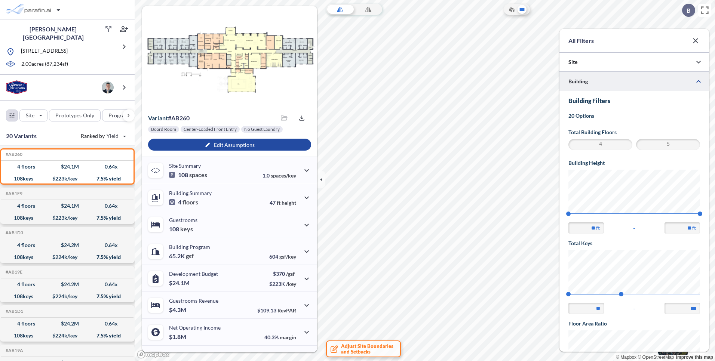
click at [699, 44] on icon "button" at bounding box center [695, 40] width 9 height 9
